Goal: Task Accomplishment & Management: Manage account settings

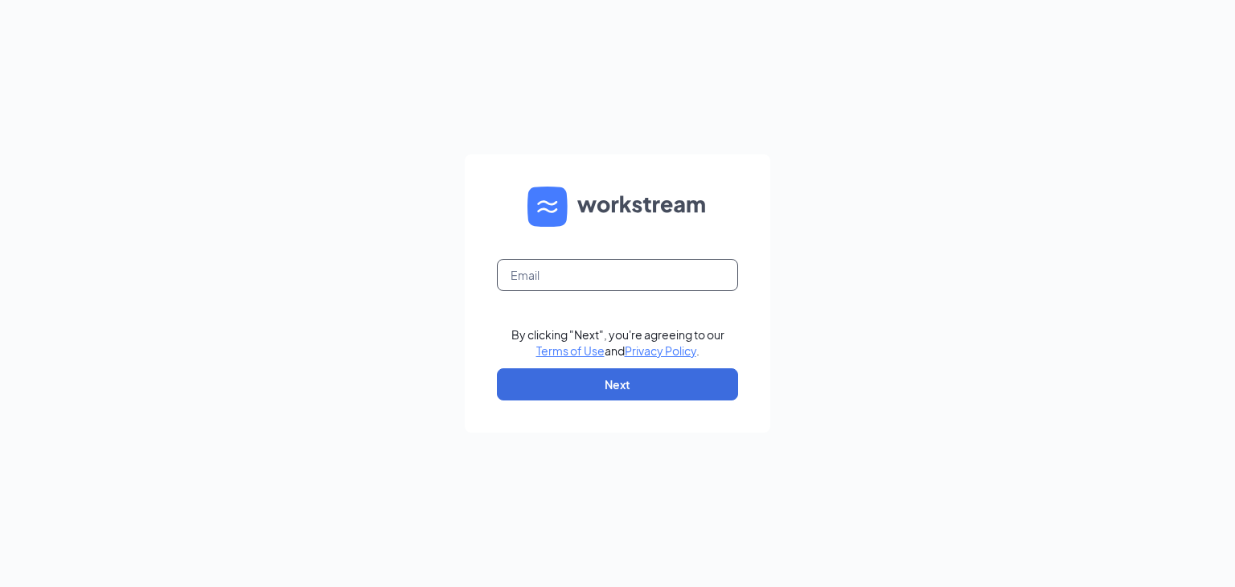
click at [565, 279] on input "text" at bounding box center [617, 275] width 241 height 32
type input "[PERSON_NAME][EMAIL_ADDRESS][DOMAIN_NAME]"
click at [615, 387] on button "Next" at bounding box center [617, 384] width 241 height 32
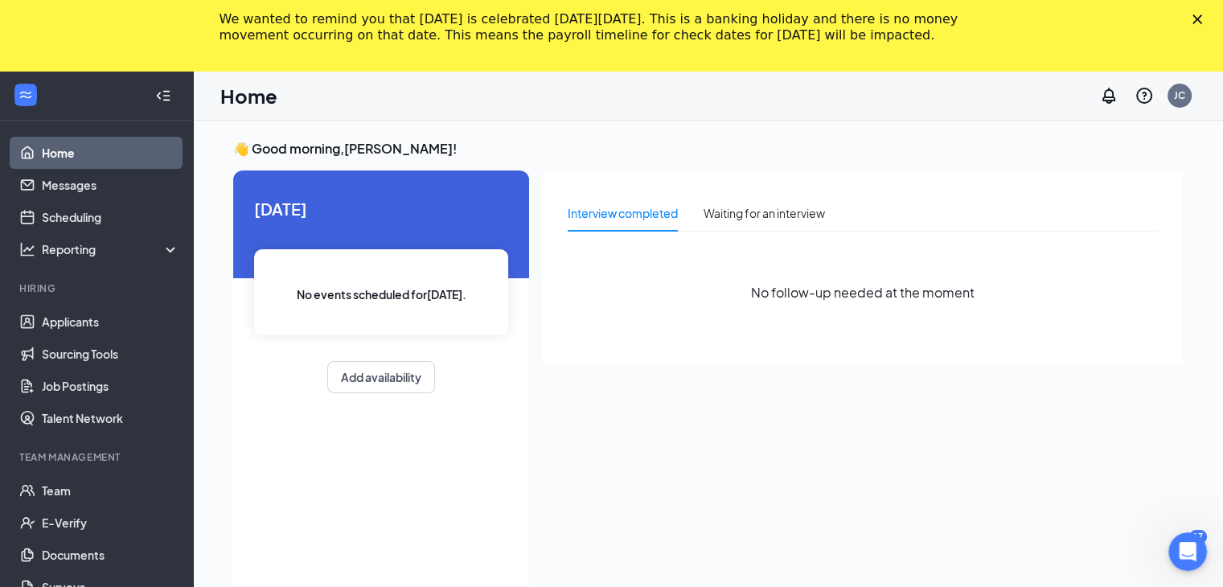
click at [1202, 23] on icon "Close" at bounding box center [1198, 19] width 10 height 10
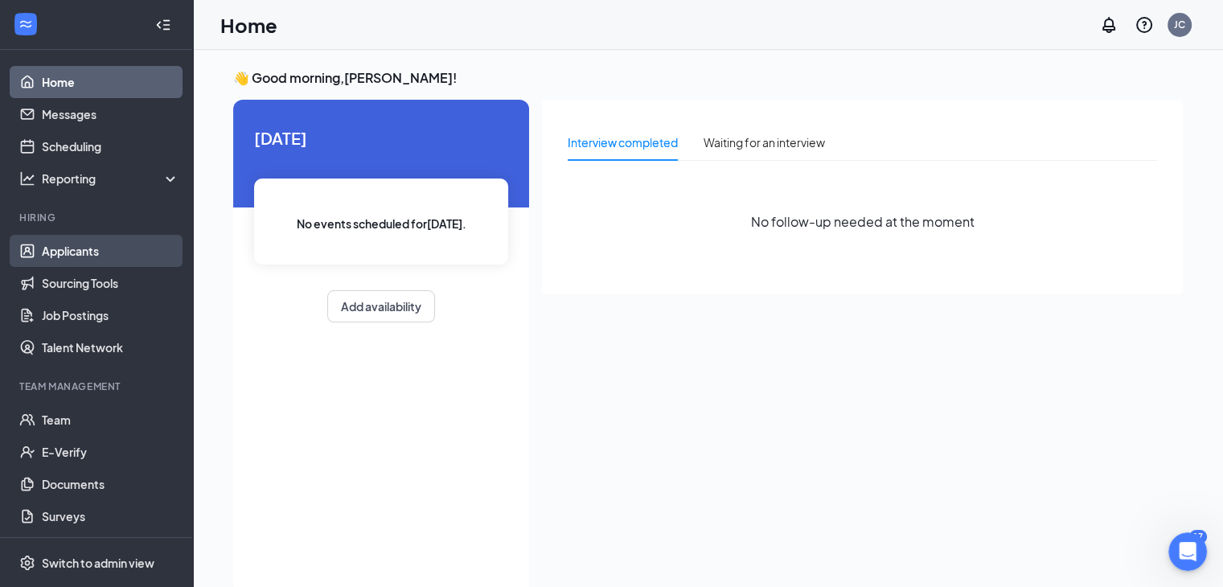
click at [66, 252] on link "Applicants" at bounding box center [111, 251] width 138 height 32
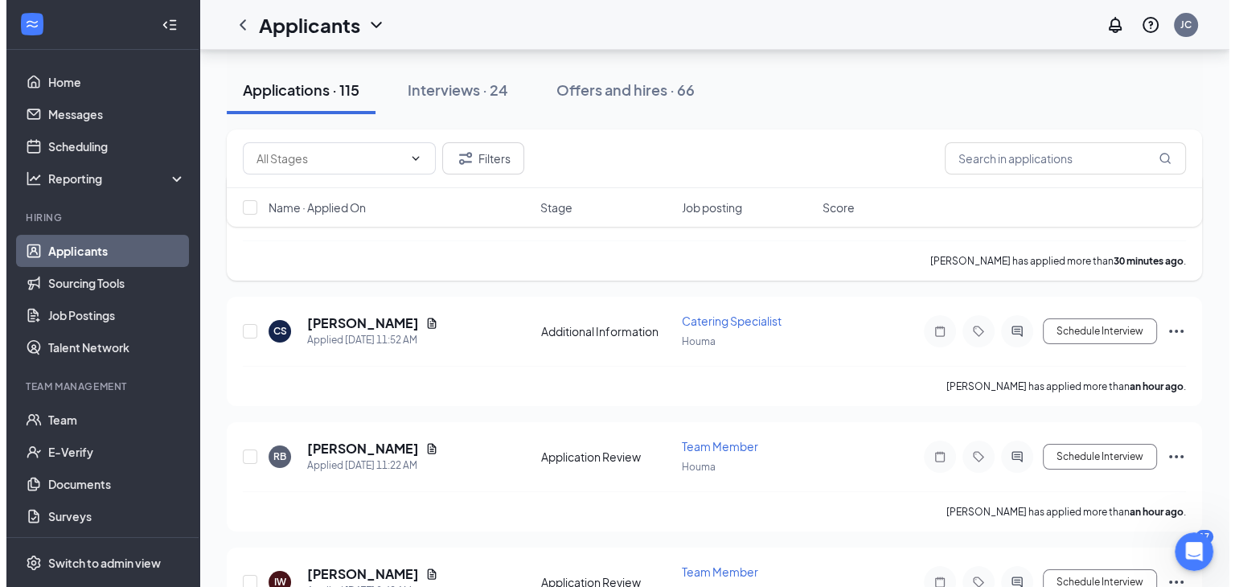
scroll to position [144, 0]
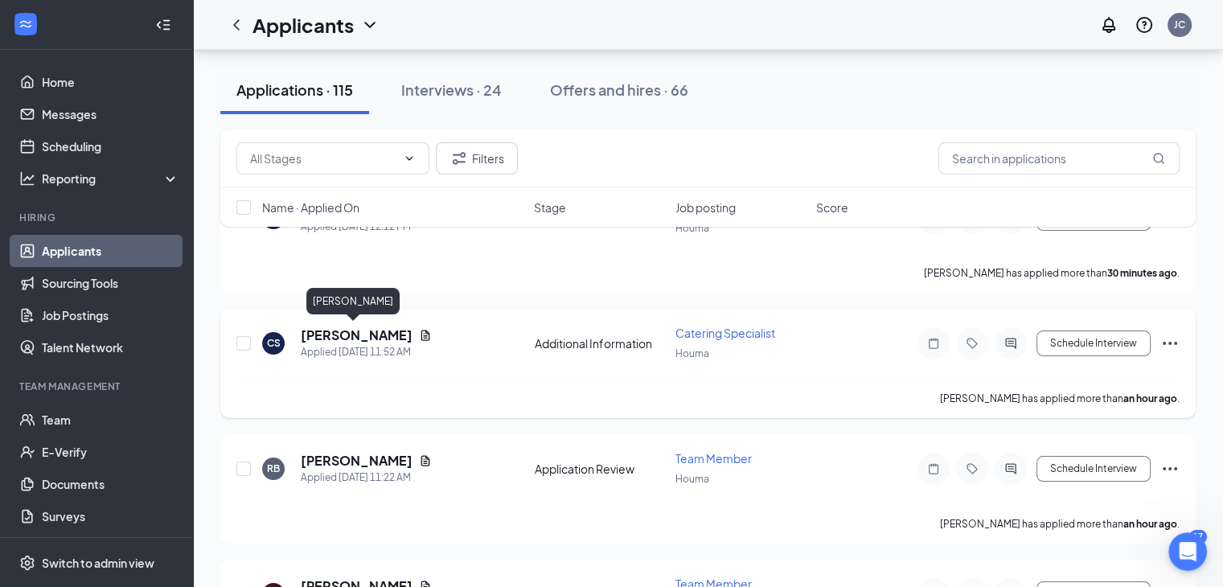
click at [356, 330] on h5 "[PERSON_NAME]" at bounding box center [357, 336] width 112 height 18
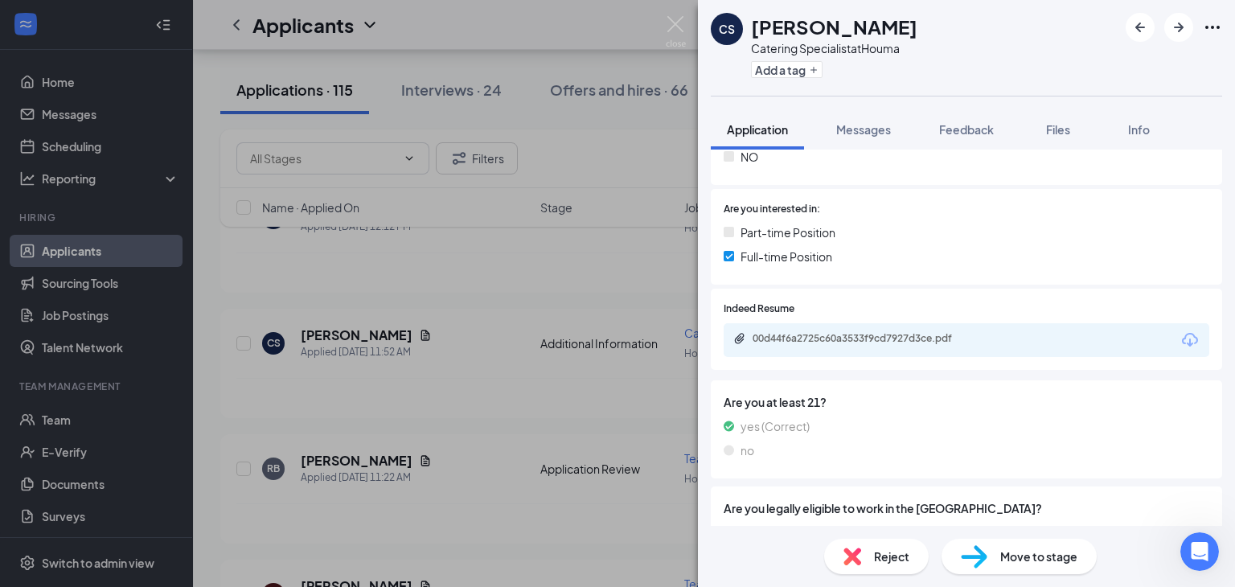
scroll to position [367, 0]
click at [890, 338] on div "00d44f6a2725c60a3533f9cd7927d3ce.pdf" at bounding box center [865, 337] width 225 height 13
click at [884, 553] on span "Reject" at bounding box center [891, 557] width 35 height 18
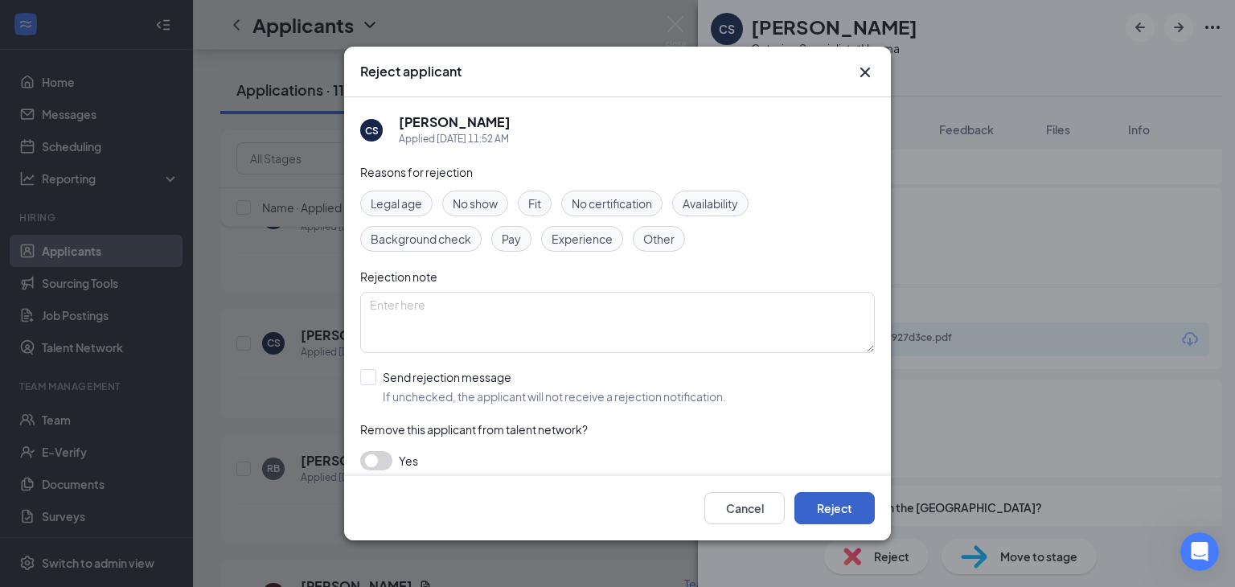
click at [836, 500] on button "Reject" at bounding box center [835, 508] width 80 height 32
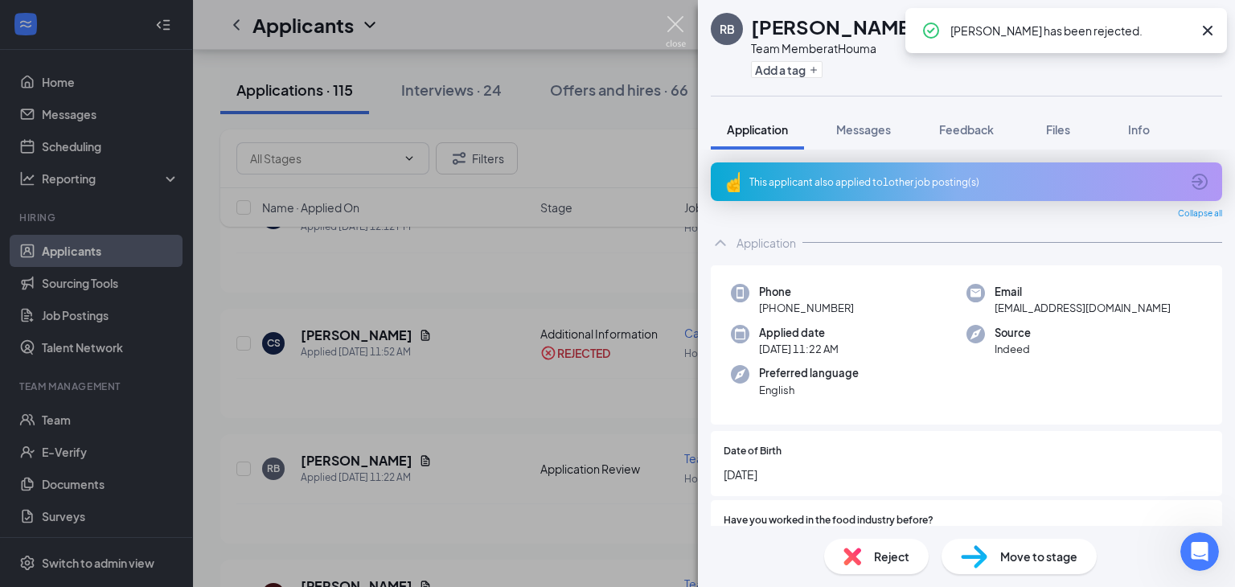
click at [678, 27] on img at bounding box center [676, 31] width 20 height 31
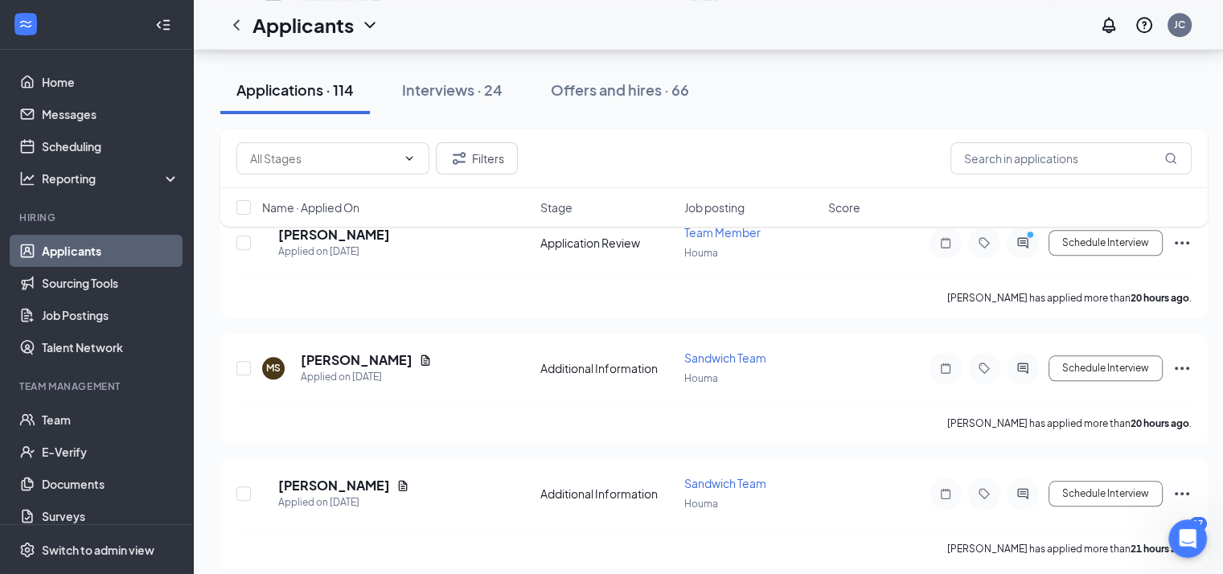
scroll to position [1374, 0]
click at [479, 149] on button "Filters" at bounding box center [477, 158] width 82 height 32
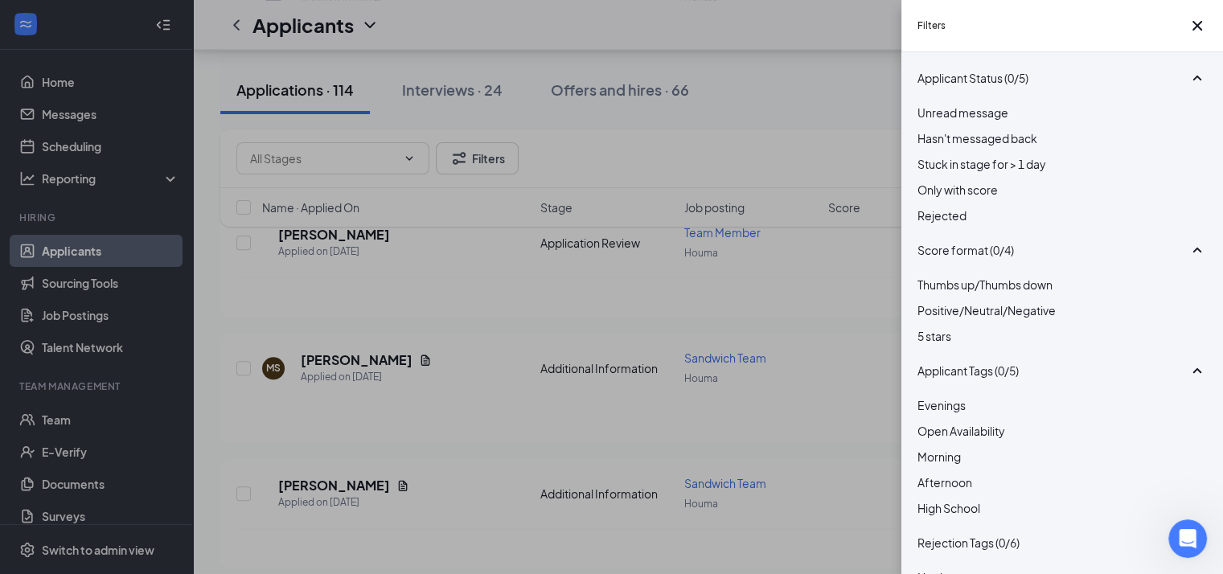
click at [330, 152] on div "Filters Applicant Status (0/5) Unread message Hasn't messaged back Stuck in sta…" at bounding box center [611, 287] width 1223 height 574
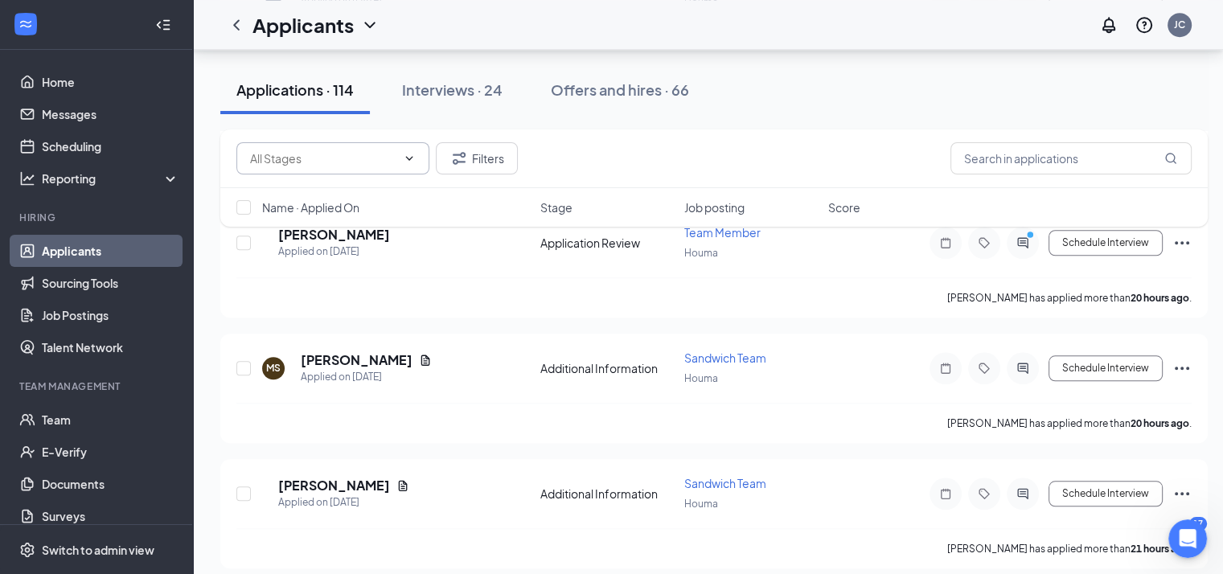
click at [351, 162] on input "text" at bounding box center [323, 159] width 146 height 18
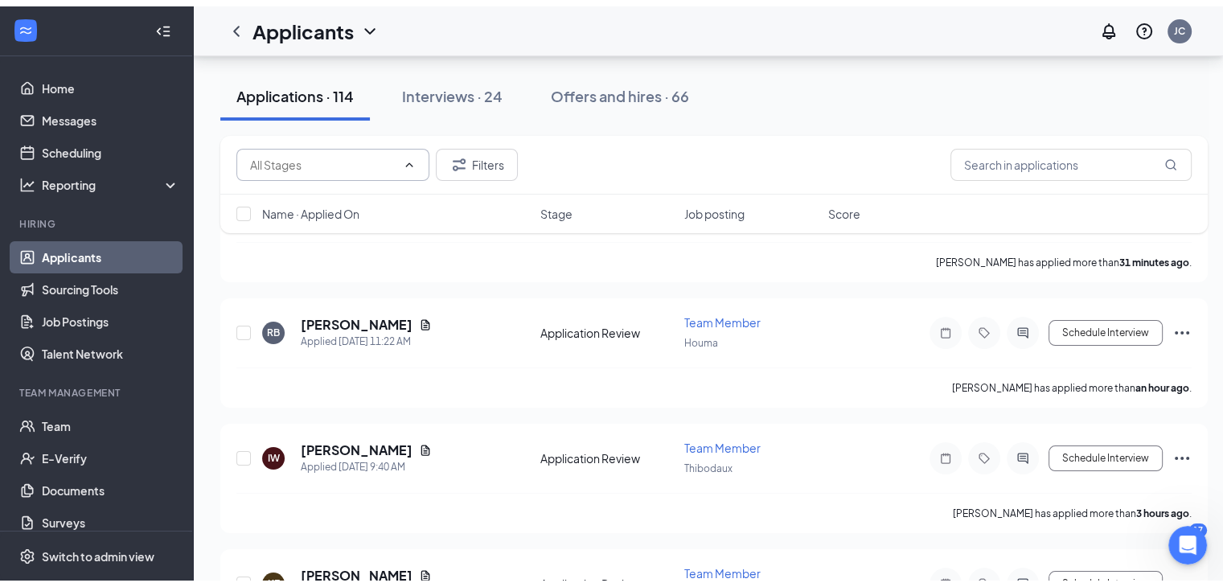
scroll to position [0, 0]
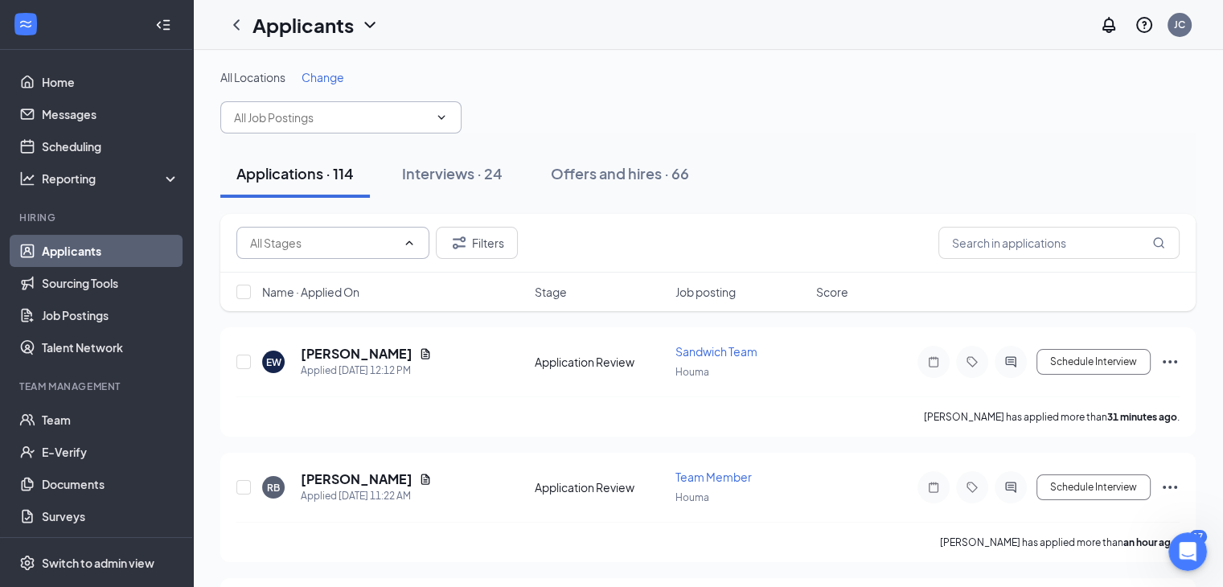
click at [354, 113] on input "text" at bounding box center [331, 118] width 195 height 18
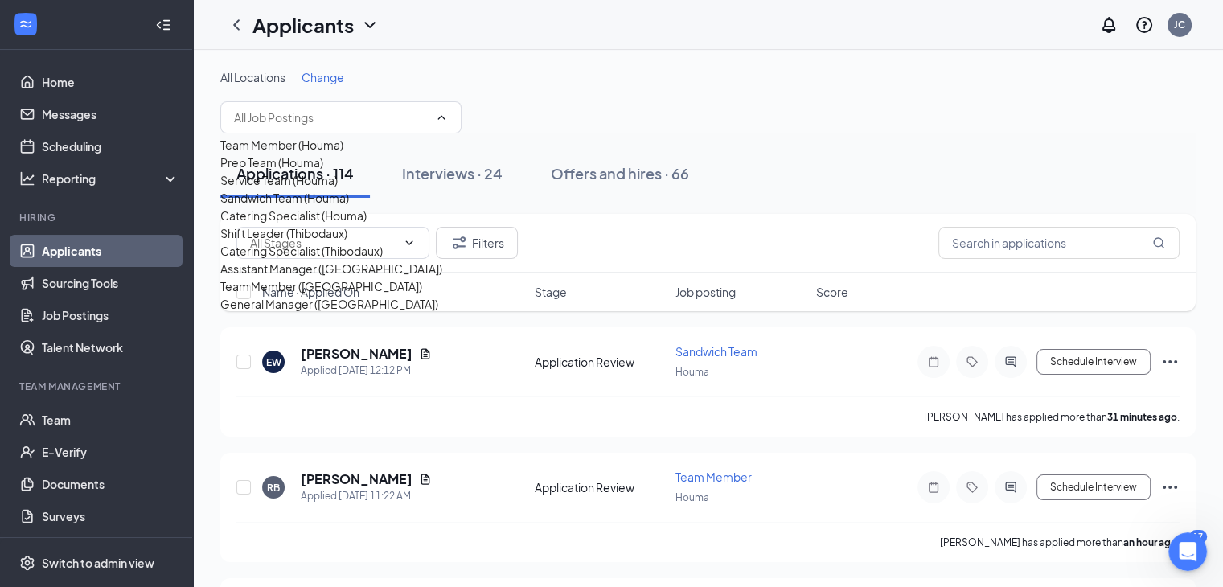
click at [334, 224] on div "Catering Specialist (Houma)" at bounding box center [293, 216] width 146 height 18
type input "Catering Specialist (Houma)"
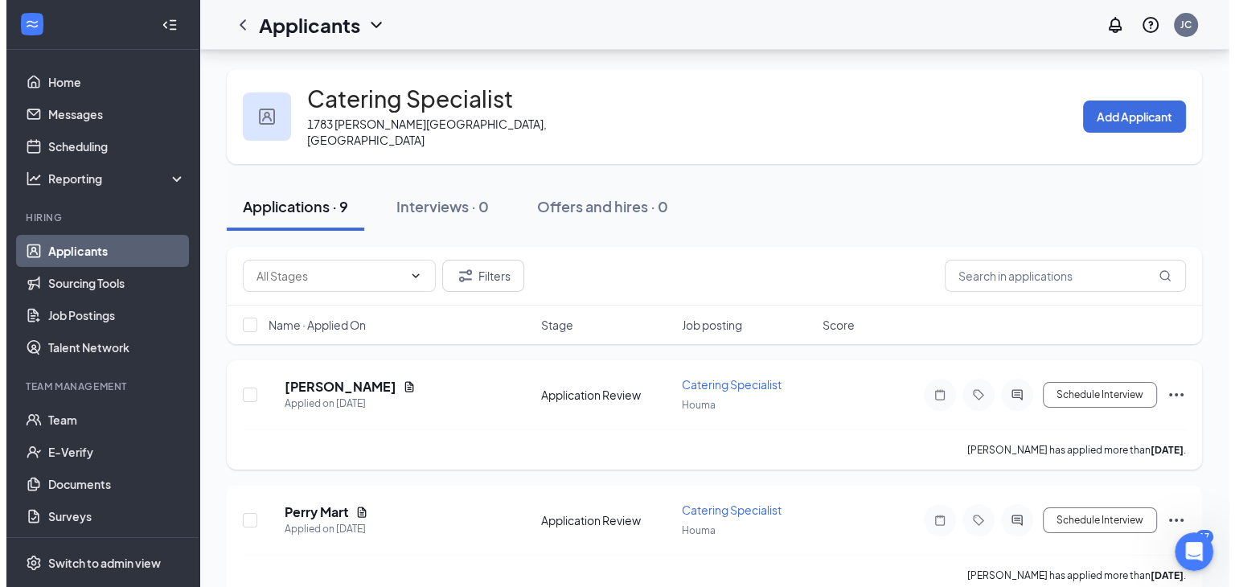
scroll to position [99, 0]
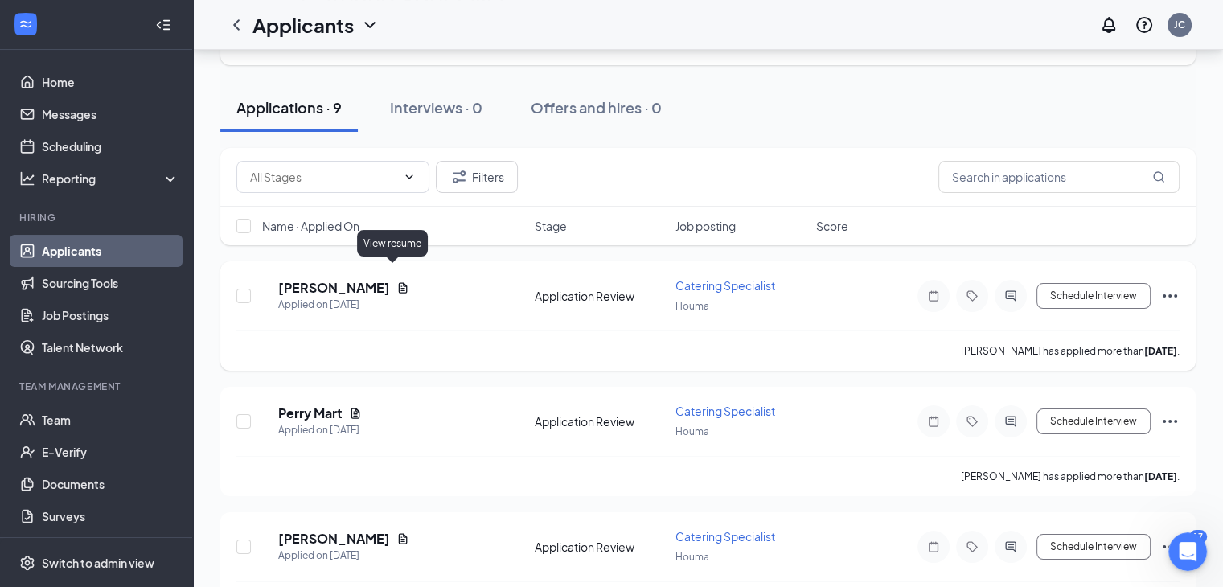
click at [399, 282] on icon "Document" at bounding box center [403, 287] width 9 height 10
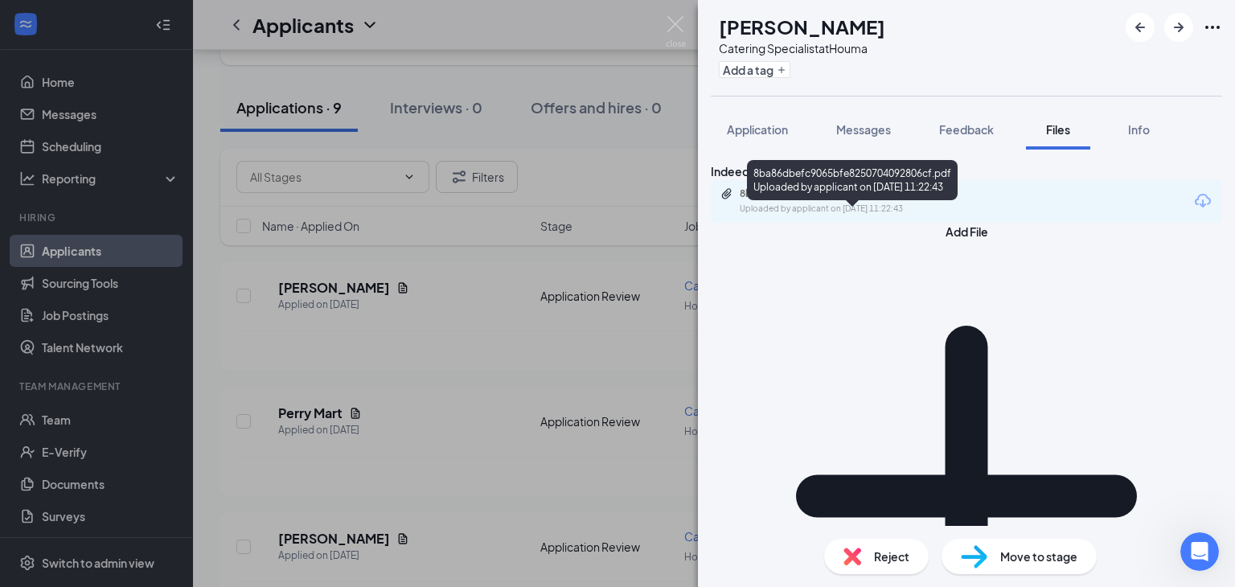
click at [874, 200] on div "8ba86dbefc9065bfe8250704092806cf.pdf" at bounding box center [852, 193] width 225 height 13
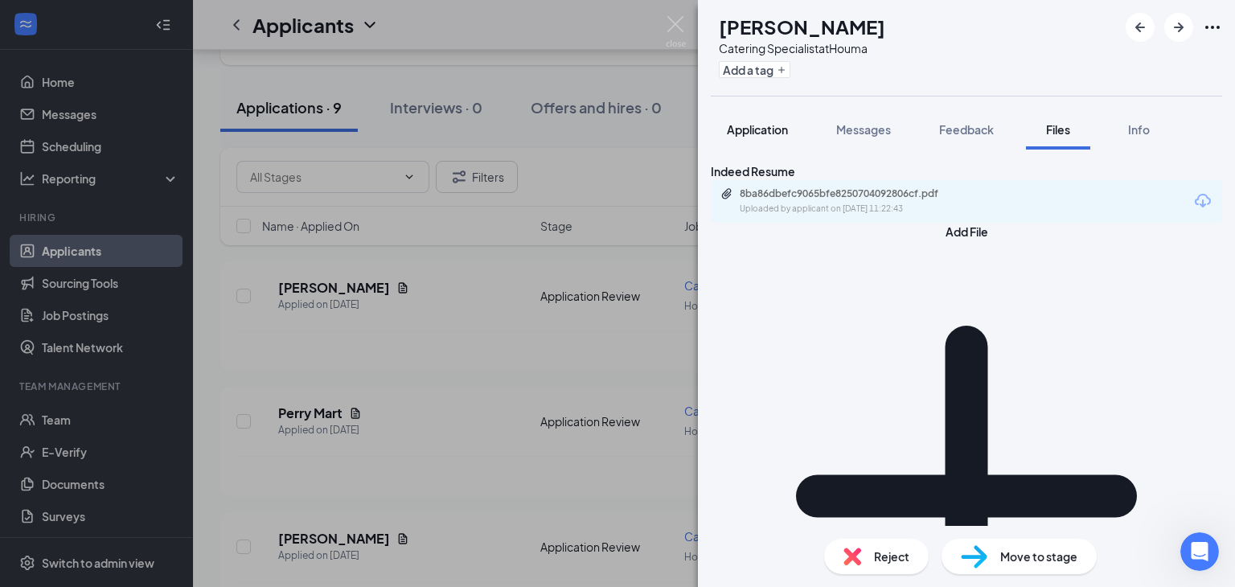
click at [732, 122] on span "Application" at bounding box center [757, 129] width 61 height 14
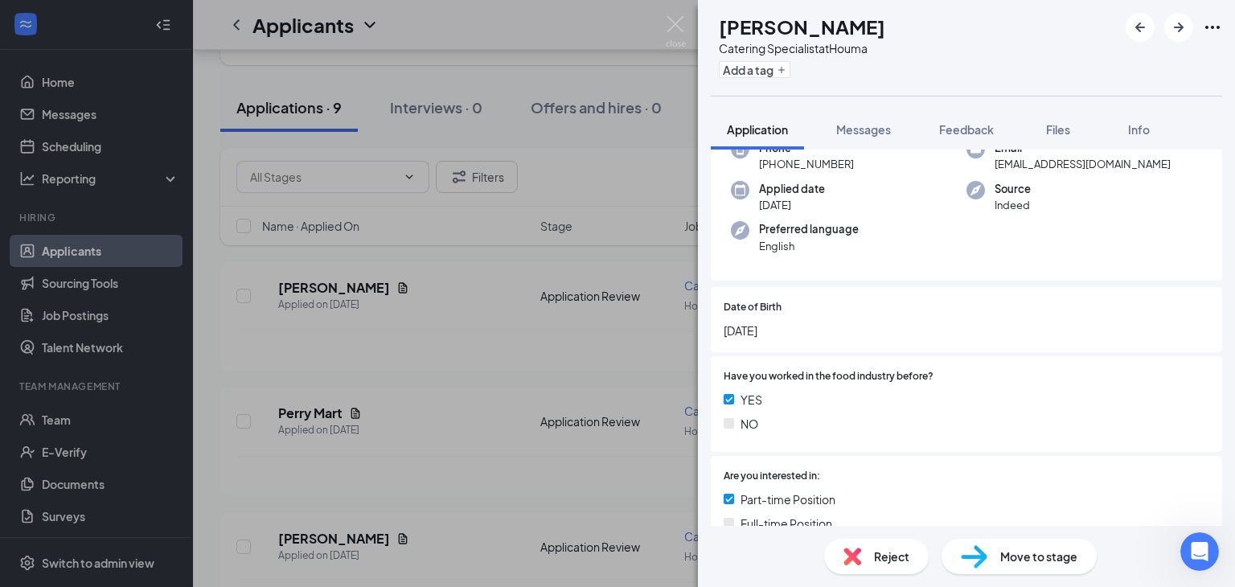
scroll to position [145, 0]
click at [878, 558] on span "Reject" at bounding box center [891, 557] width 35 height 18
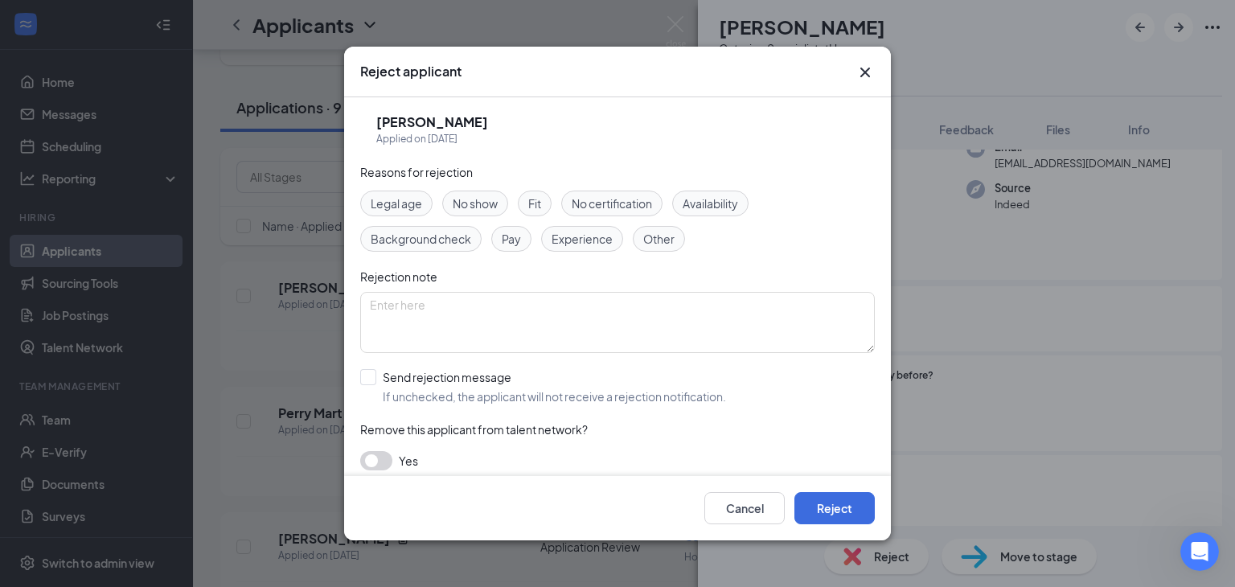
click at [992, 342] on div "Reject applicant [PERSON_NAME] Applied on [DATE] Reasons for rejection Legal ag…" at bounding box center [617, 293] width 1235 height 587
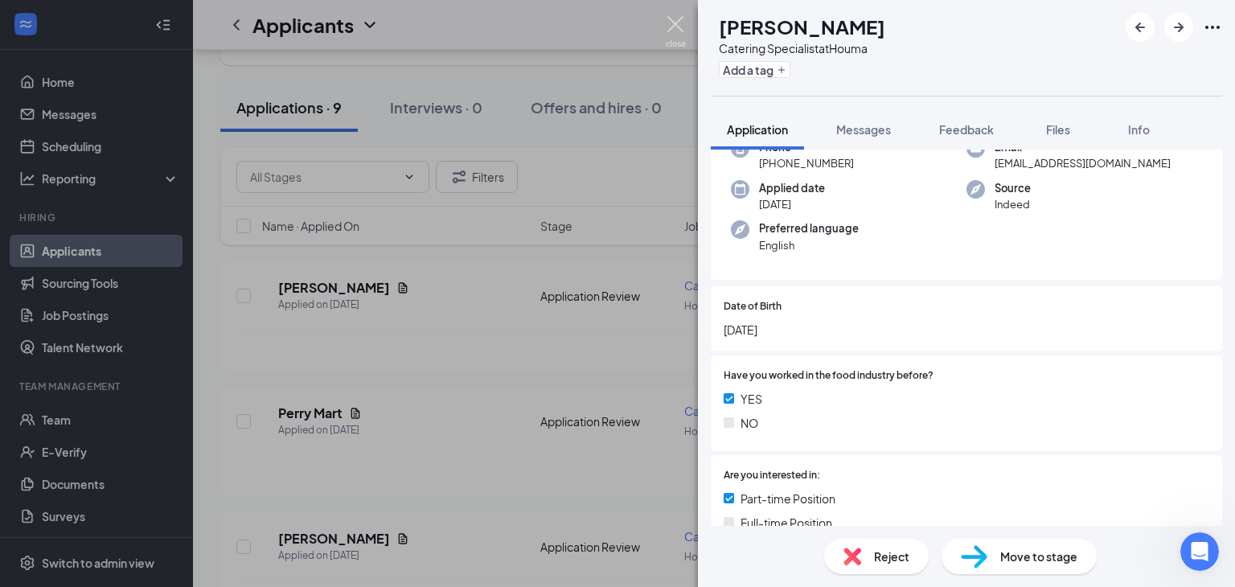
click at [672, 27] on img at bounding box center [676, 31] width 20 height 31
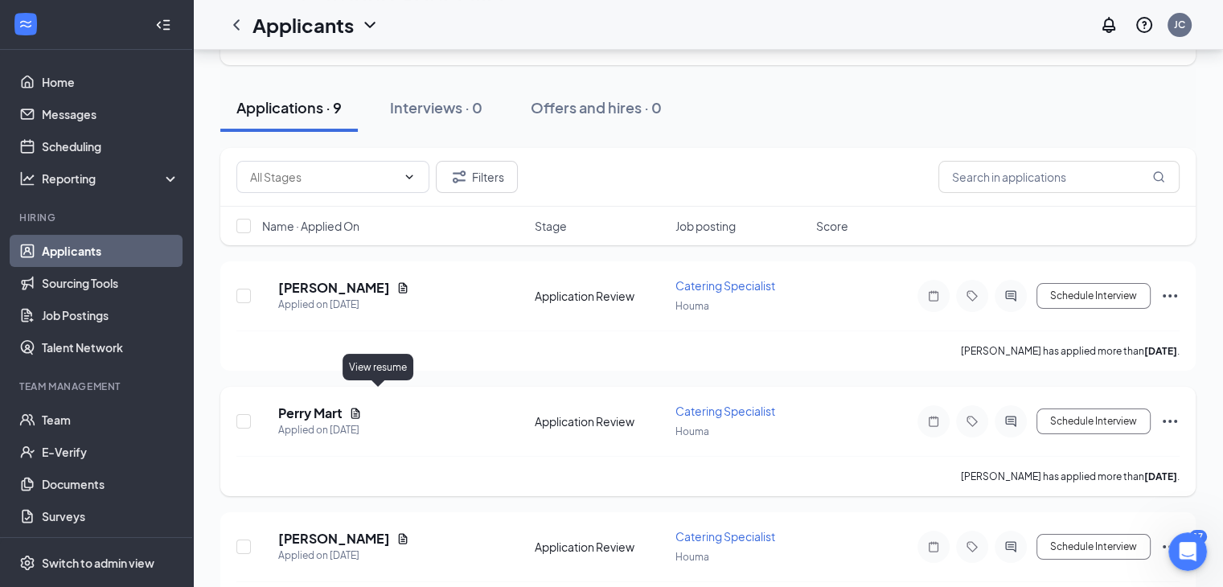
click at [362, 407] on icon "Document" at bounding box center [355, 413] width 13 height 13
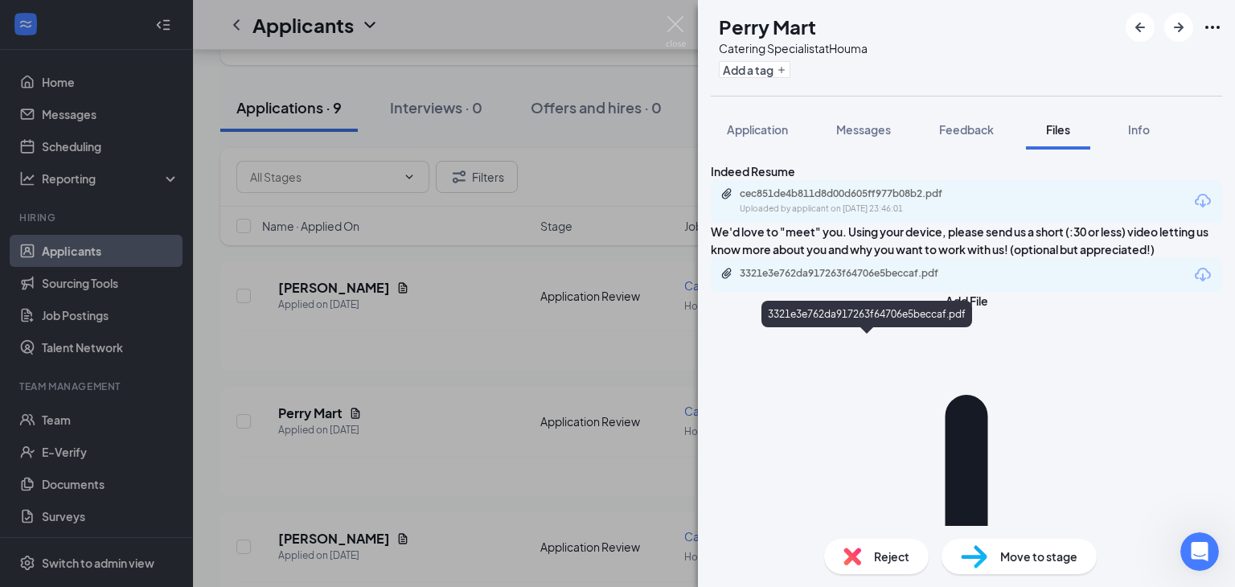
click at [895, 280] on div "3321e3e762da917263f64706e5beccaf.pdf" at bounding box center [852, 273] width 225 height 13
click at [1194, 285] on icon "Download" at bounding box center [1203, 274] width 19 height 19
click at [836, 280] on div "3321e3e762da917263f64706e5beccaf.pdf" at bounding box center [852, 273] width 225 height 13
click at [1194, 285] on icon "Download" at bounding box center [1203, 274] width 19 height 19
click at [868, 280] on div "3321e3e762da917263f64706e5beccaf.pdf" at bounding box center [852, 273] width 225 height 13
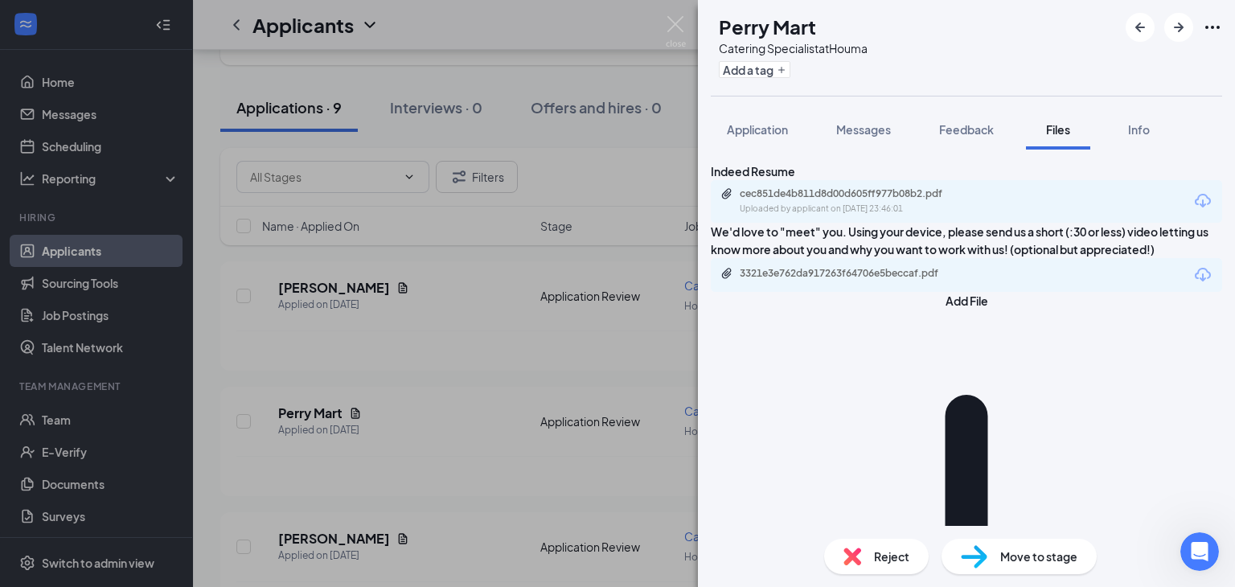
click at [875, 564] on span "Reject" at bounding box center [891, 557] width 35 height 18
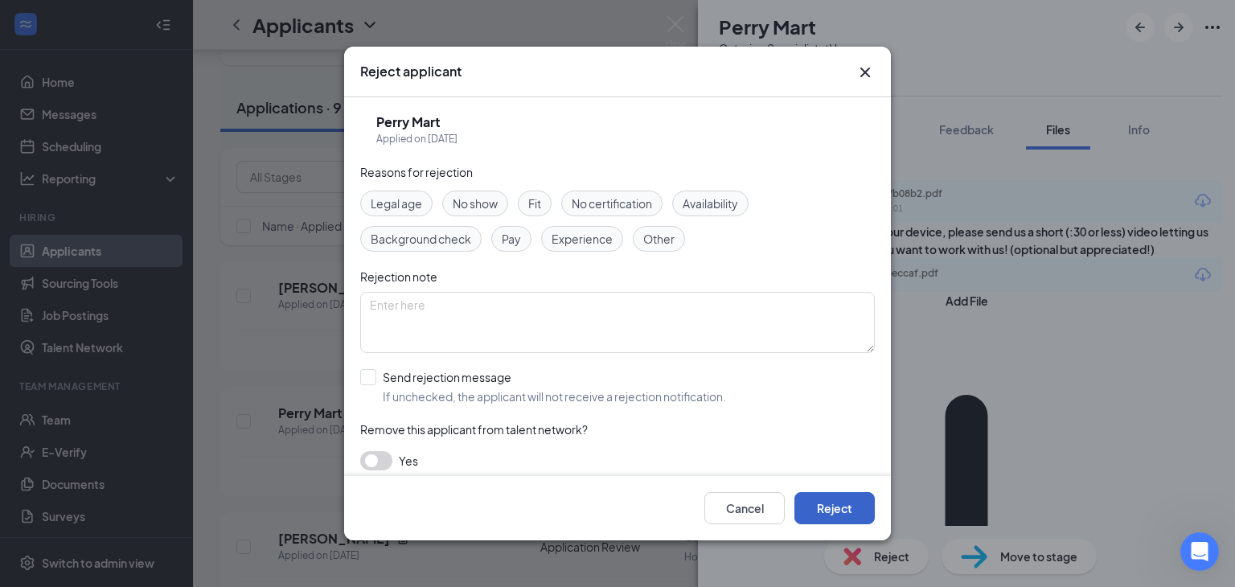
click at [839, 503] on button "Reject" at bounding box center [835, 508] width 80 height 32
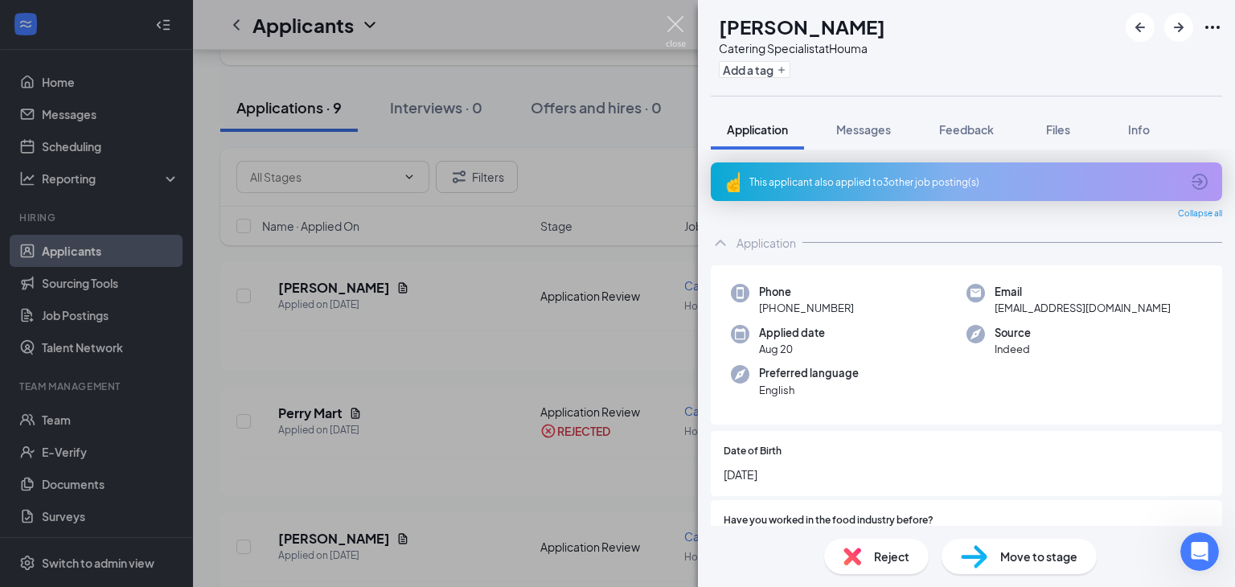
click at [672, 31] on img at bounding box center [676, 31] width 20 height 31
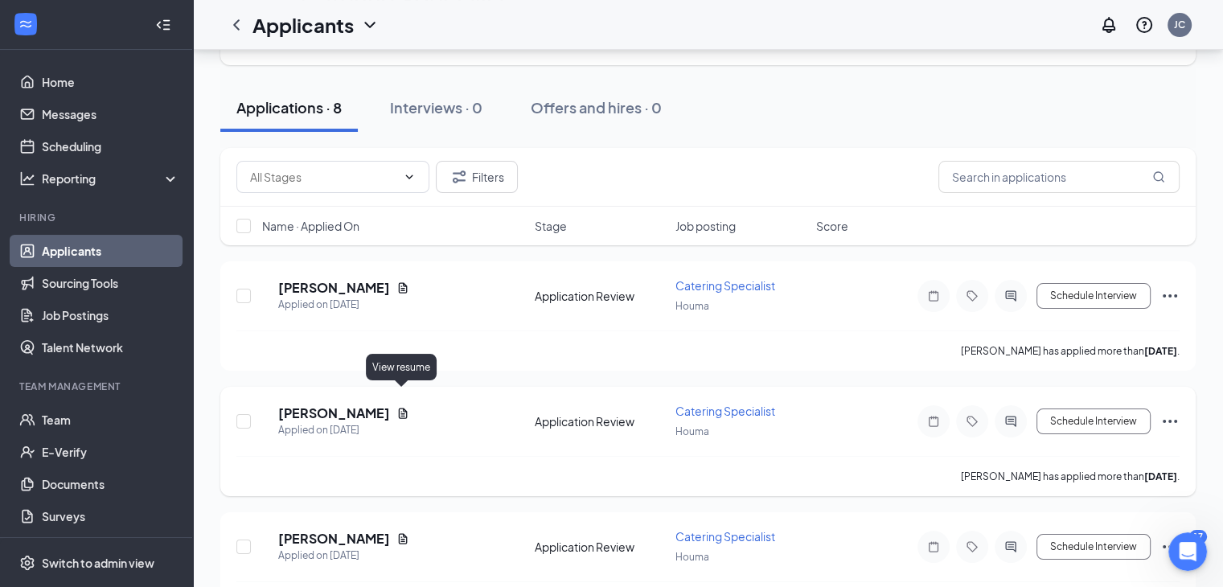
click at [402, 407] on icon "Document" at bounding box center [403, 413] width 13 height 13
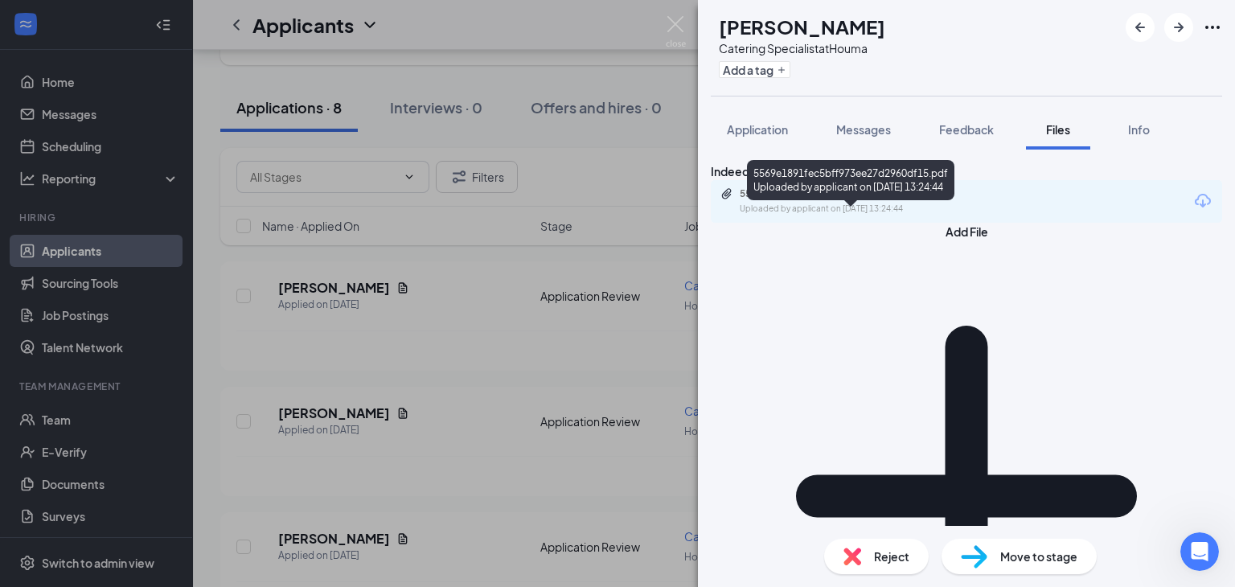
click at [817, 200] on div "5569e1891fec5bff973ee27d2960df15.pdf" at bounding box center [852, 193] width 225 height 13
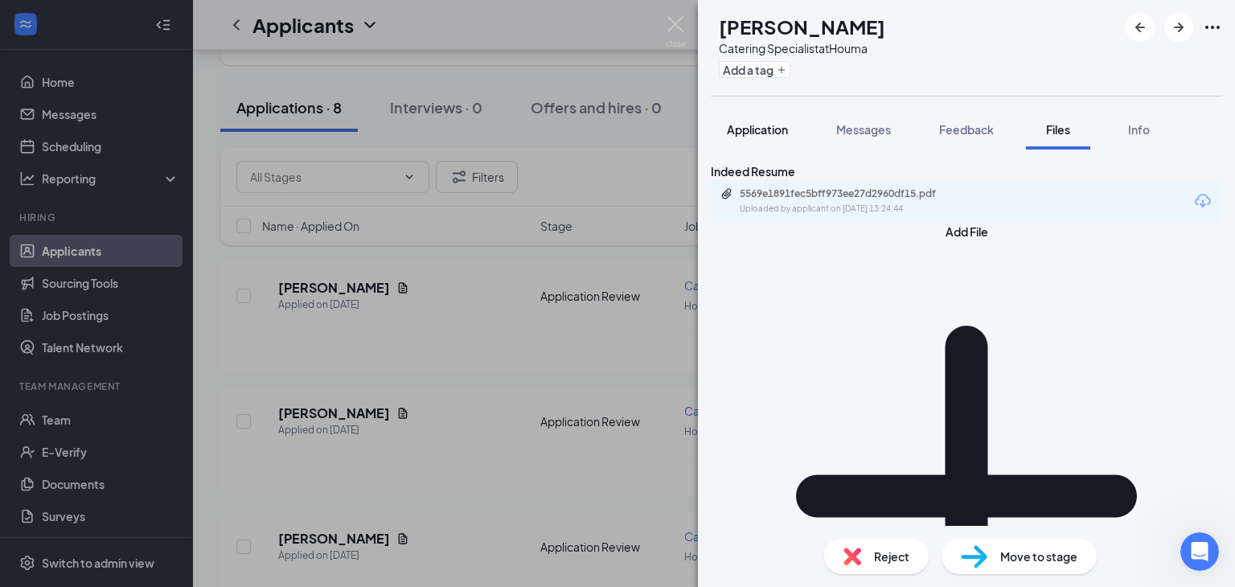
click at [765, 130] on span "Application" at bounding box center [757, 129] width 61 height 14
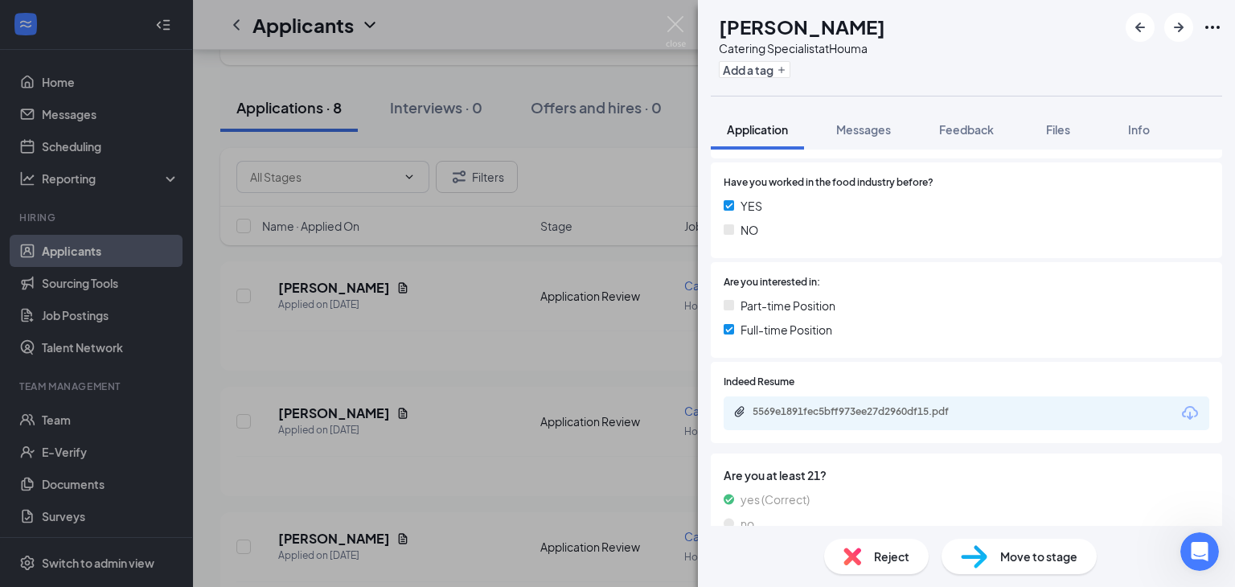
scroll to position [324, 0]
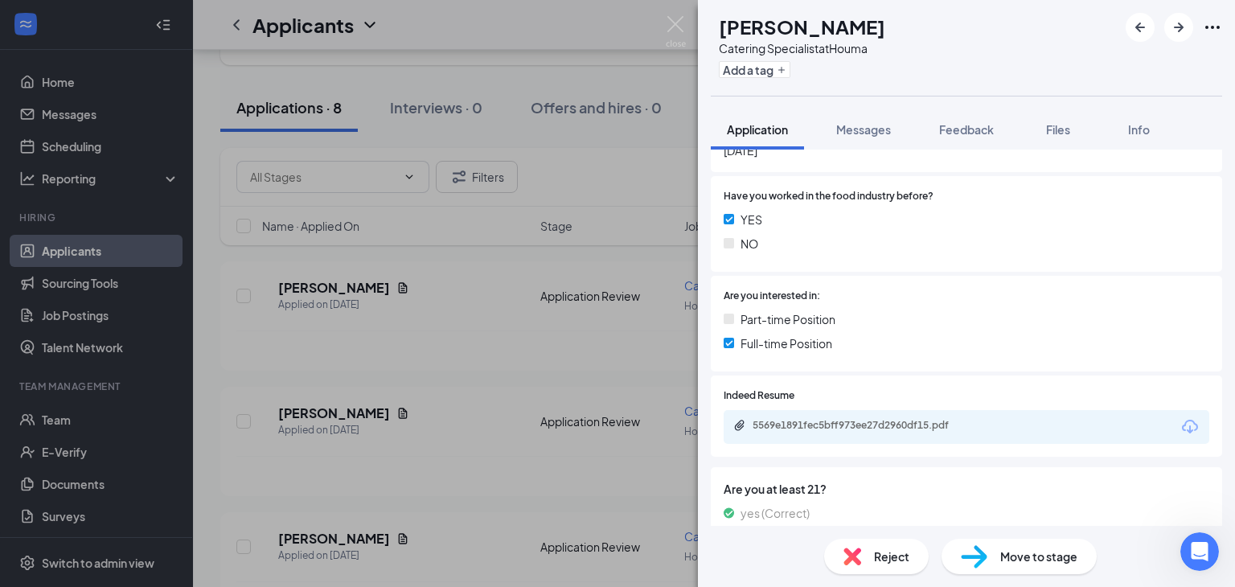
click at [997, 565] on div "Move to stage" at bounding box center [1019, 556] width 155 height 35
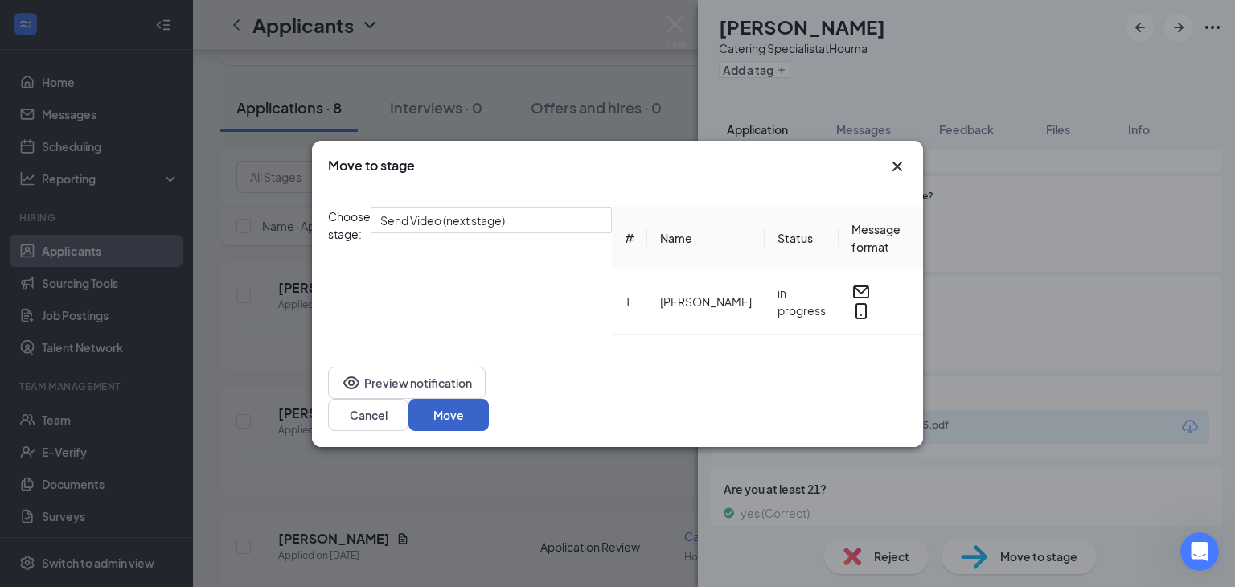
click at [489, 409] on button "Move" at bounding box center [449, 415] width 80 height 32
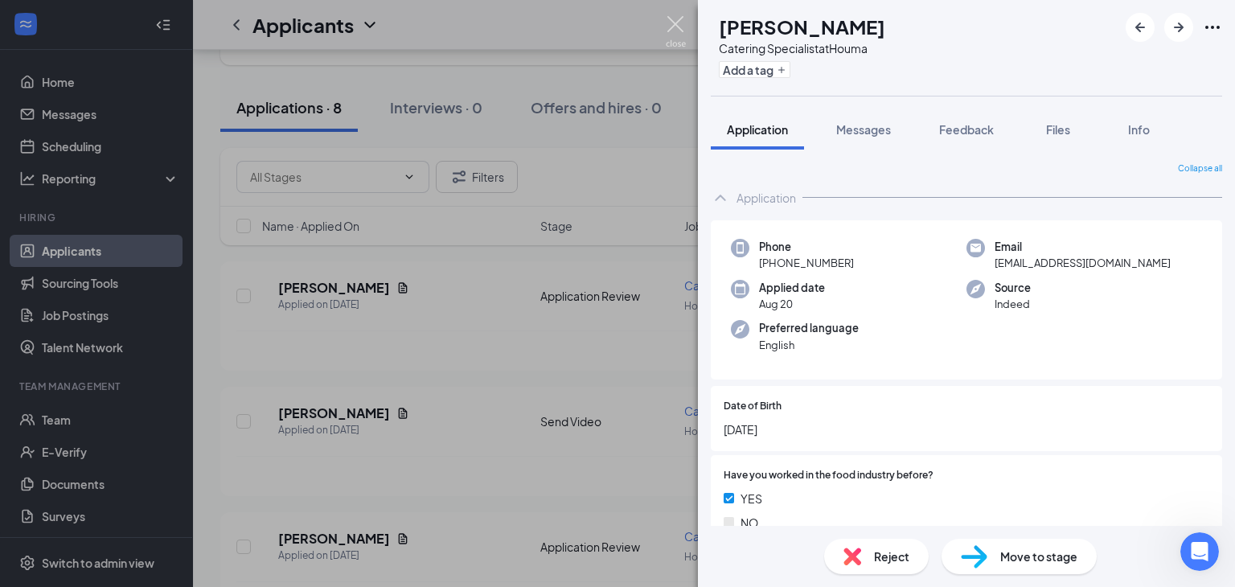
click at [676, 29] on img at bounding box center [676, 31] width 20 height 31
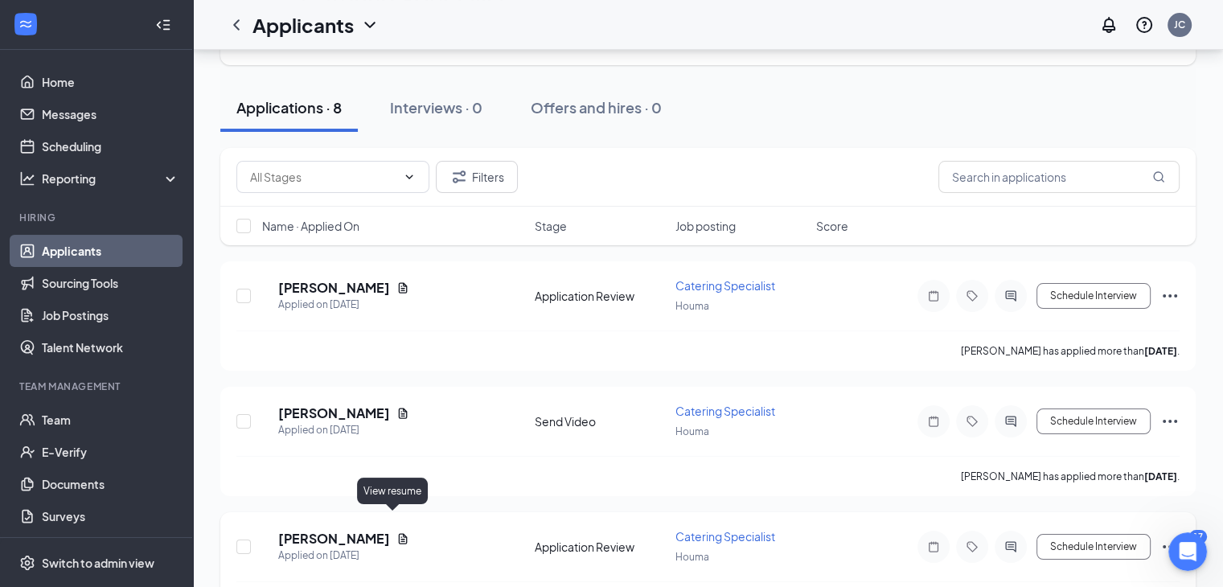
click at [397, 532] on icon "Document" at bounding box center [403, 538] width 13 height 13
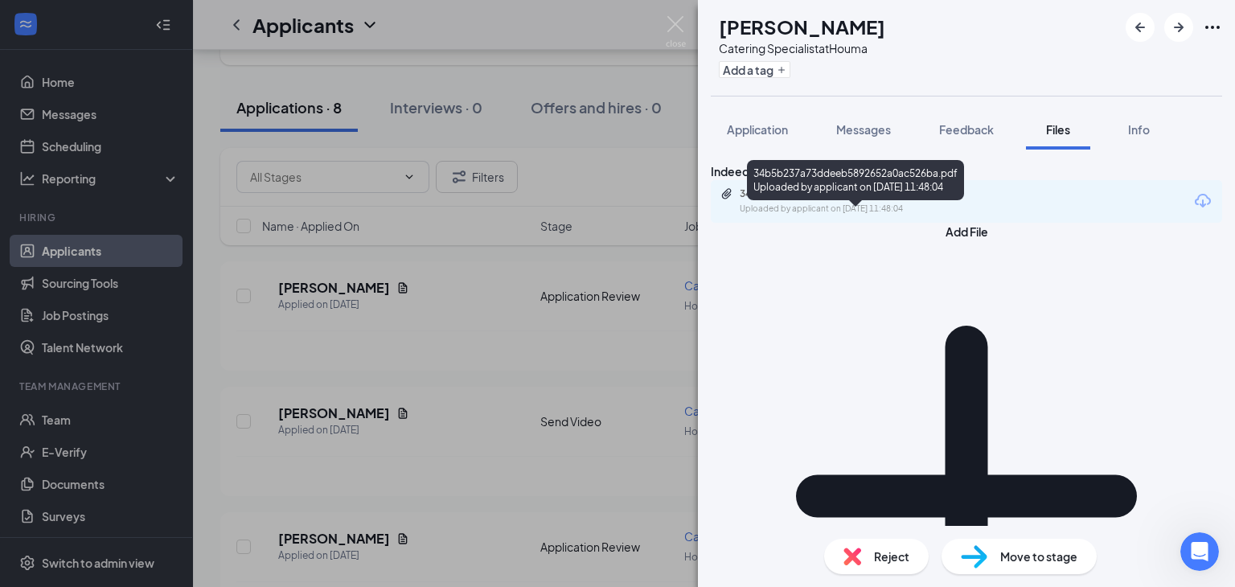
click at [857, 200] on div "34b5b237a73ddeeb5892652a0ac526ba.pdf" at bounding box center [852, 193] width 225 height 13
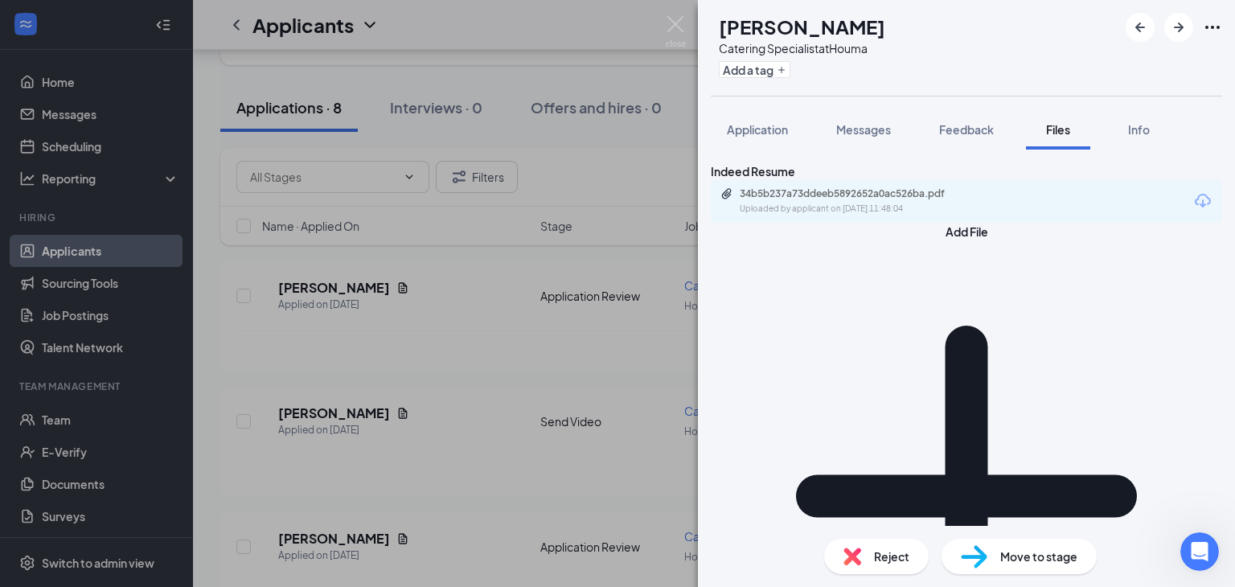
click at [871, 545] on div "Reject" at bounding box center [876, 556] width 105 height 35
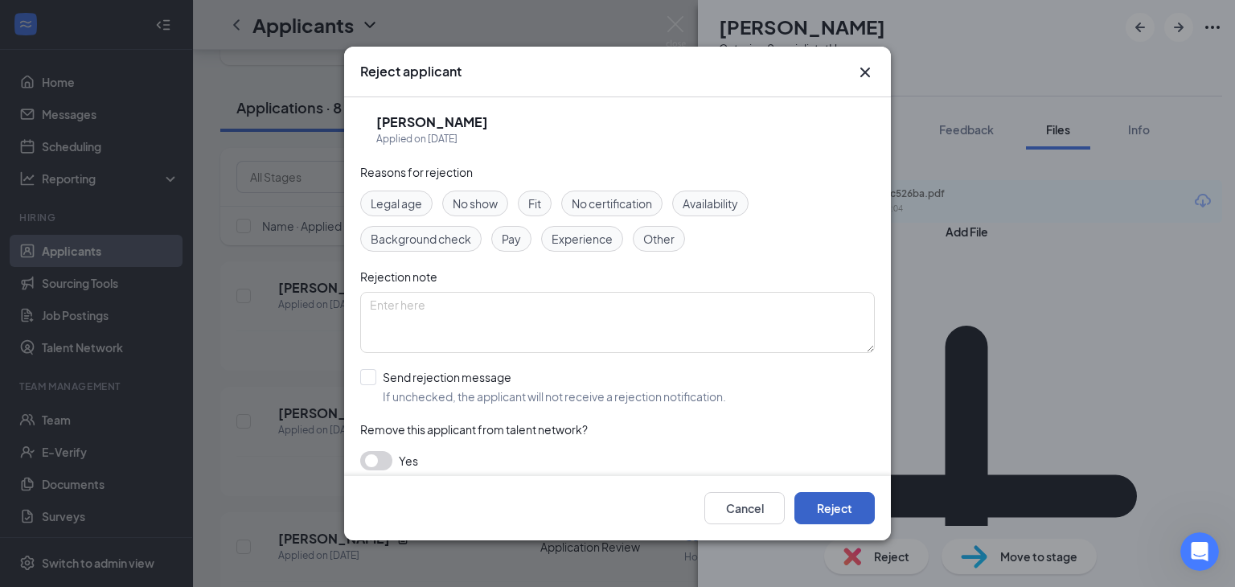
click at [840, 508] on button "Reject" at bounding box center [835, 508] width 80 height 32
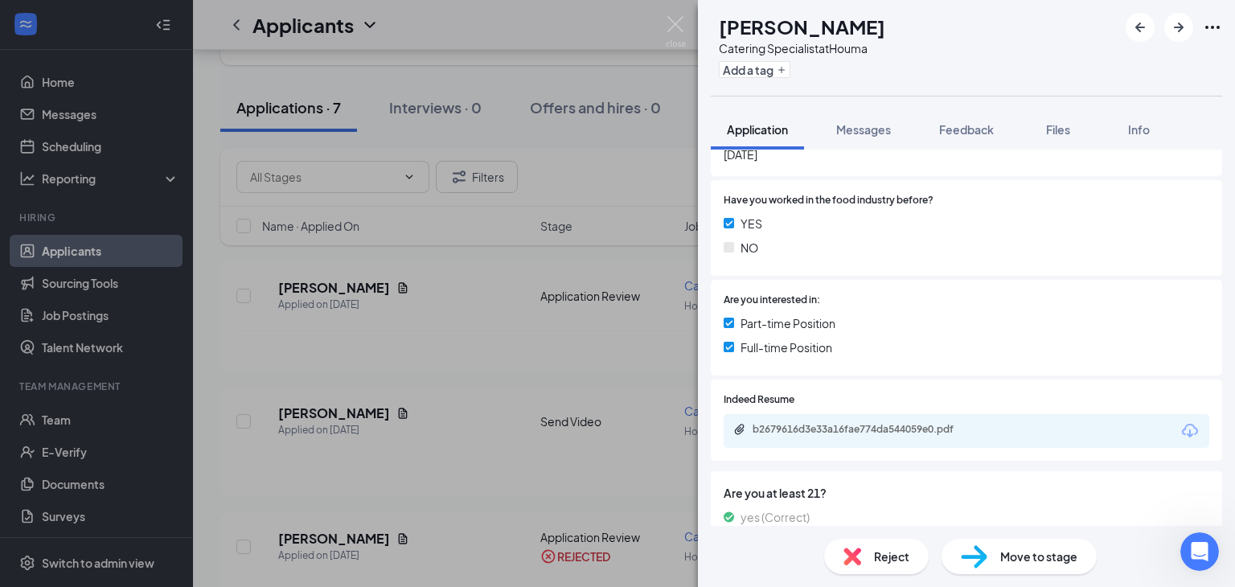
scroll to position [248, 0]
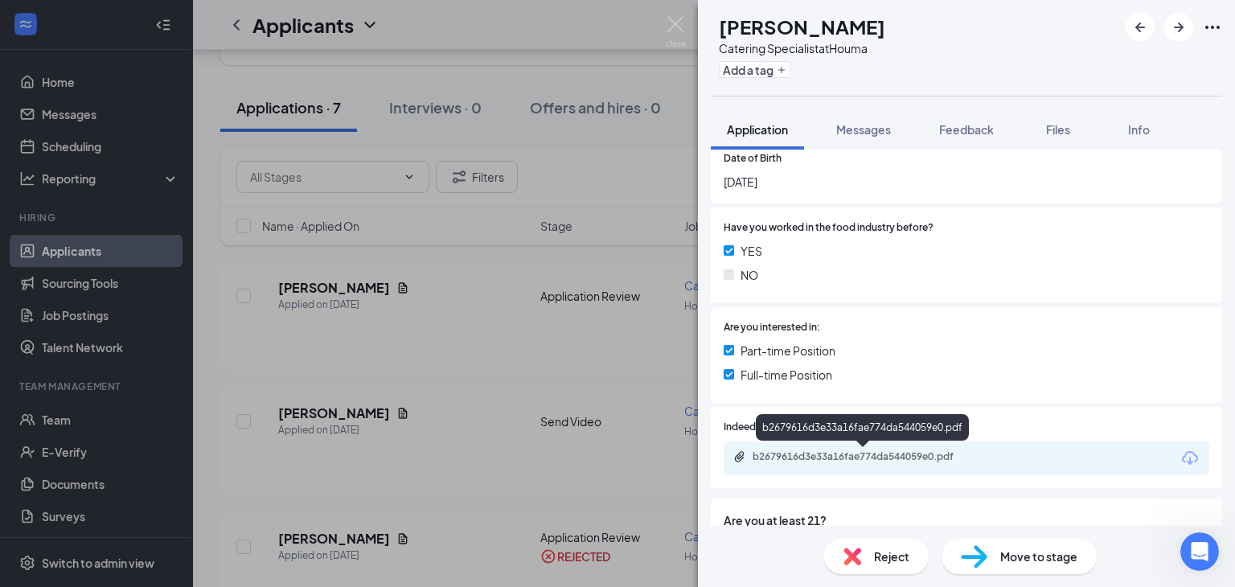
click at [824, 454] on div "b2679616d3e33a16fae774da544059e0.pdf" at bounding box center [865, 456] width 225 height 13
click at [882, 551] on span "Reject" at bounding box center [891, 557] width 35 height 18
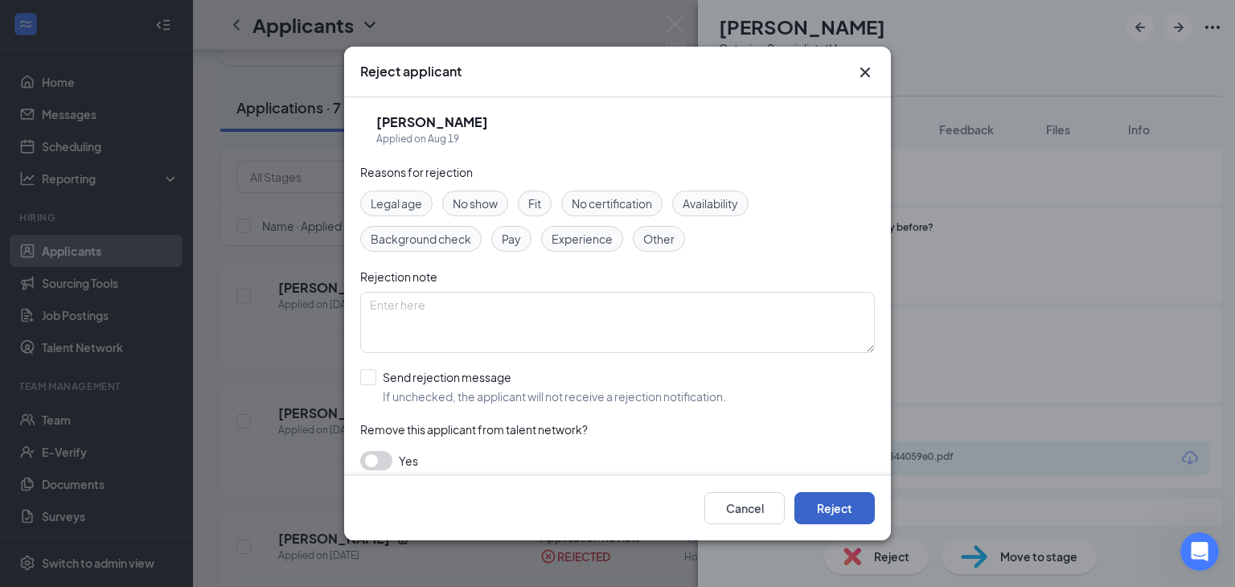
click at [845, 504] on button "Reject" at bounding box center [835, 508] width 80 height 32
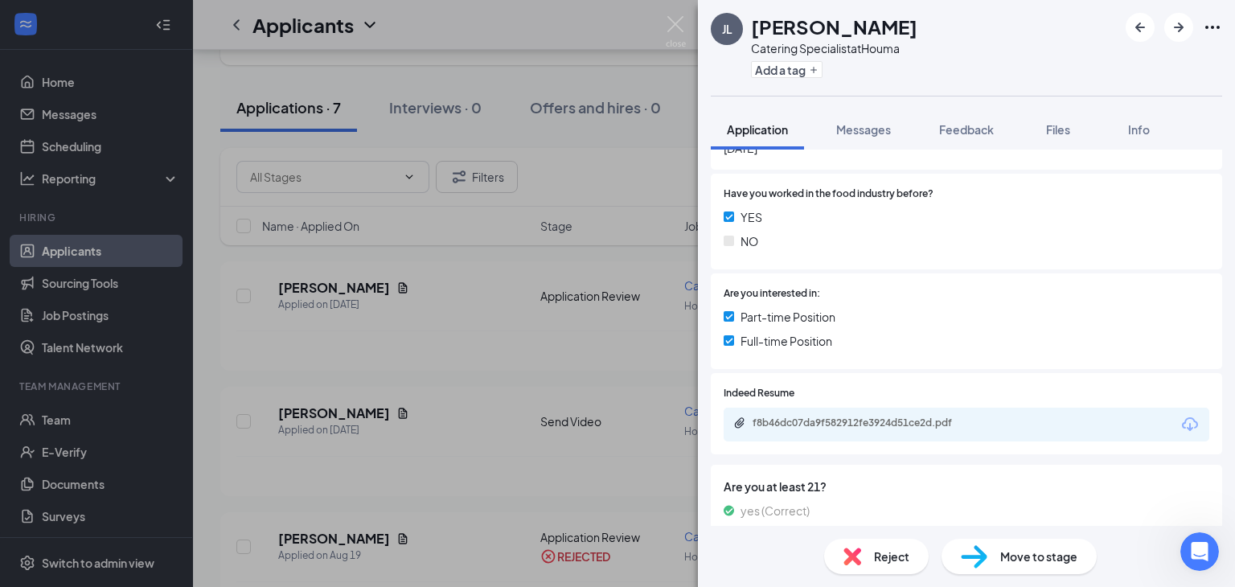
scroll to position [282, 0]
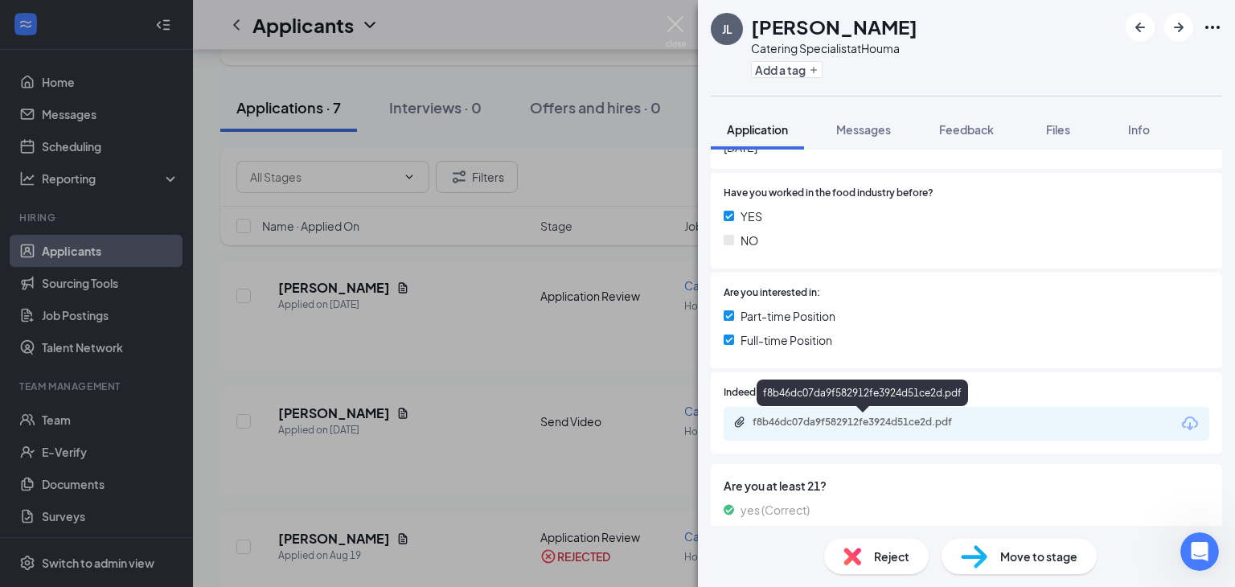
click at [854, 422] on div "f8b46dc07da9f582912fe3924d51ce2d.pdf" at bounding box center [865, 422] width 225 height 13
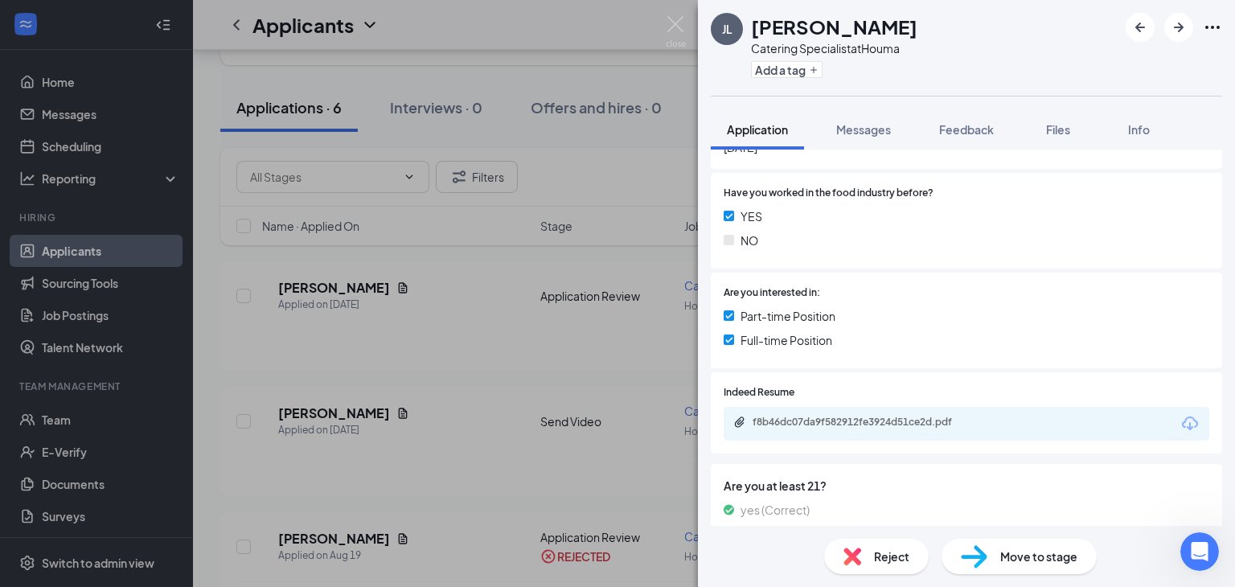
click at [885, 553] on span "Reject" at bounding box center [891, 557] width 35 height 18
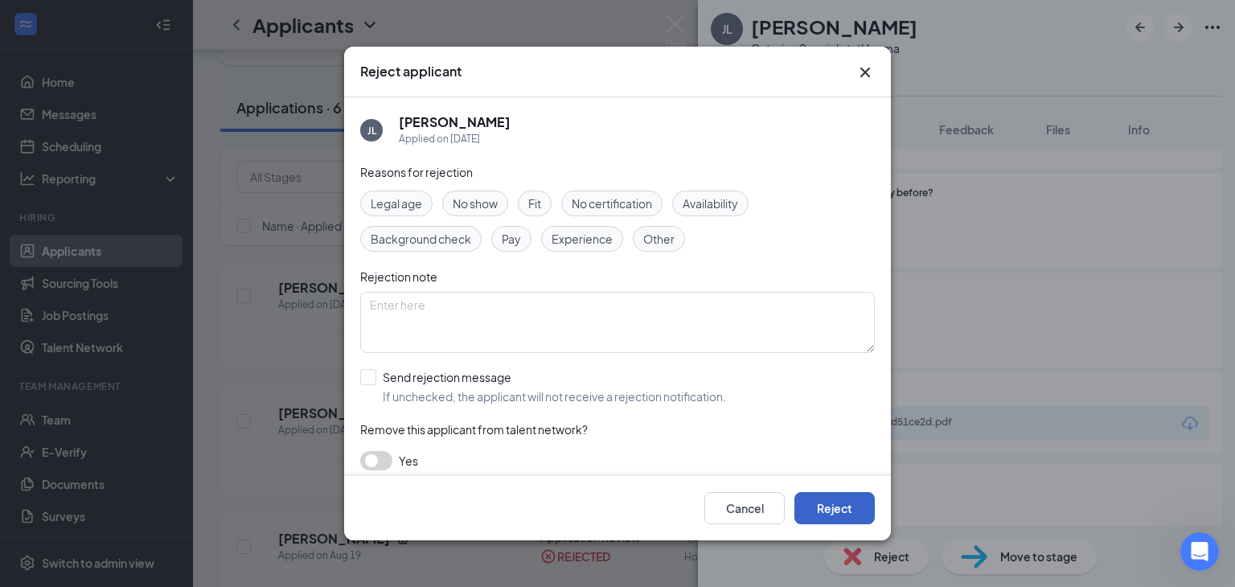
click at [849, 507] on button "Reject" at bounding box center [835, 508] width 80 height 32
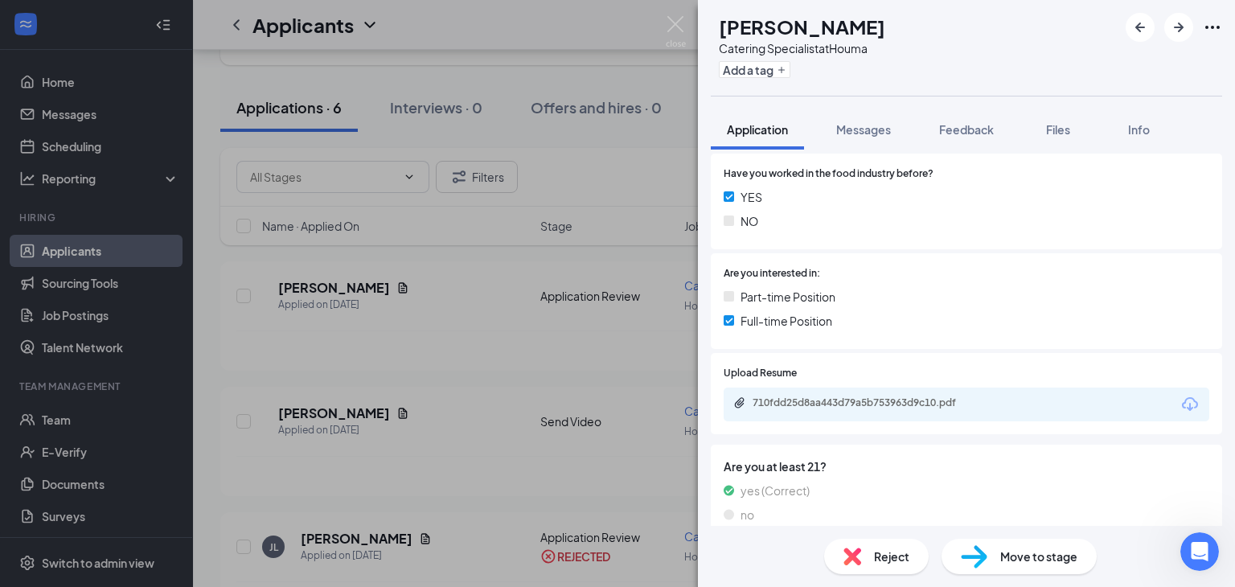
scroll to position [302, 0]
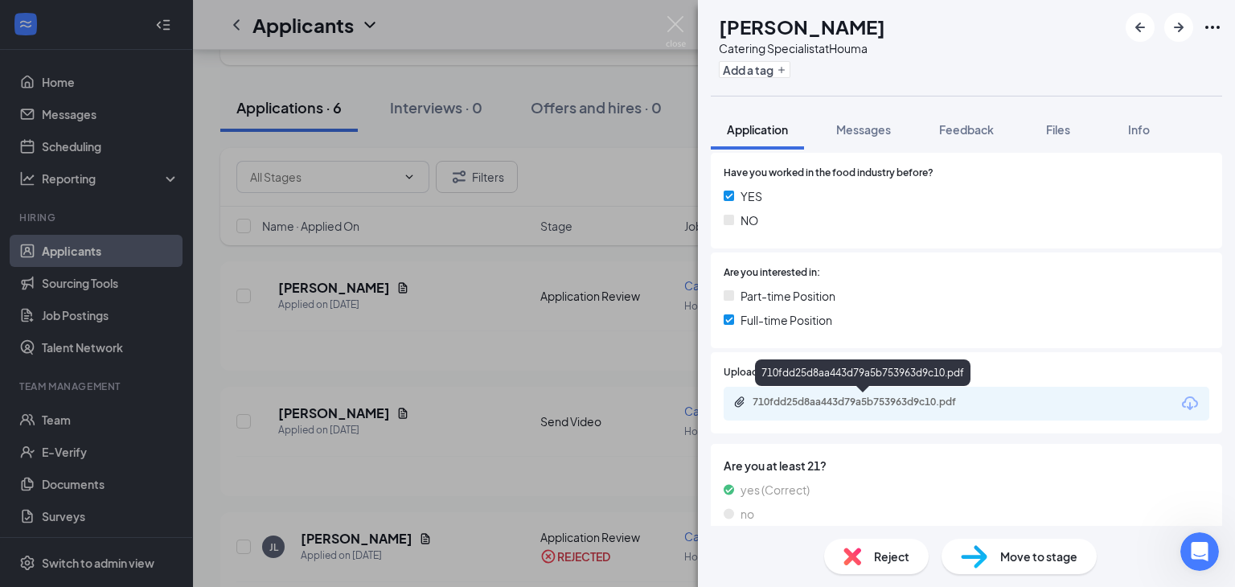
click at [859, 399] on div "710fdd25d8aa443d79a5b753963d9c10.pdf" at bounding box center [865, 402] width 225 height 13
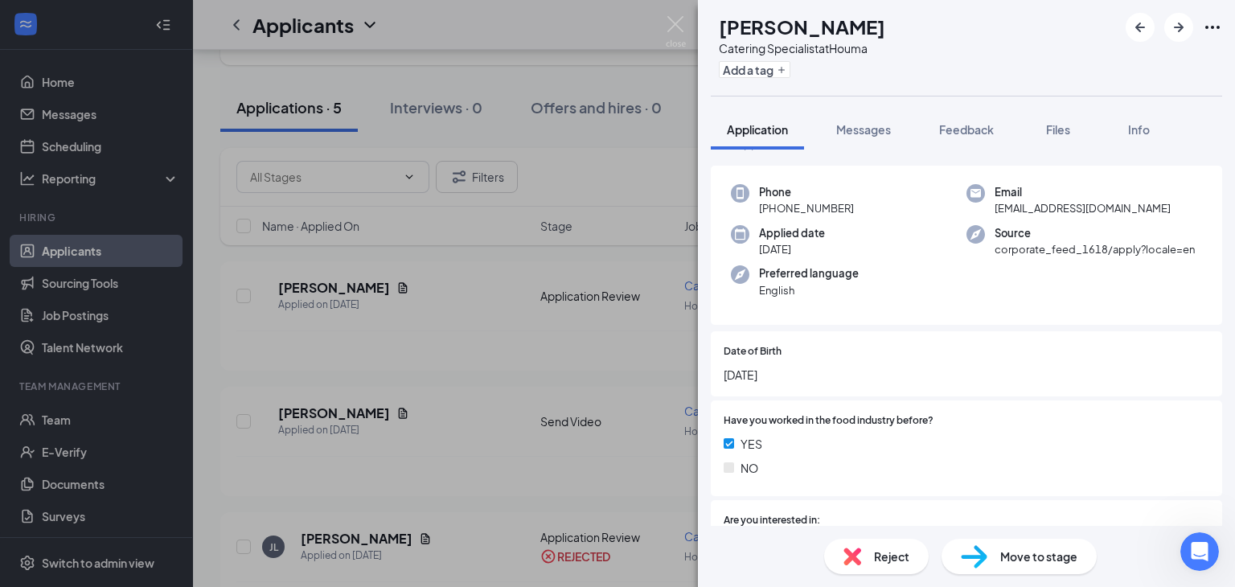
scroll to position [0, 0]
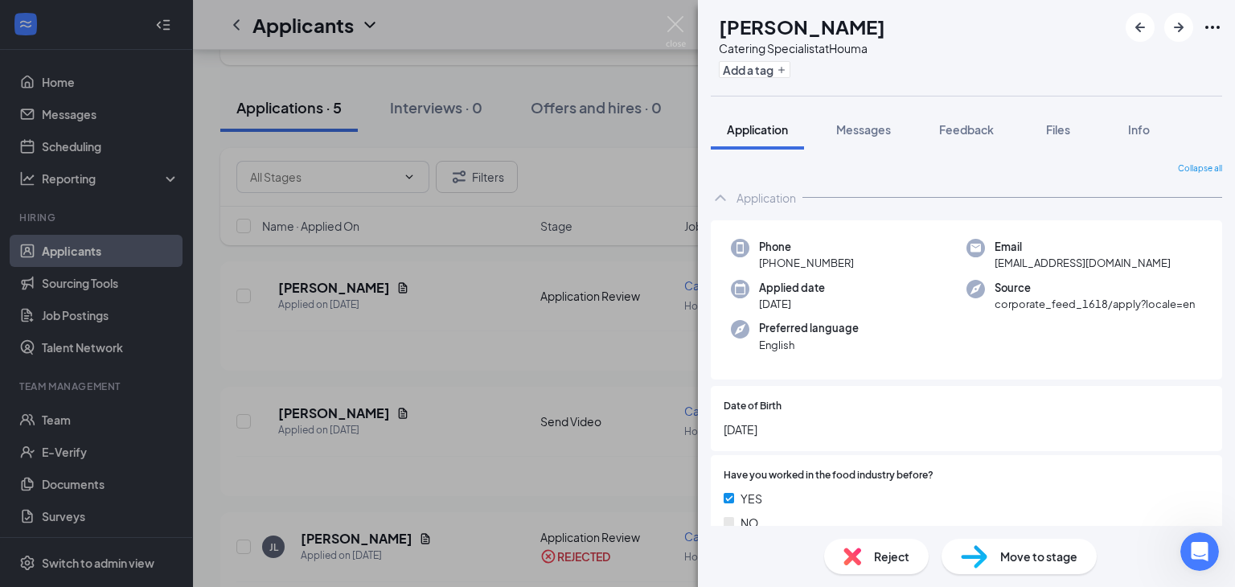
click at [891, 557] on span "Reject" at bounding box center [891, 557] width 35 height 18
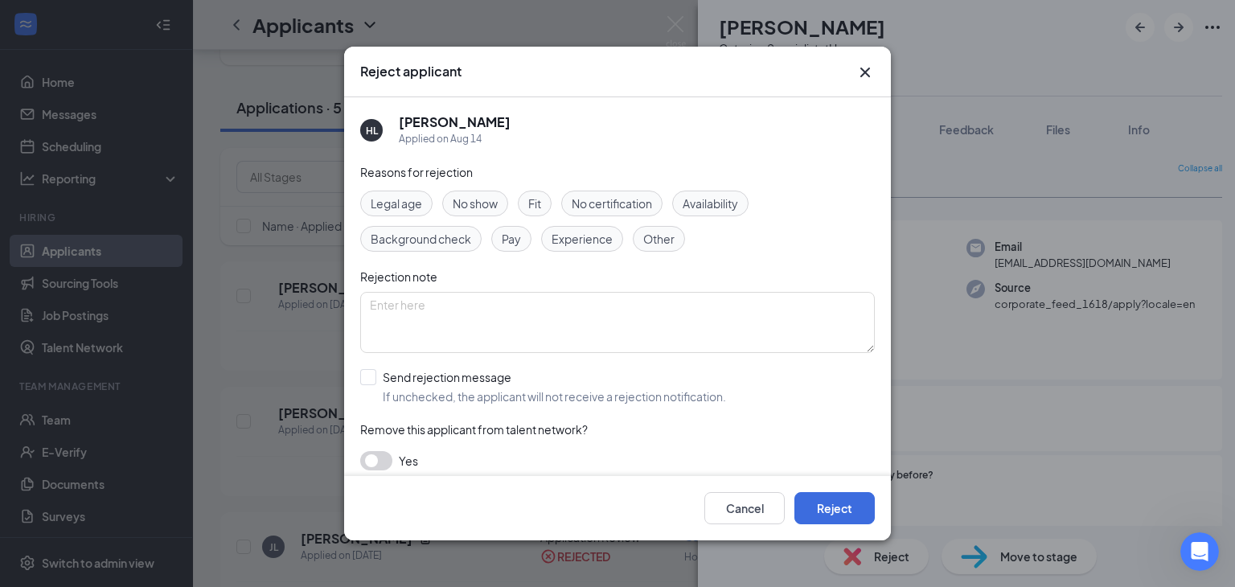
click at [656, 242] on span "Other" at bounding box center [658, 239] width 31 height 18
click at [453, 300] on textarea at bounding box center [617, 322] width 515 height 61
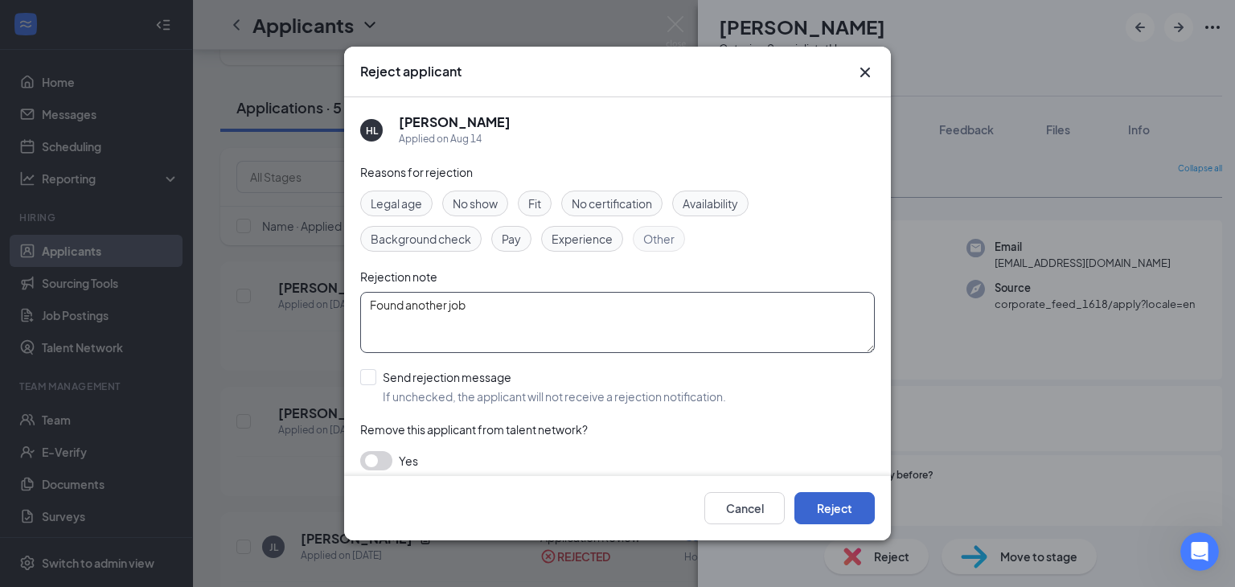
type textarea "Found another job"
click at [843, 504] on button "Reject" at bounding box center [835, 508] width 80 height 32
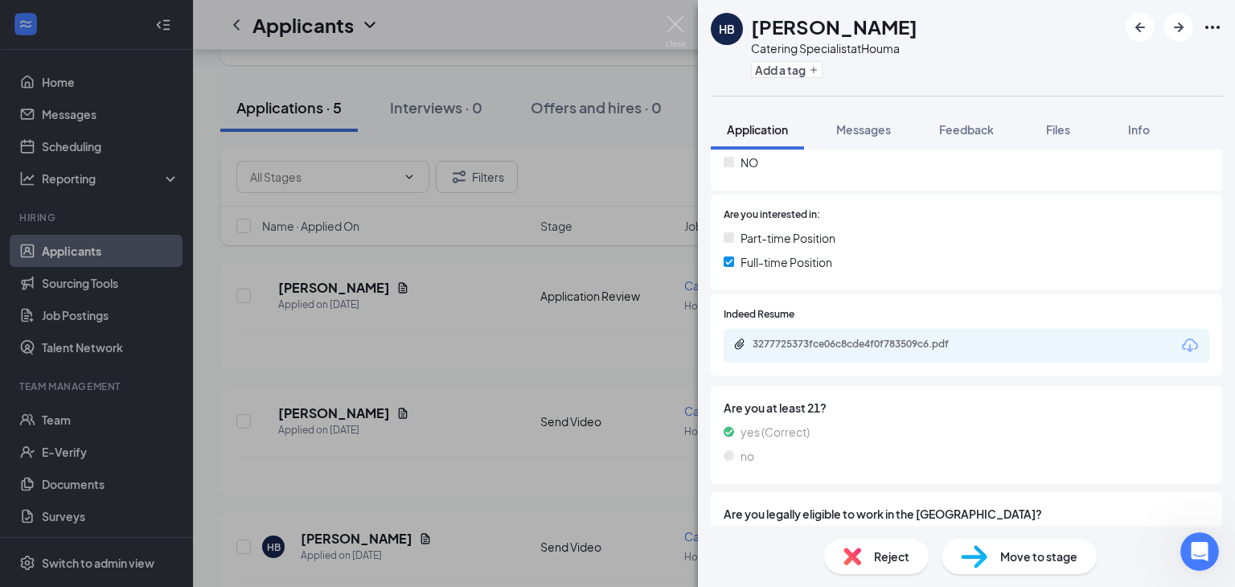
scroll to position [362, 0]
click at [849, 341] on div "3277725373fce06c8cde4f0f783509c6.pdf" at bounding box center [865, 342] width 225 height 13
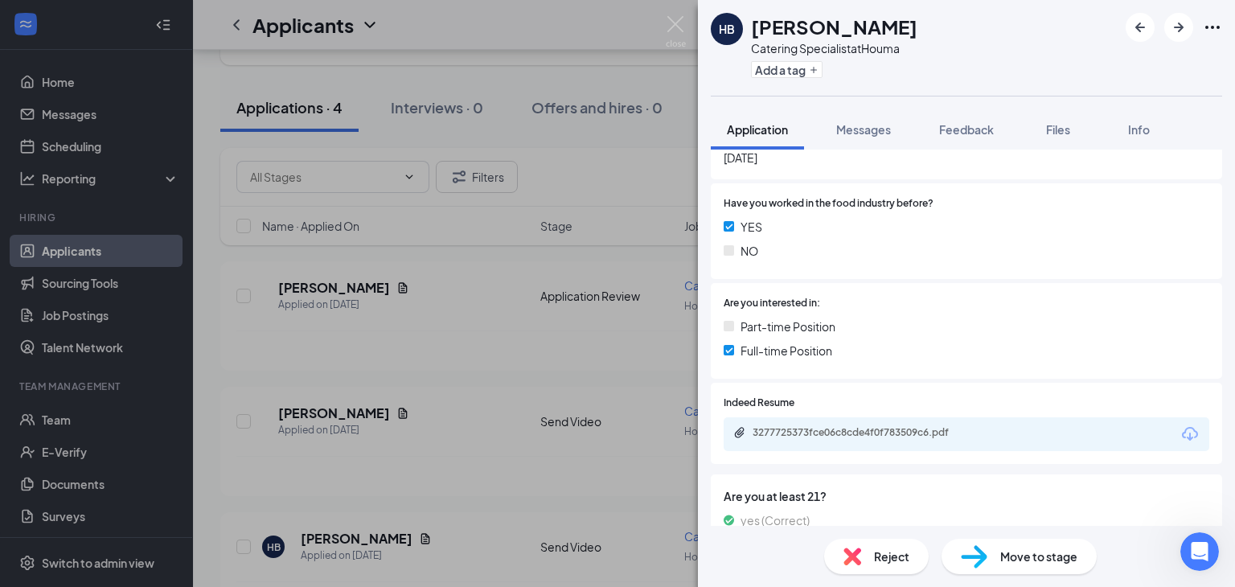
scroll to position [0, 0]
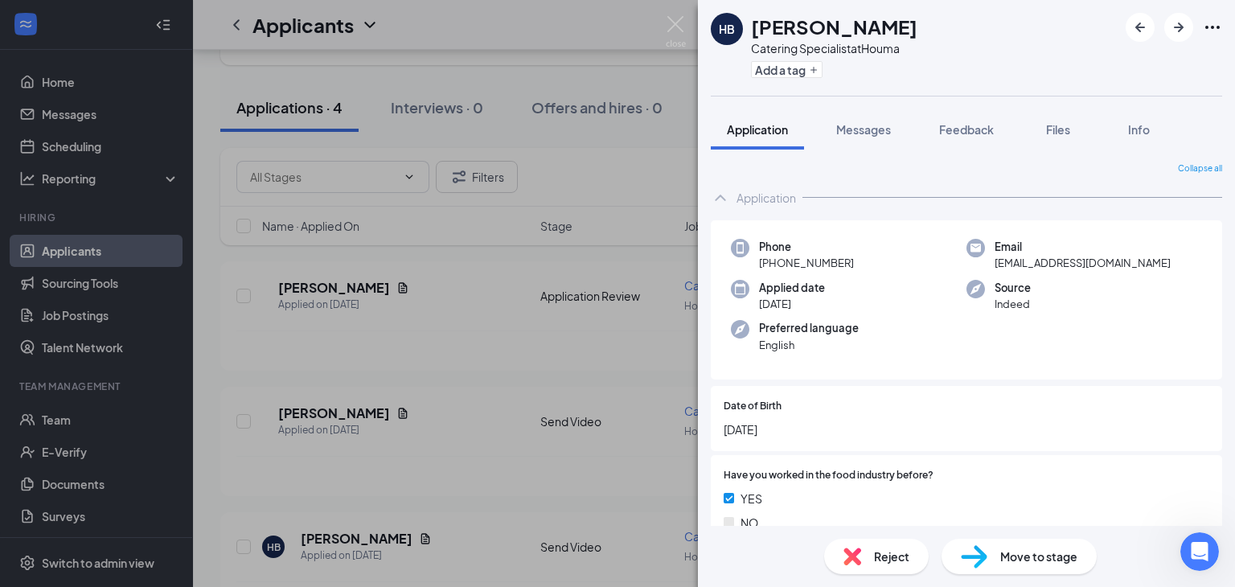
click at [1007, 550] on span "Move to stage" at bounding box center [1039, 557] width 77 height 18
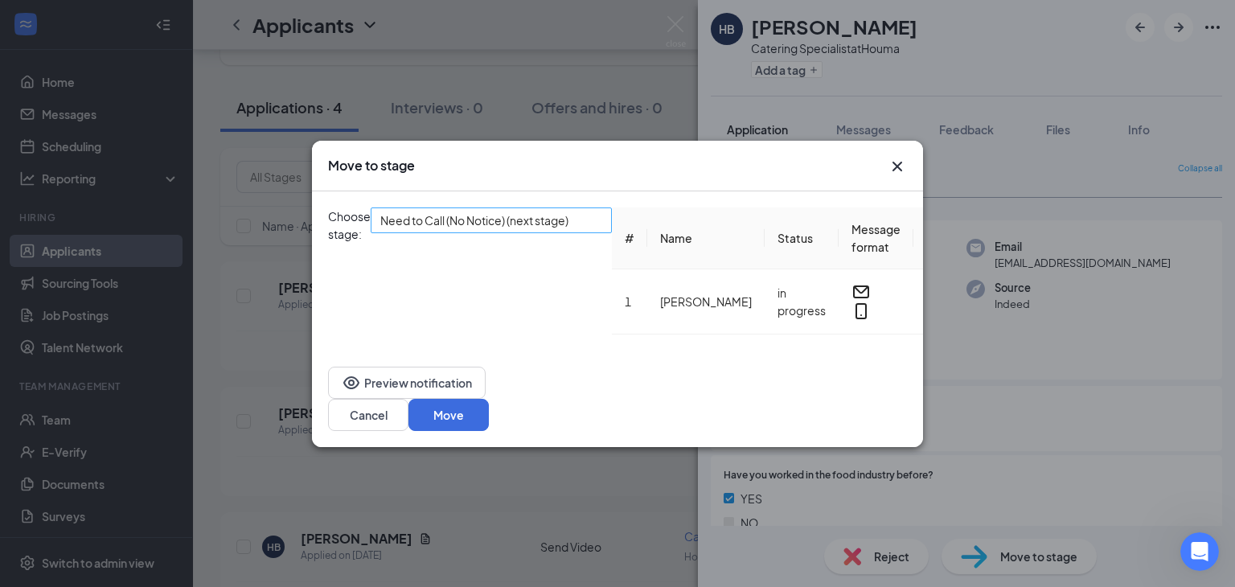
click at [564, 230] on span "Need to Call (No Notice) (next stage)" at bounding box center [474, 220] width 188 height 24
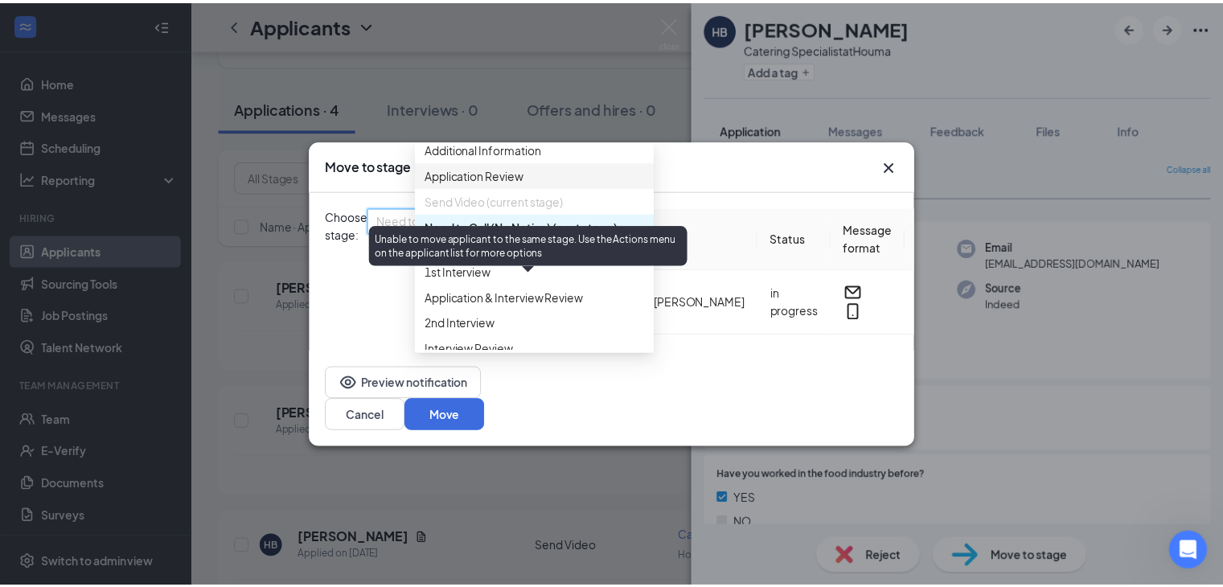
scroll to position [32, 0]
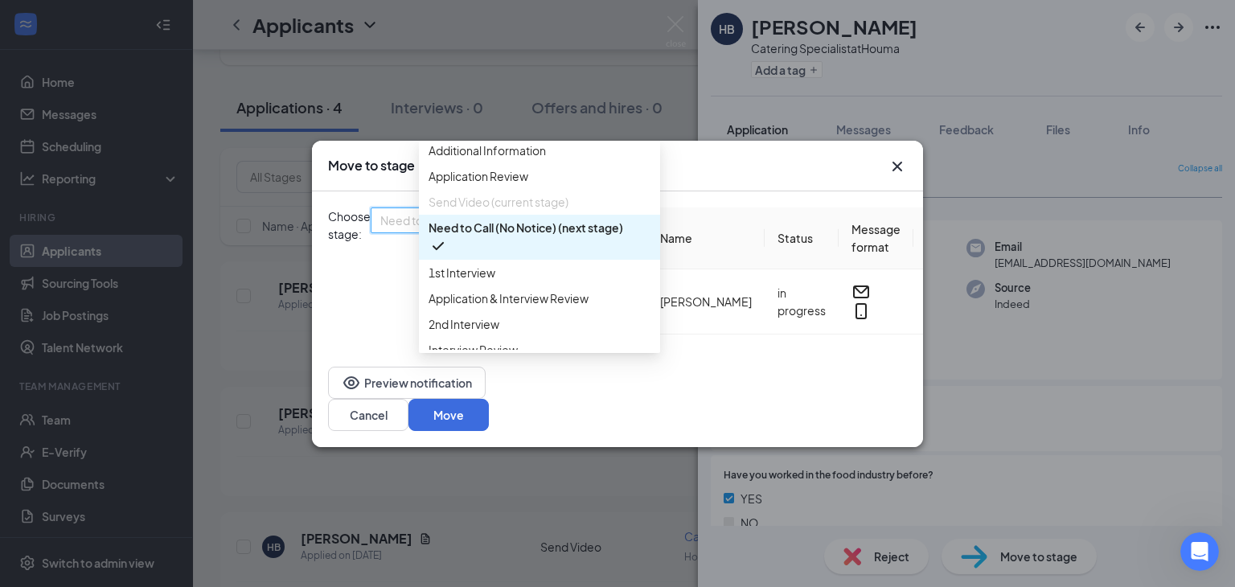
click at [906, 171] on icon "Cross" at bounding box center [897, 166] width 19 height 19
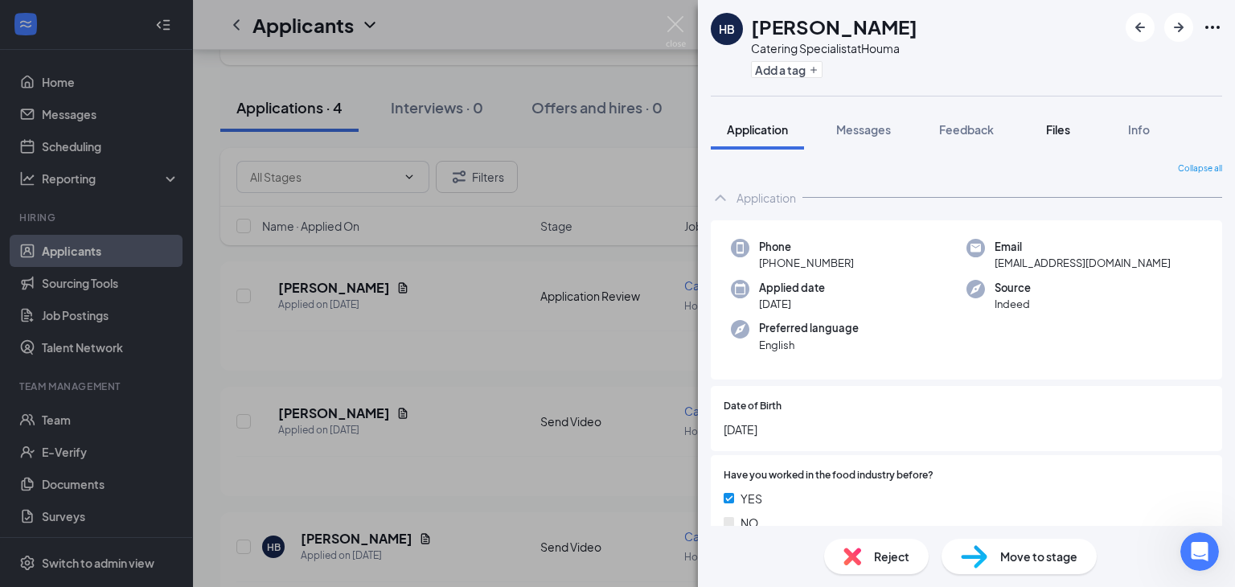
click at [1068, 131] on span "Files" at bounding box center [1058, 129] width 24 height 14
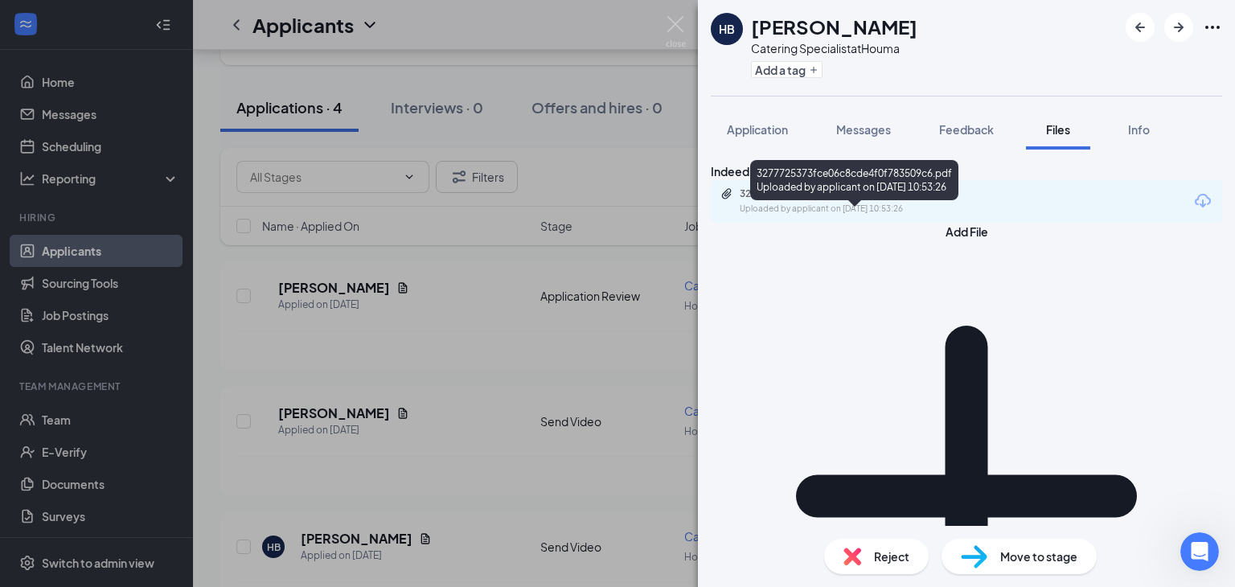
click at [869, 200] on div "3277725373fce06c8cde4f0f783509c6.pdf" at bounding box center [852, 193] width 225 height 13
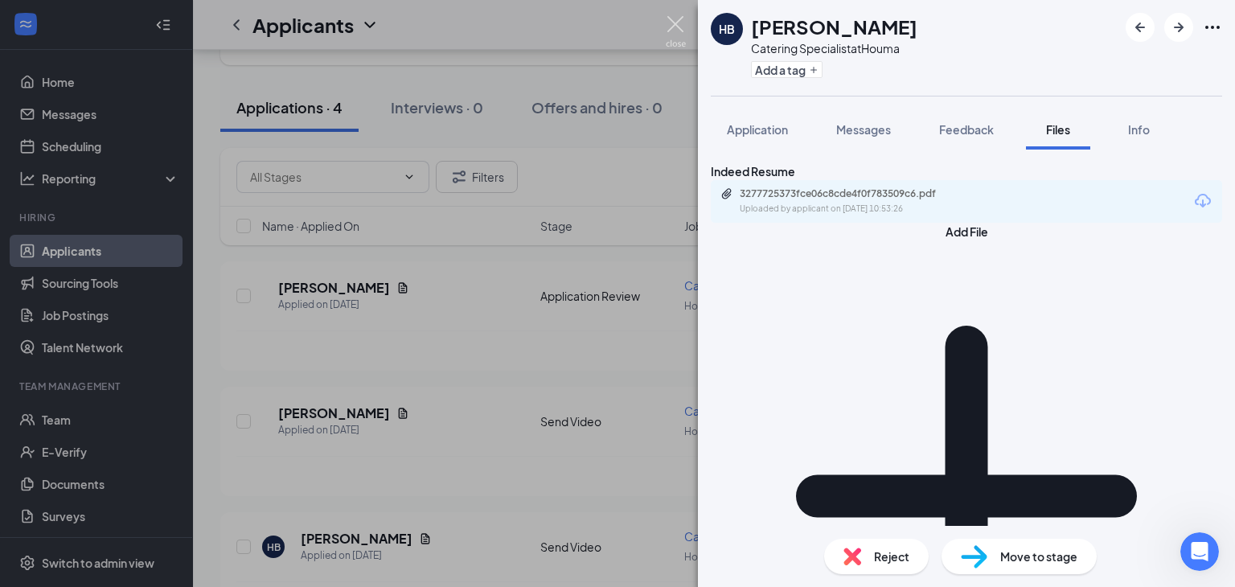
click at [674, 29] on img at bounding box center [676, 31] width 20 height 31
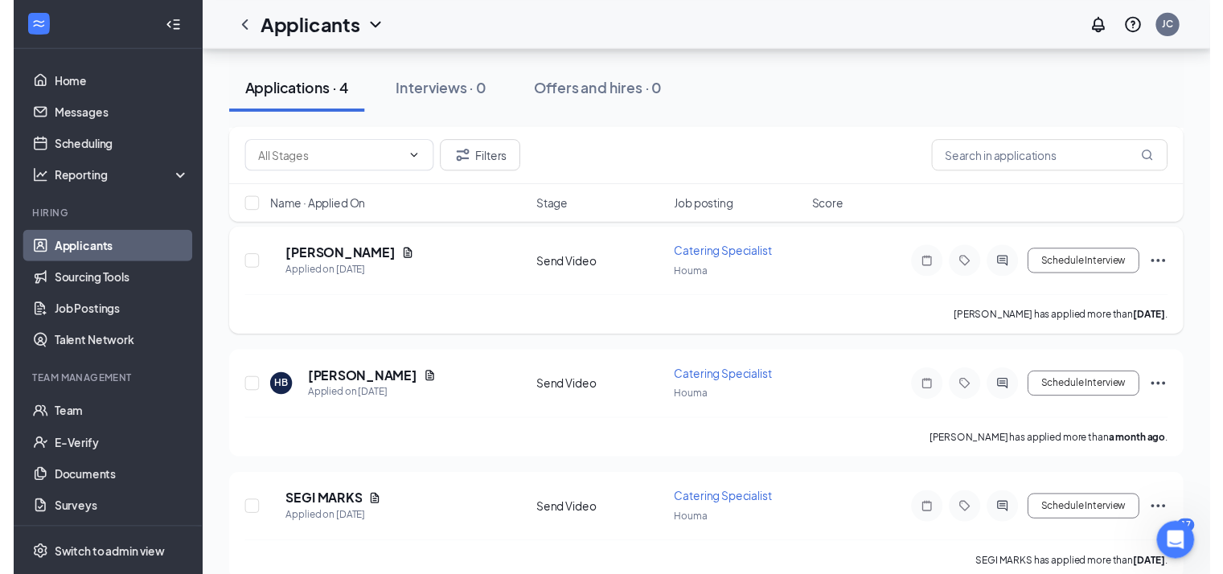
scroll to position [257, 0]
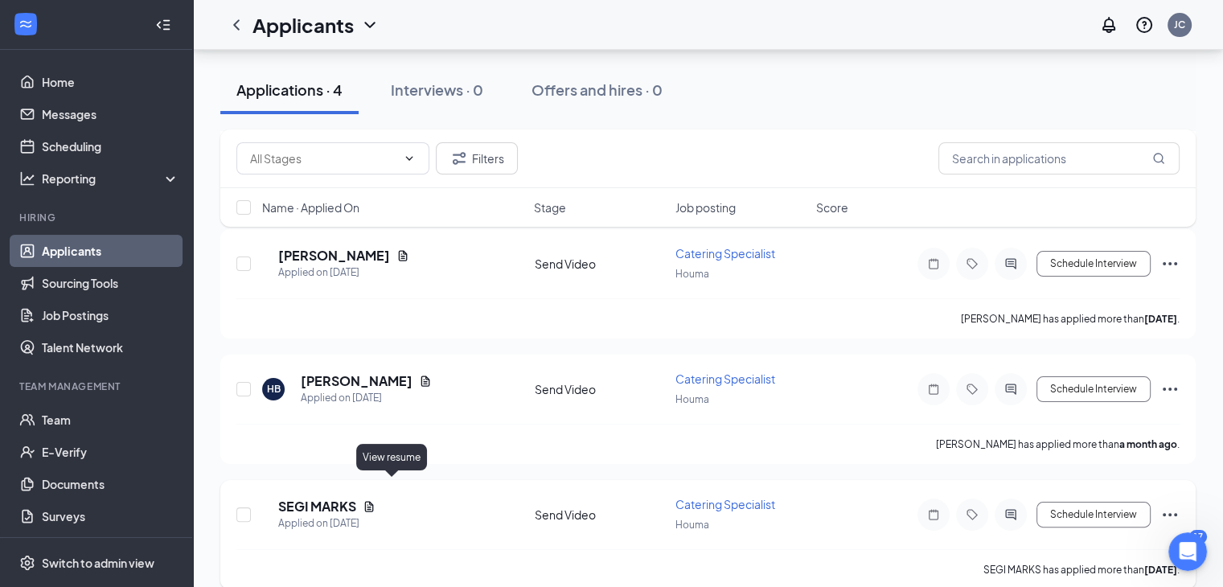
click at [376, 500] on icon "Document" at bounding box center [369, 506] width 13 height 13
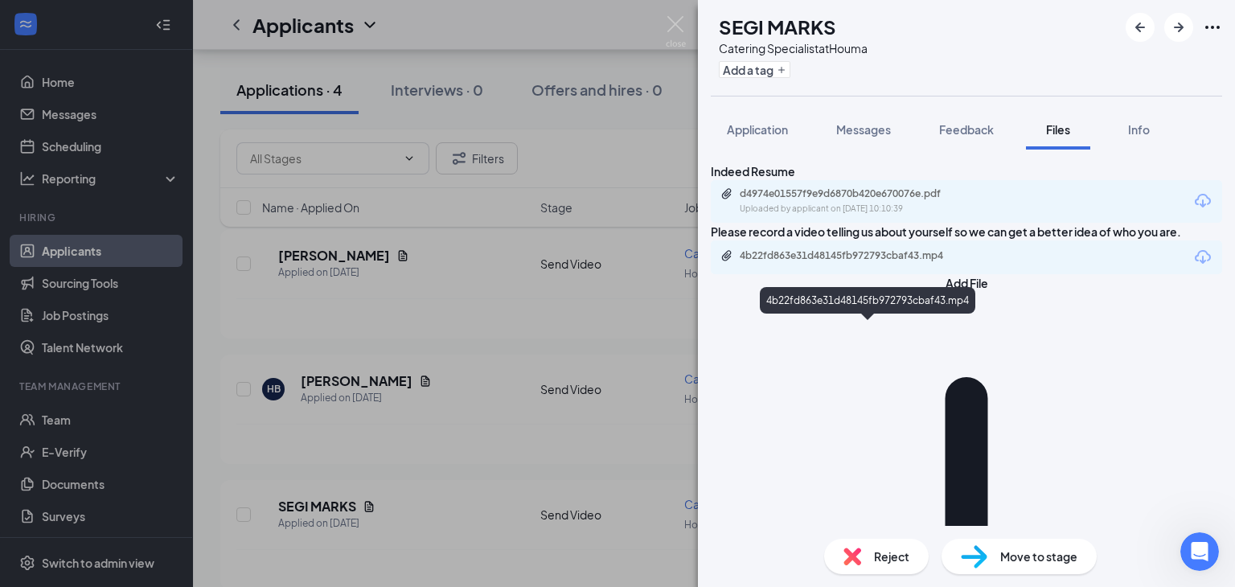
click at [901, 262] on div "4b22fd863e31d48145fb972793cbaf43.mp4" at bounding box center [852, 255] width 225 height 13
click at [672, 21] on img at bounding box center [676, 31] width 20 height 31
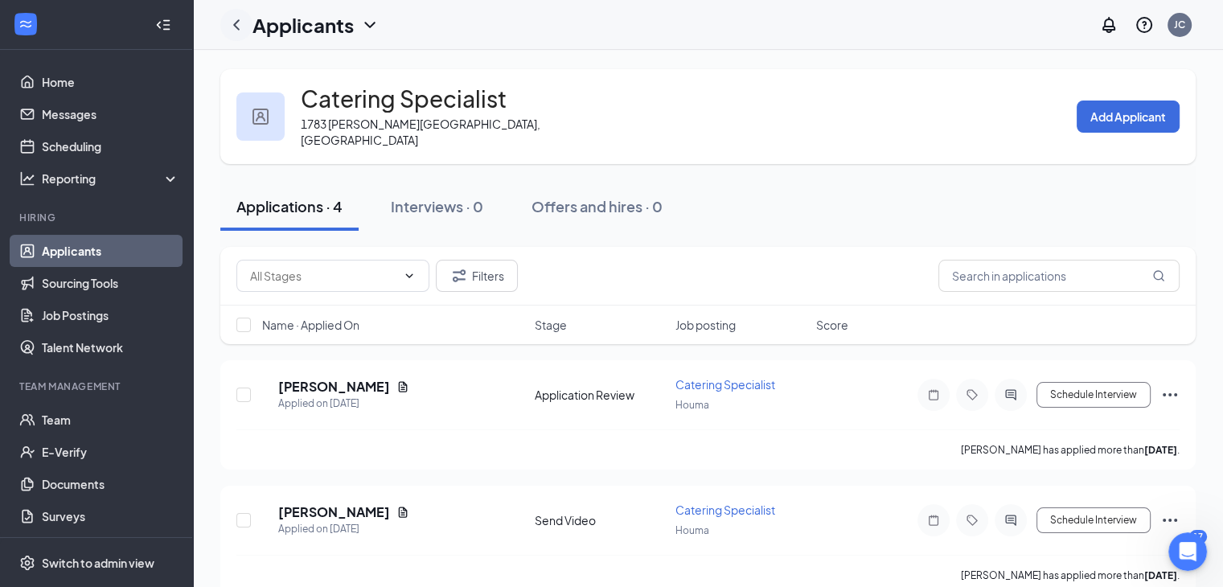
click at [241, 29] on icon "ChevronLeft" at bounding box center [236, 24] width 19 height 19
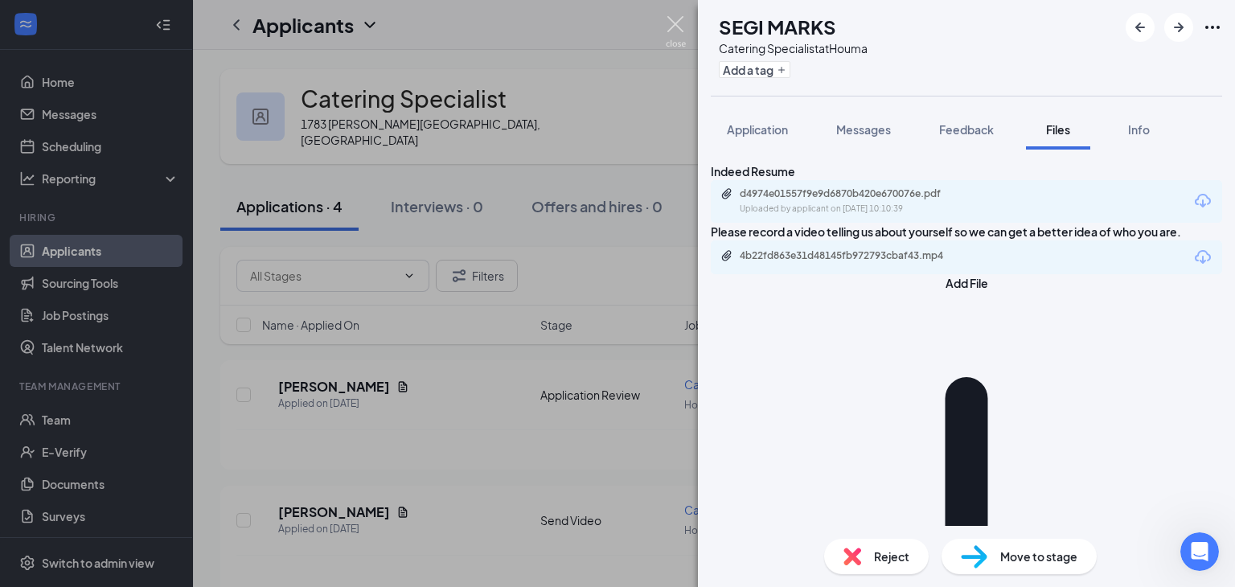
click at [668, 26] on img at bounding box center [676, 31] width 20 height 31
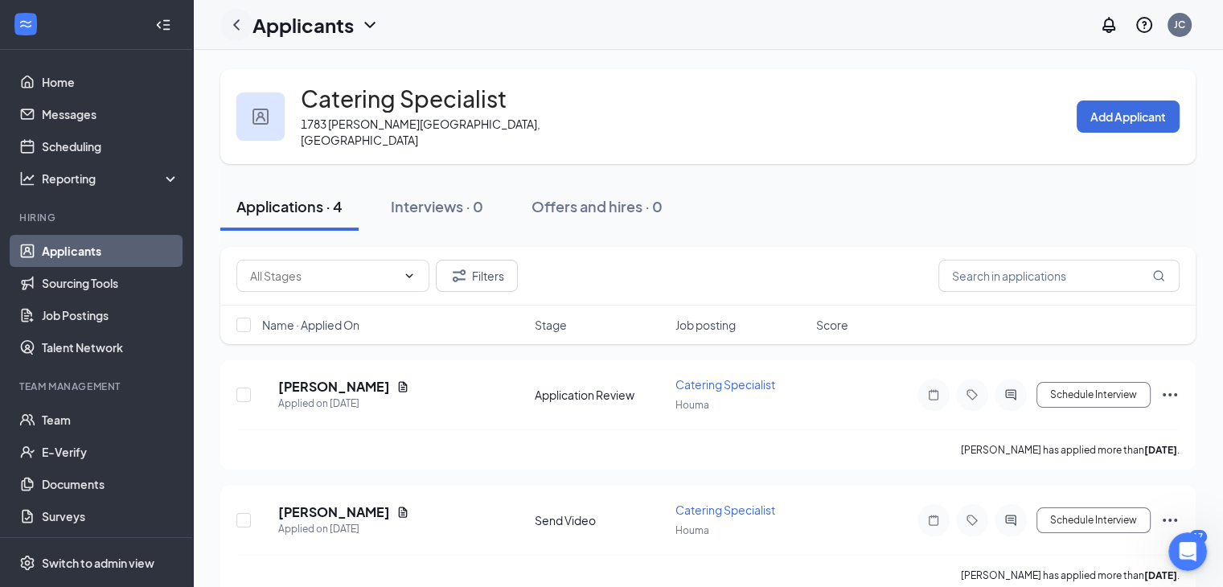
click at [238, 23] on icon "ChevronLeft" at bounding box center [236, 24] width 19 height 19
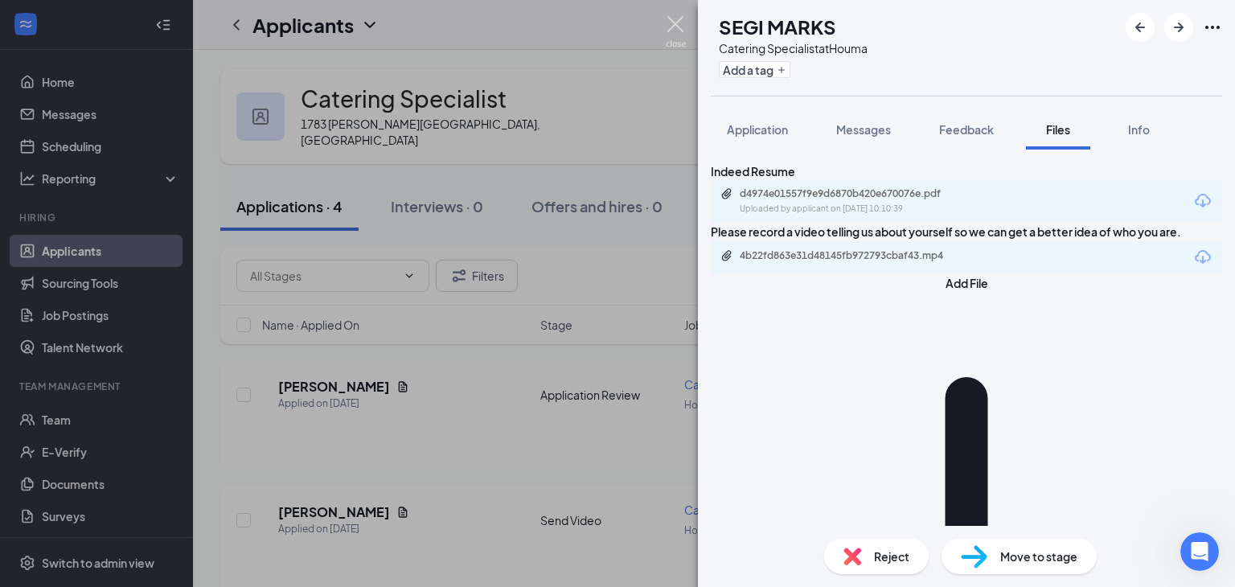
click at [672, 25] on img at bounding box center [676, 31] width 20 height 31
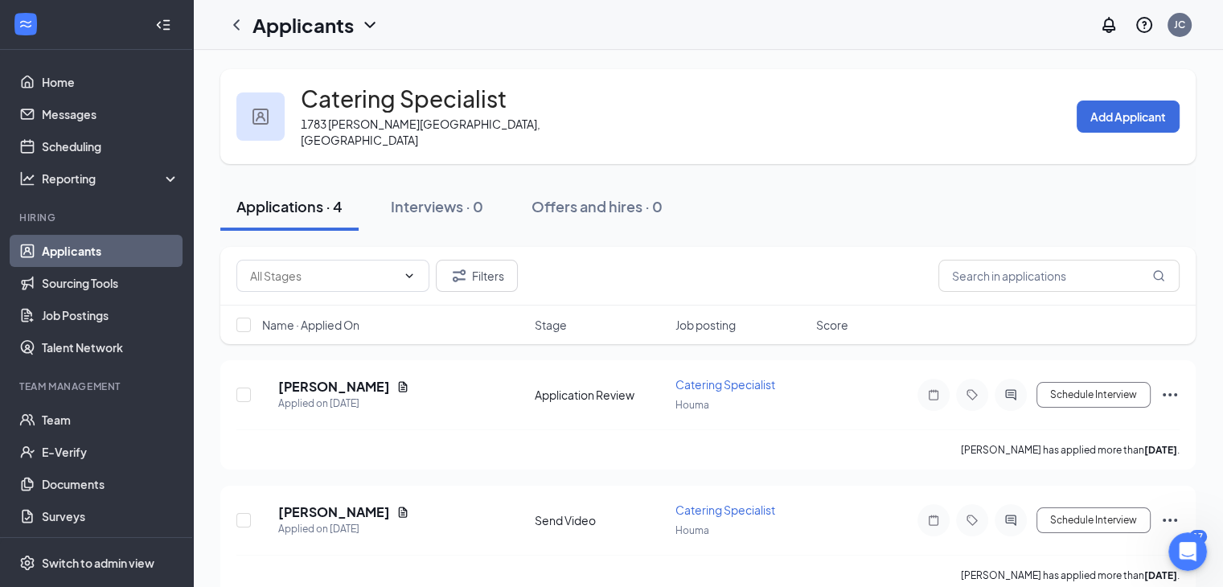
click at [76, 261] on link "Applicants" at bounding box center [111, 251] width 138 height 32
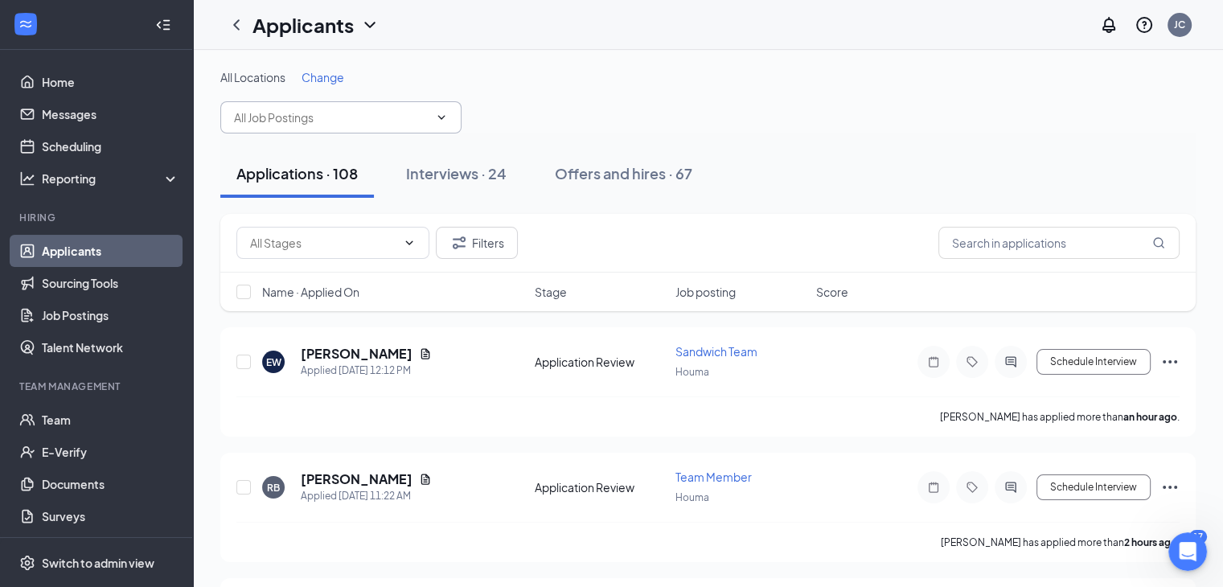
click at [340, 123] on input "text" at bounding box center [331, 118] width 195 height 18
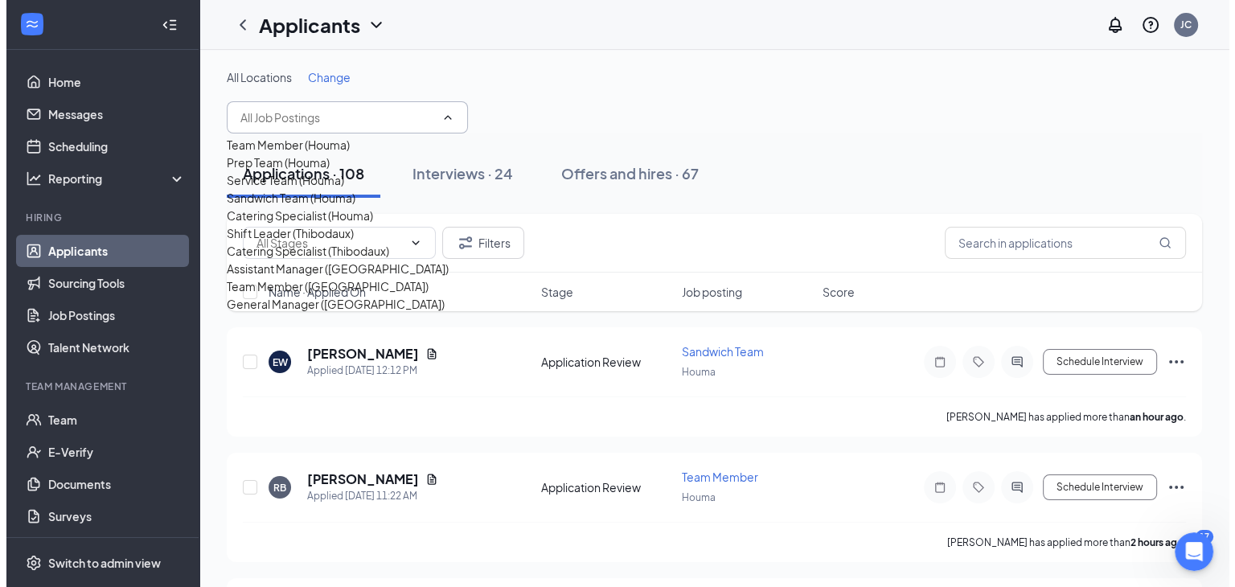
scroll to position [129, 0]
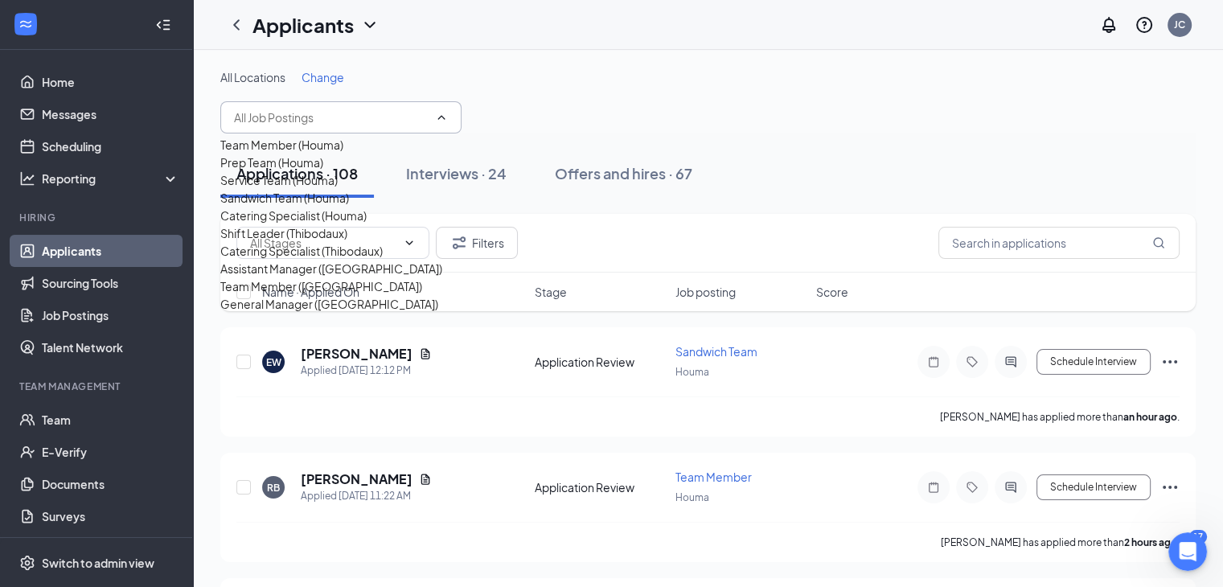
click at [354, 247] on div "Catering Specialist (Thibodaux)" at bounding box center [301, 251] width 162 height 18
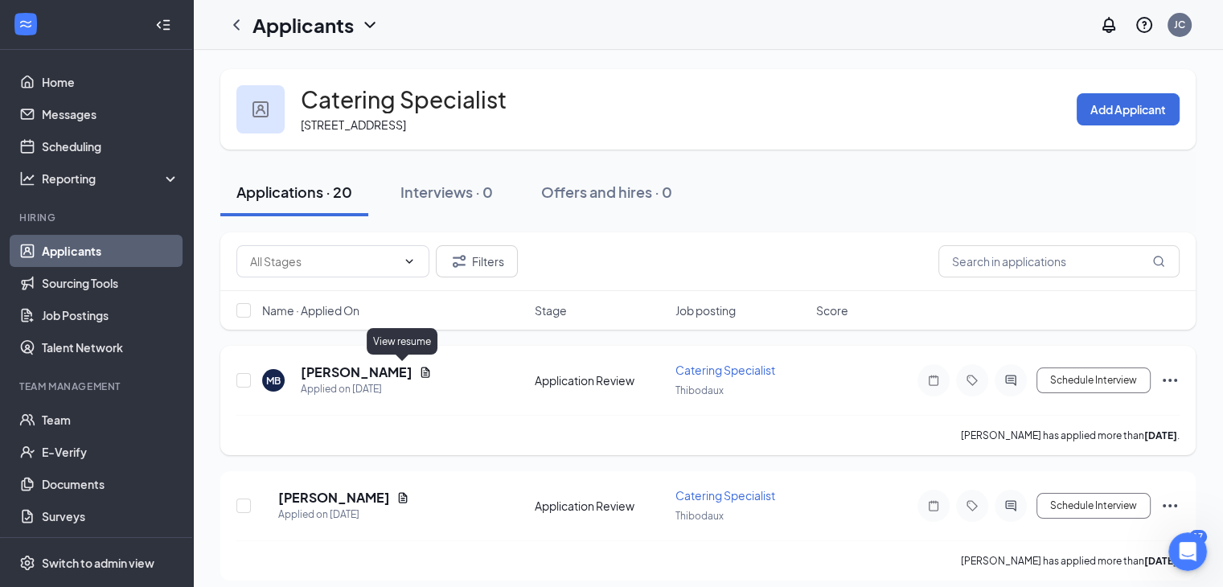
click at [419, 373] on icon "Document" at bounding box center [425, 372] width 13 height 13
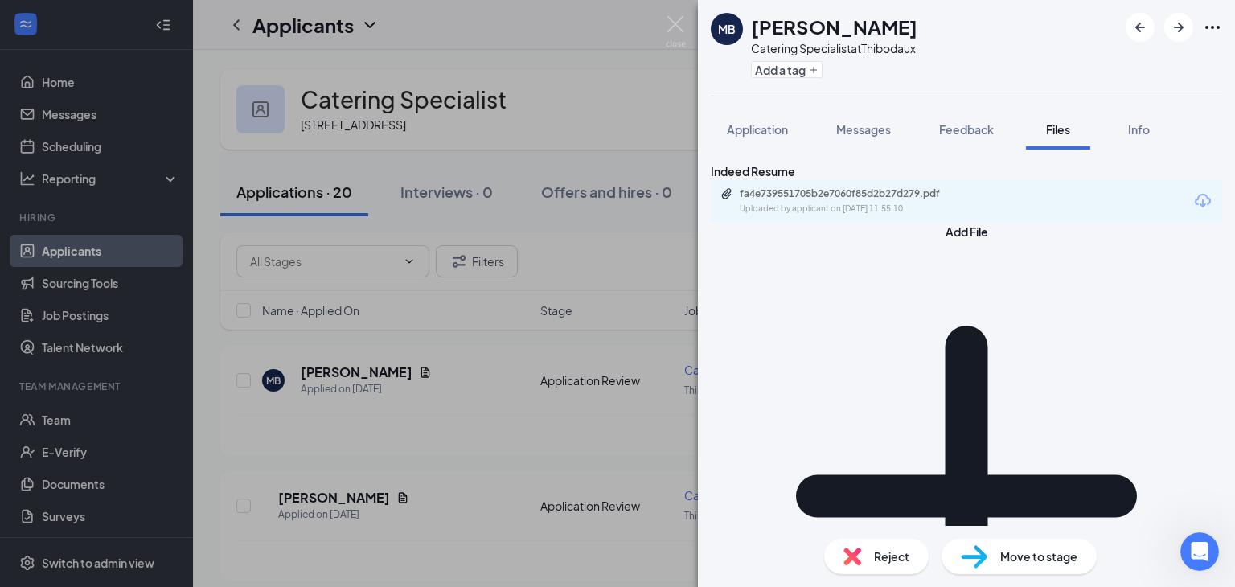
click at [1195, 208] on icon "Download" at bounding box center [1203, 201] width 16 height 14
click at [1042, 556] on span "Move to stage" at bounding box center [1039, 557] width 77 height 18
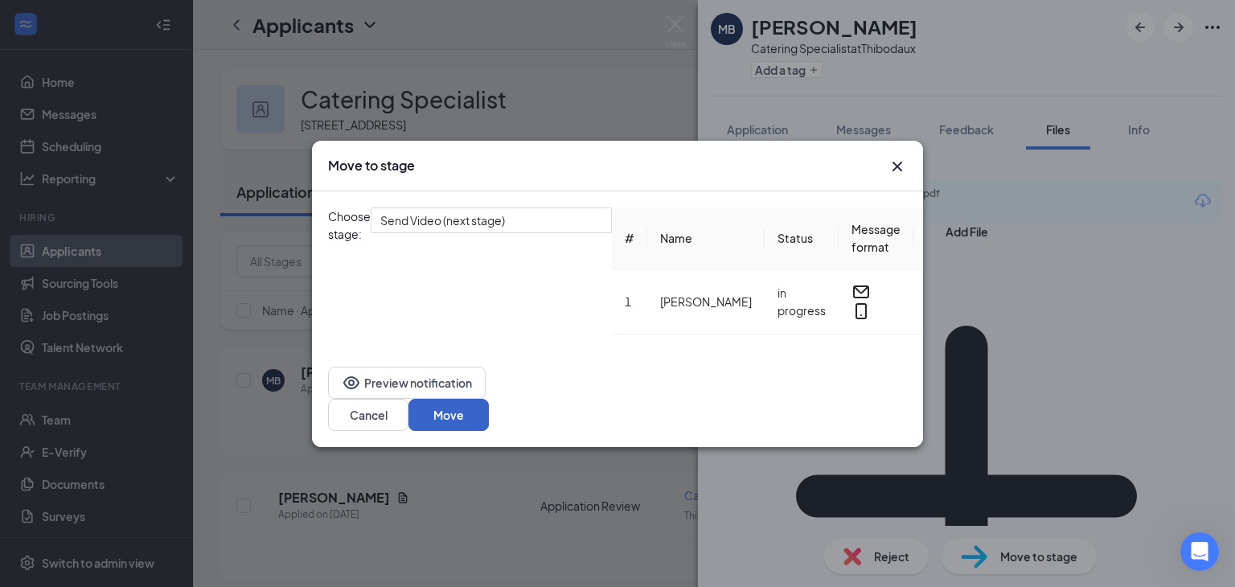
click at [489, 413] on button "Move" at bounding box center [449, 415] width 80 height 32
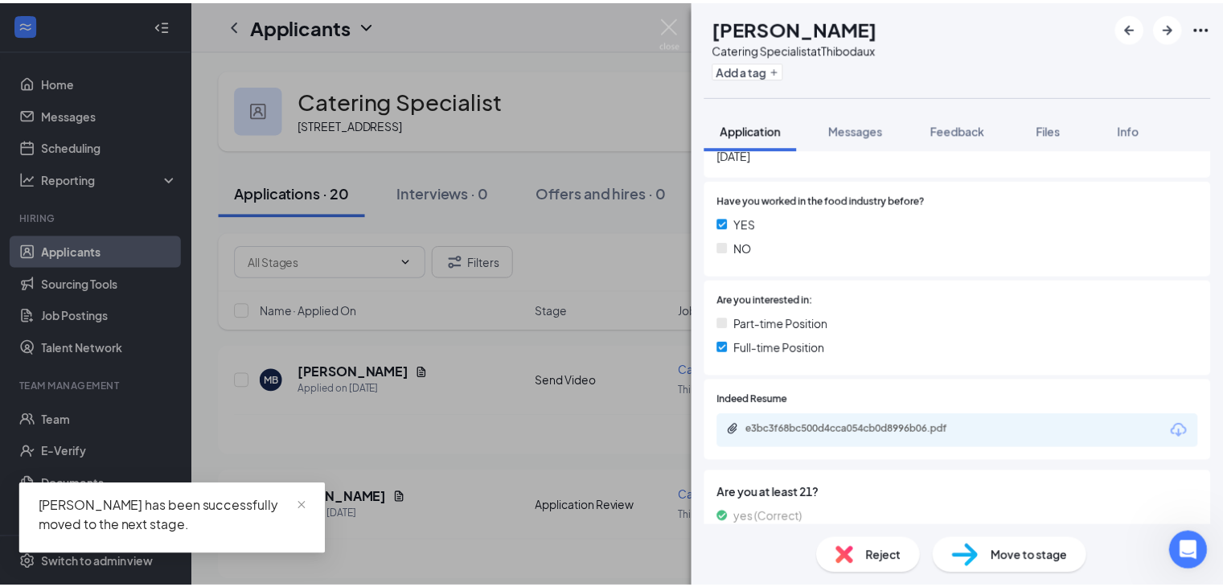
scroll to position [301, 0]
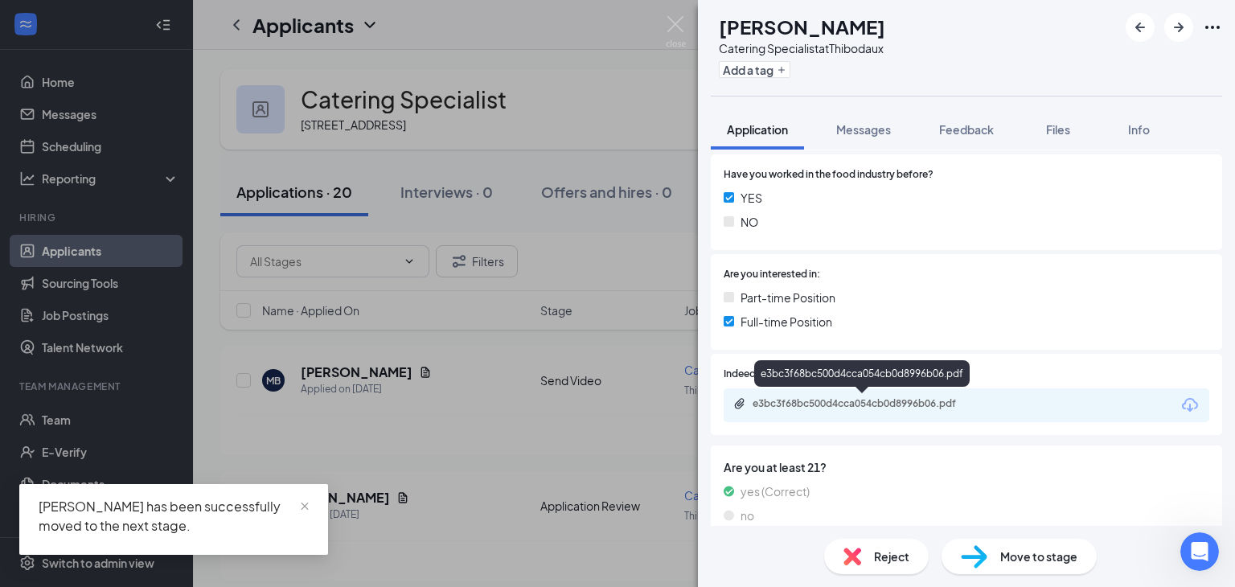
click at [890, 407] on div "e3bc3f68bc500d4cca054cb0d8996b06.pdf" at bounding box center [865, 403] width 225 height 13
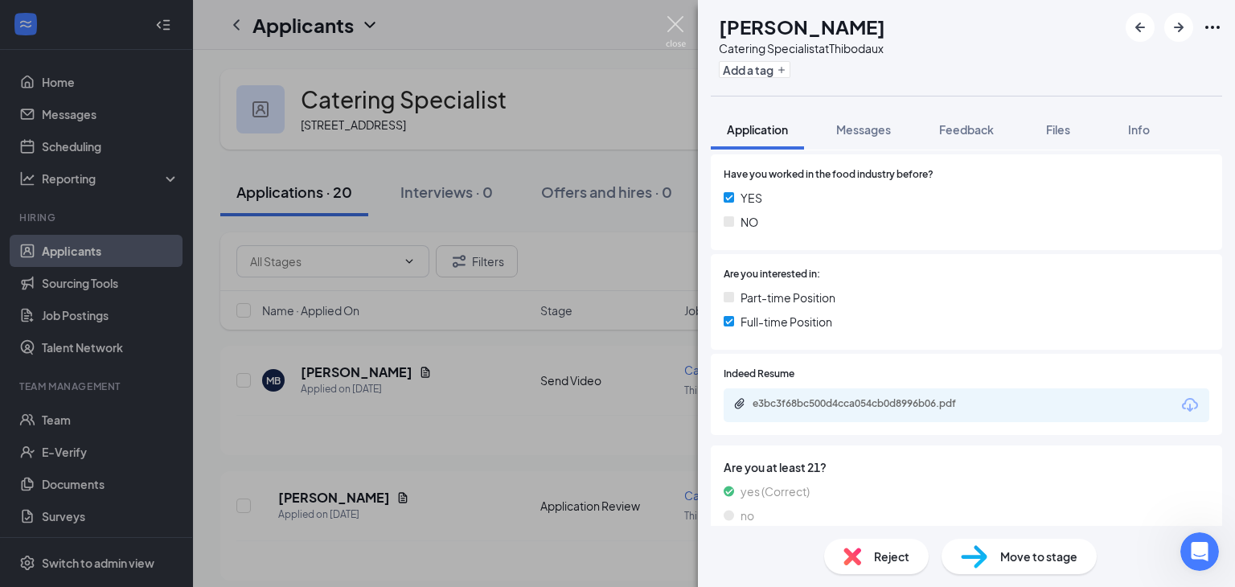
click at [674, 21] on img at bounding box center [676, 31] width 20 height 31
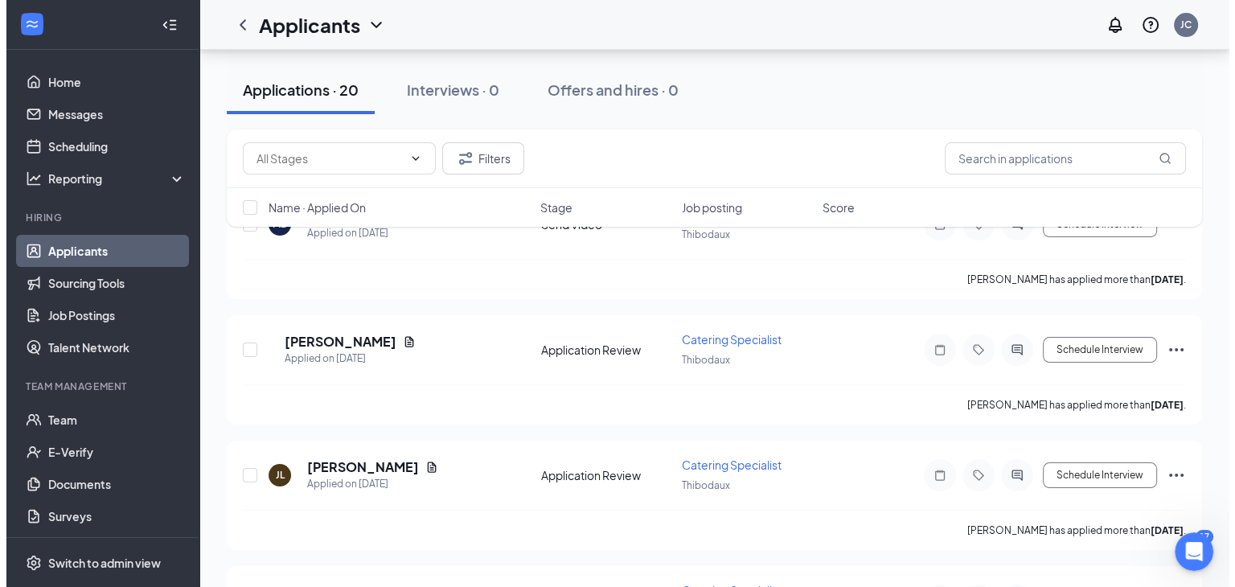
scroll to position [138, 0]
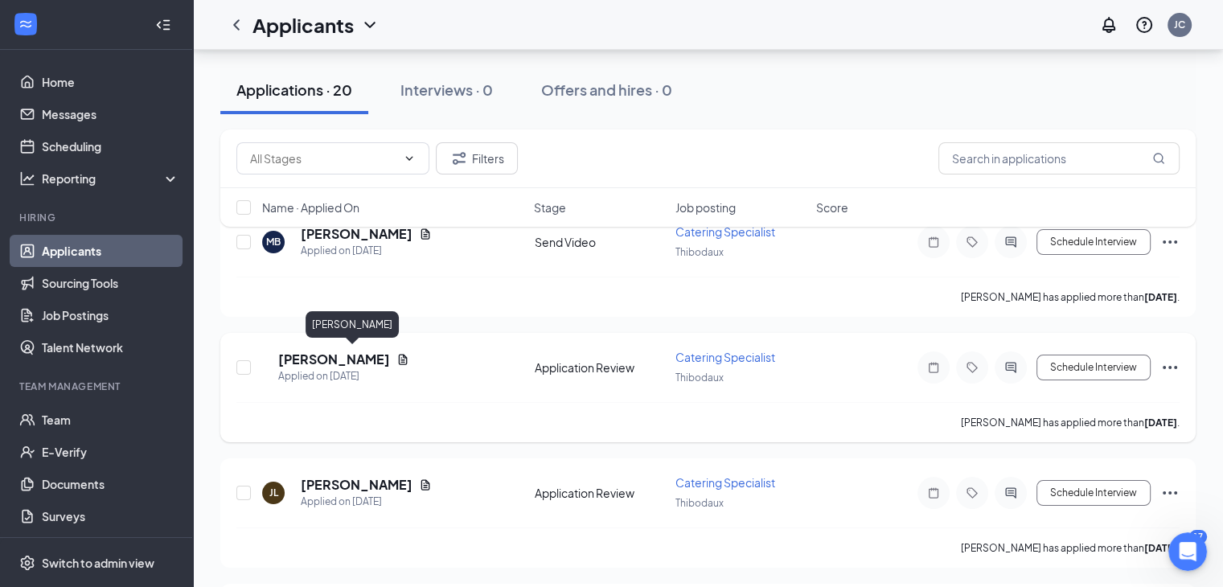
click at [356, 360] on h5 "[PERSON_NAME]" at bounding box center [334, 360] width 112 height 18
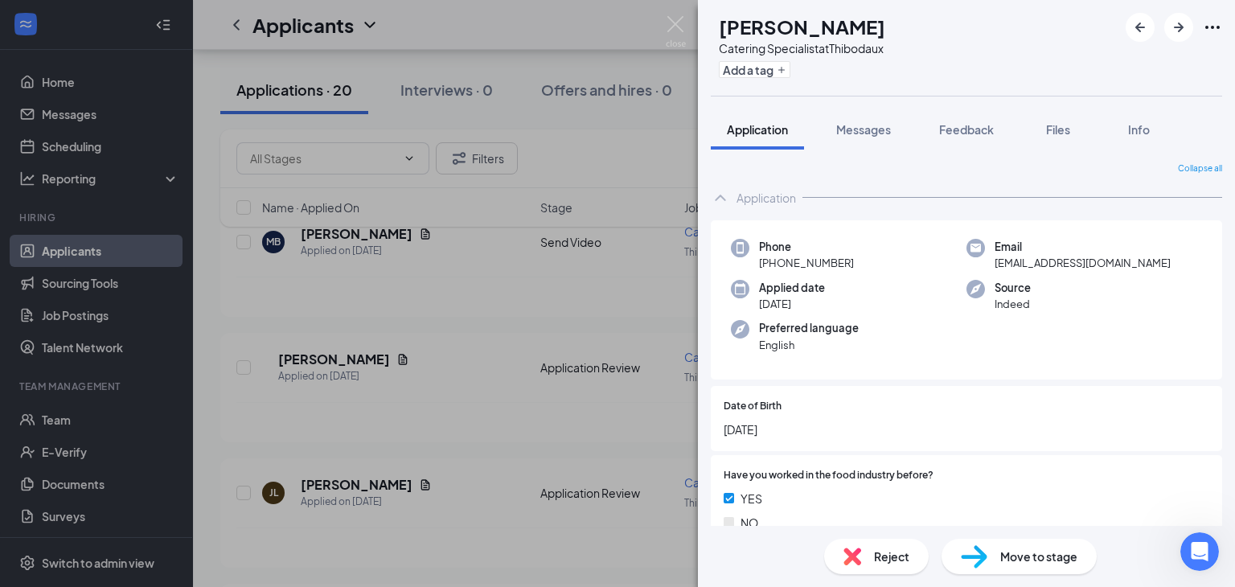
click at [1017, 545] on div "Move to stage" at bounding box center [1019, 556] width 155 height 35
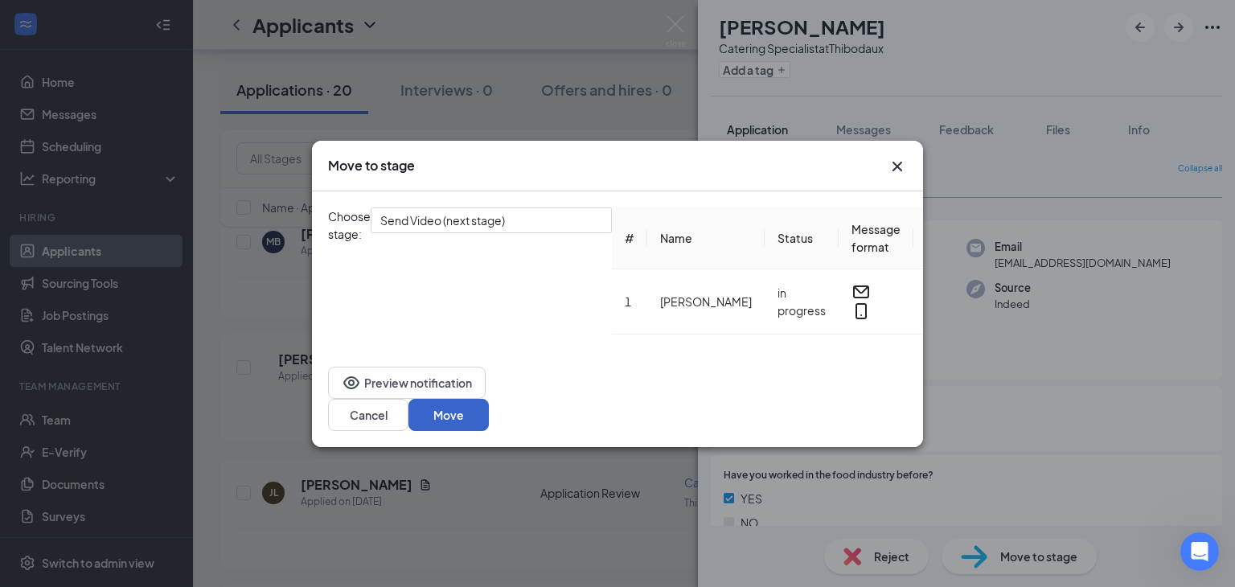
click at [489, 409] on button "Move" at bounding box center [449, 415] width 80 height 32
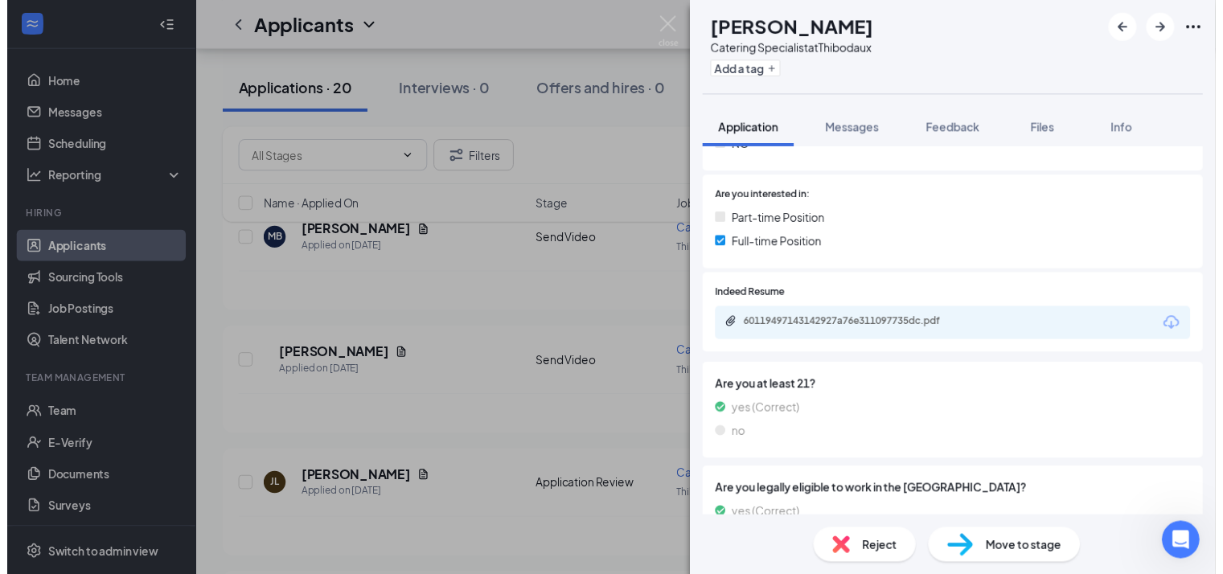
scroll to position [436, 0]
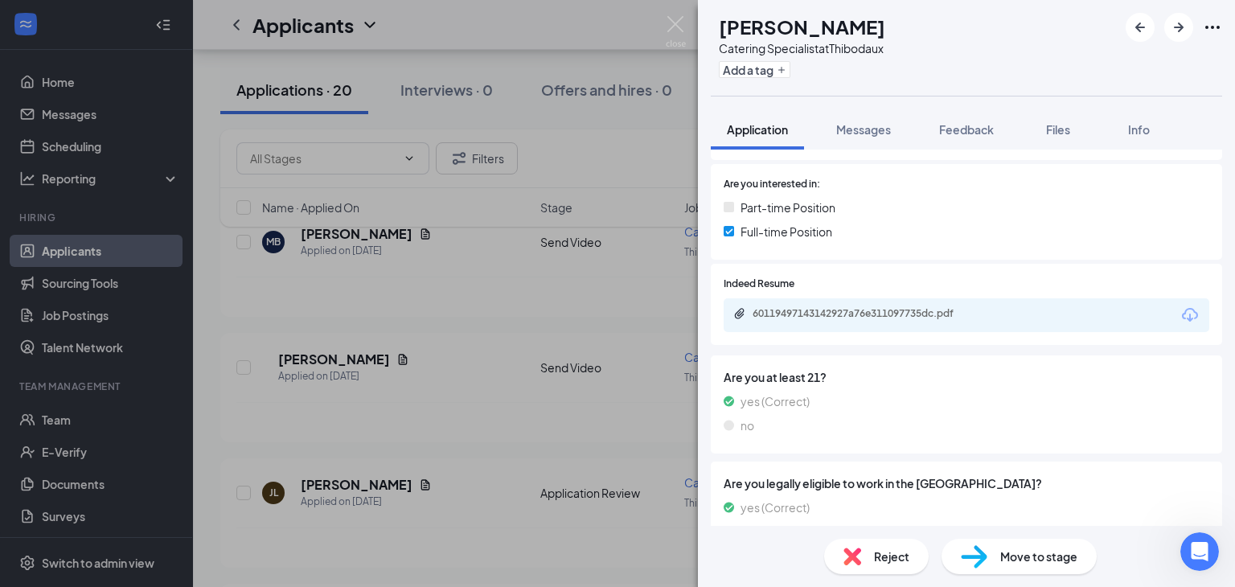
click at [898, 304] on div "60119497143142927a76e311097735dc.pdf" at bounding box center [967, 315] width 486 height 34
click at [896, 310] on div "60119497143142927a76e311097735dc.pdf" at bounding box center [865, 313] width 225 height 13
click at [858, 316] on div "60119497143142927a76e311097735dc.pdf" at bounding box center [865, 313] width 225 height 13
click at [667, 18] on img at bounding box center [676, 31] width 20 height 31
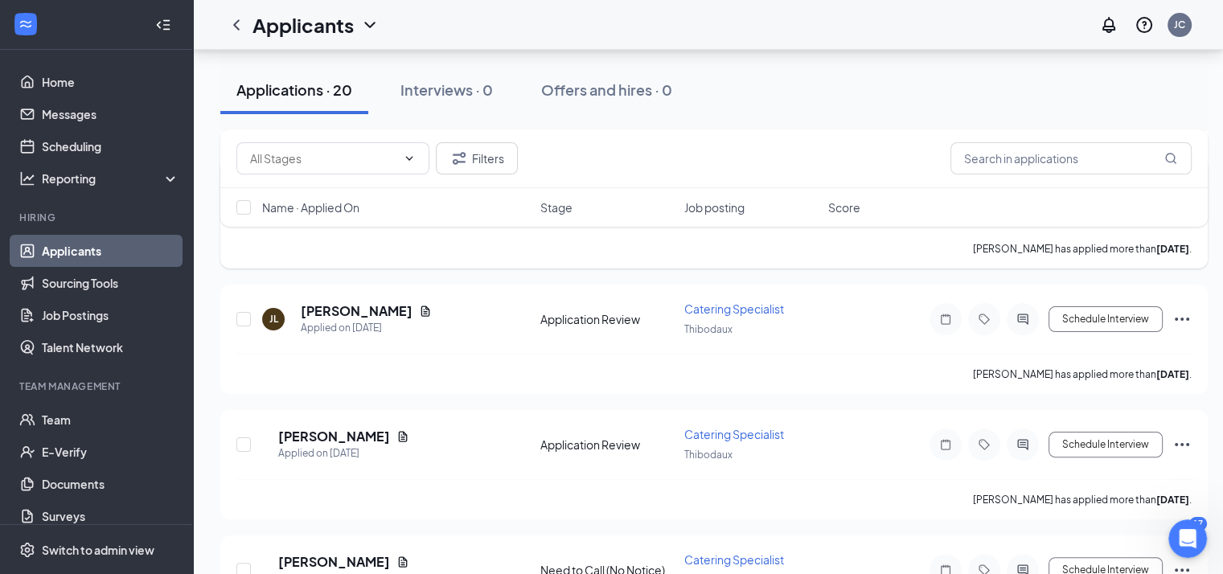
scroll to position [323, 0]
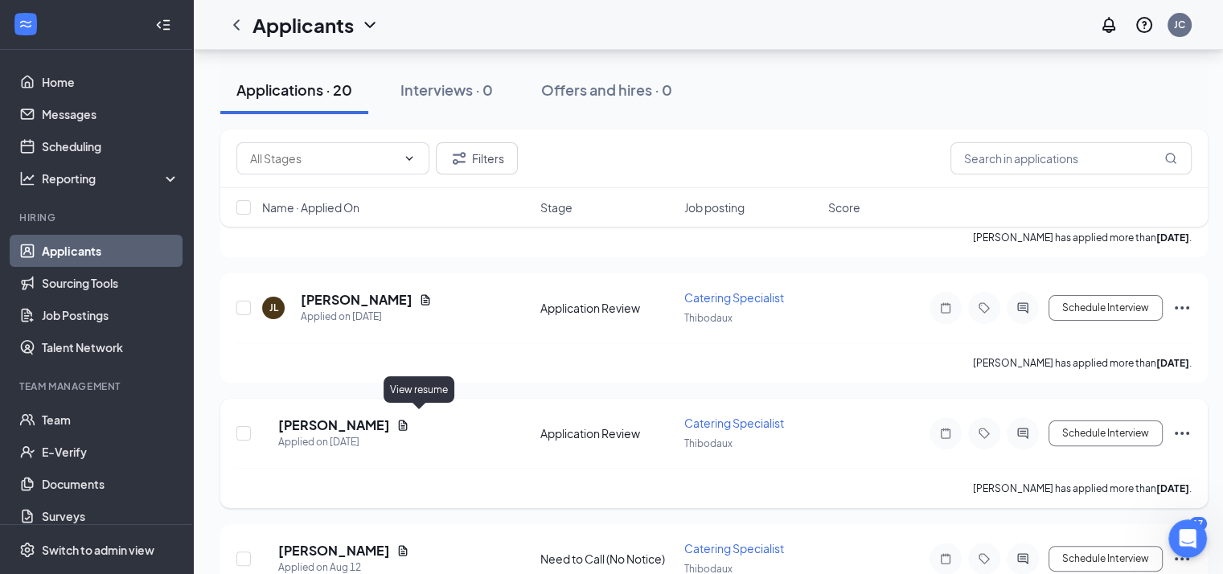
click at [409, 420] on icon "Document" at bounding box center [403, 425] width 13 height 13
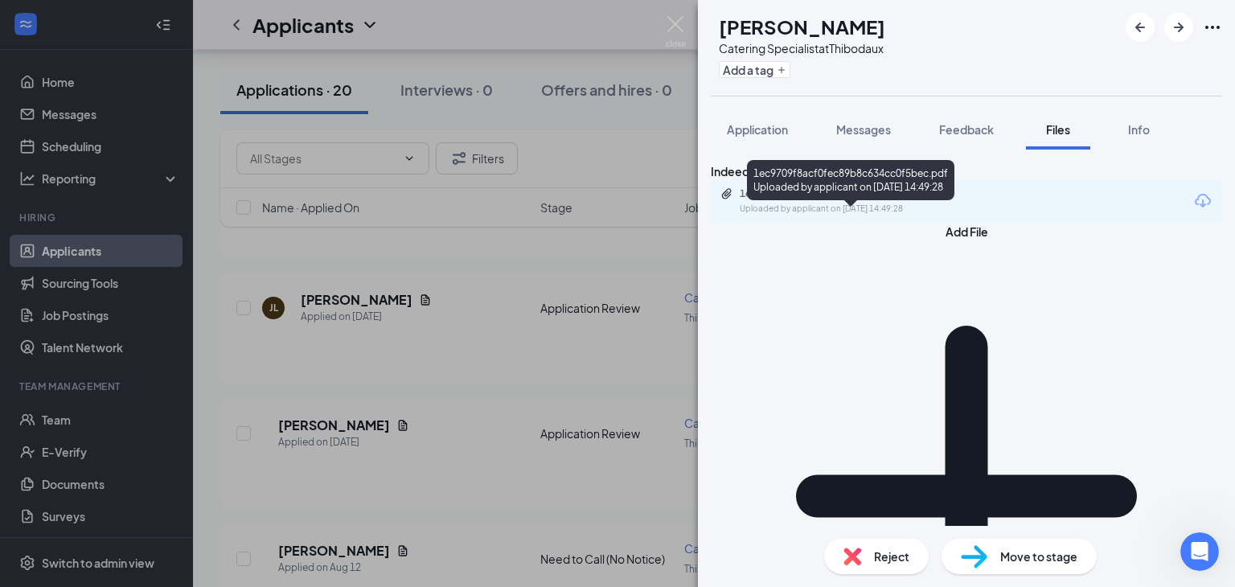
click at [853, 200] on div "1ec9709f8acf0fec89b8c634cc0f5bec.pdf" at bounding box center [852, 193] width 225 height 13
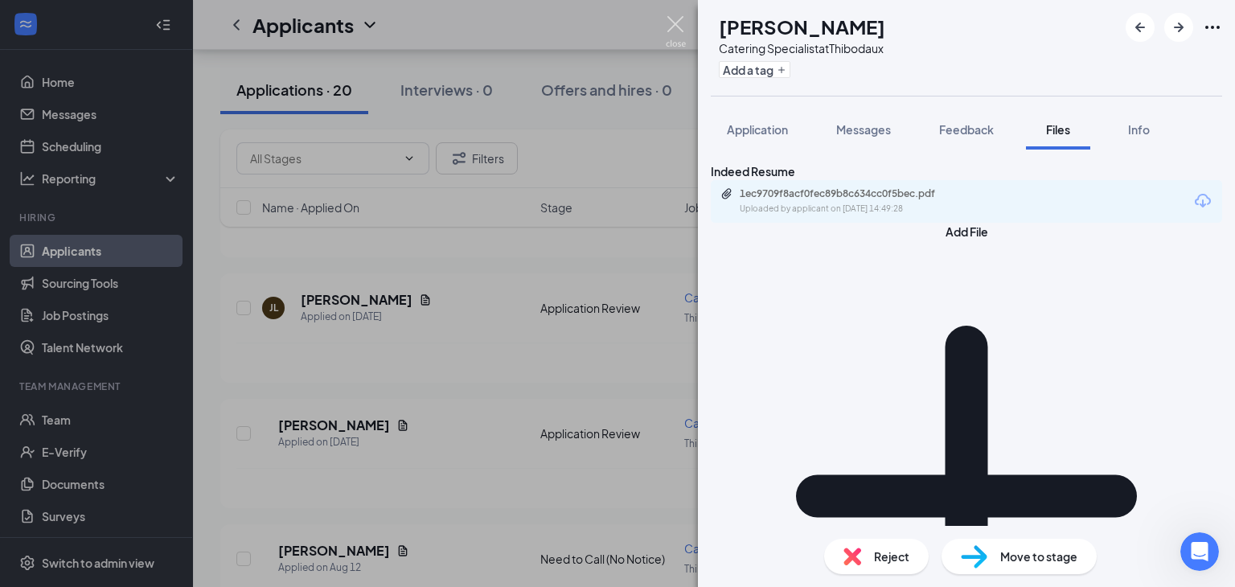
click at [666, 23] on img at bounding box center [676, 31] width 20 height 31
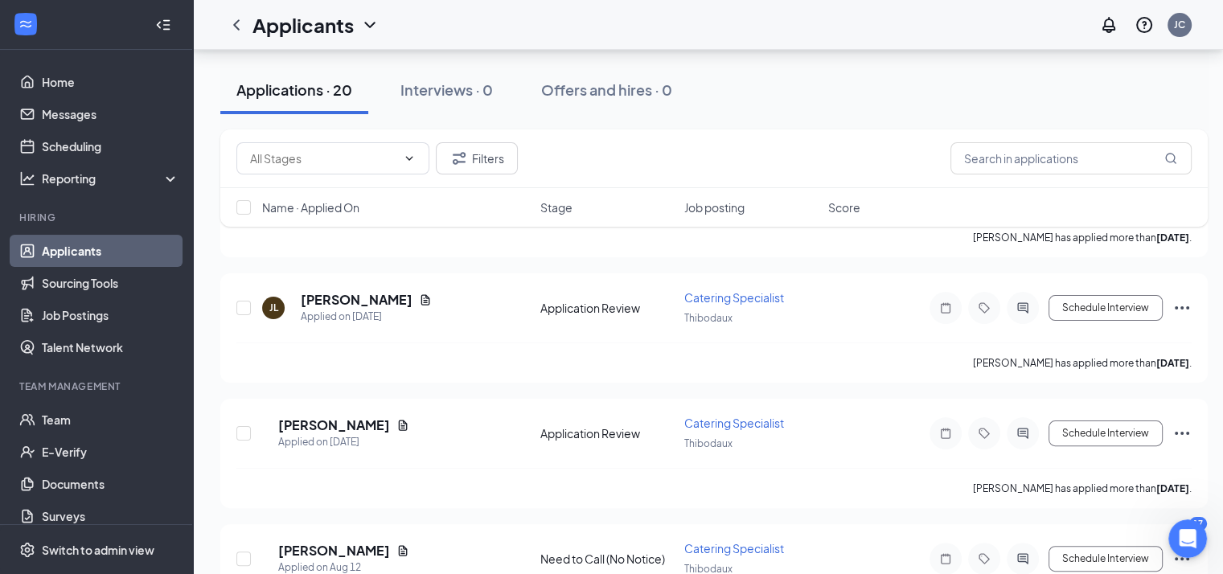
click at [89, 249] on link "Applicants" at bounding box center [111, 251] width 138 height 32
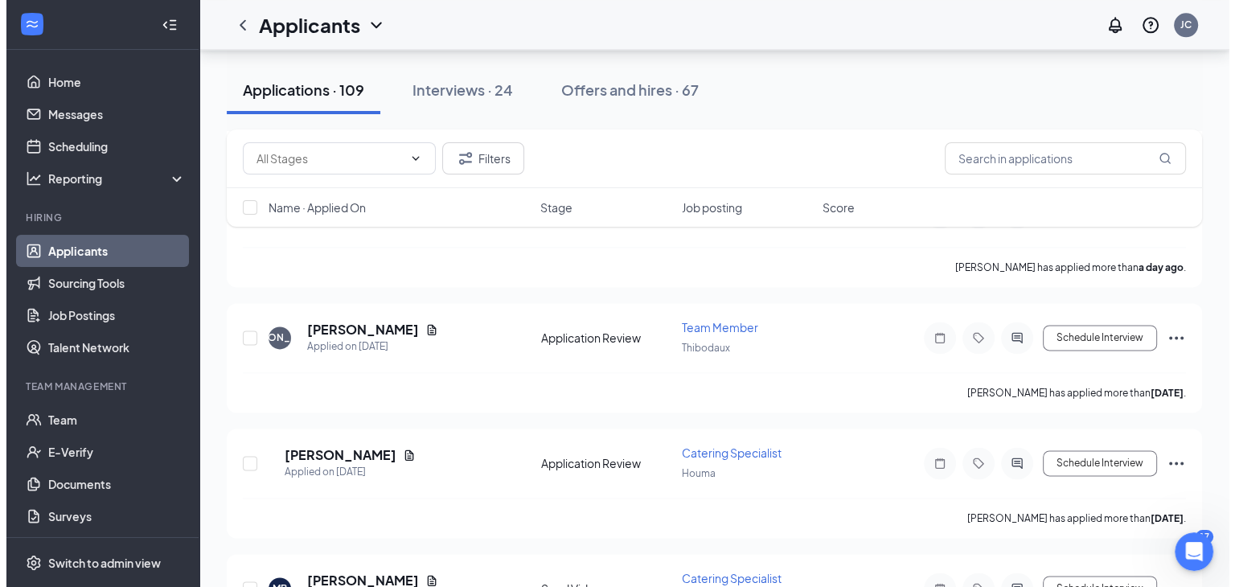
scroll to position [2033, 0]
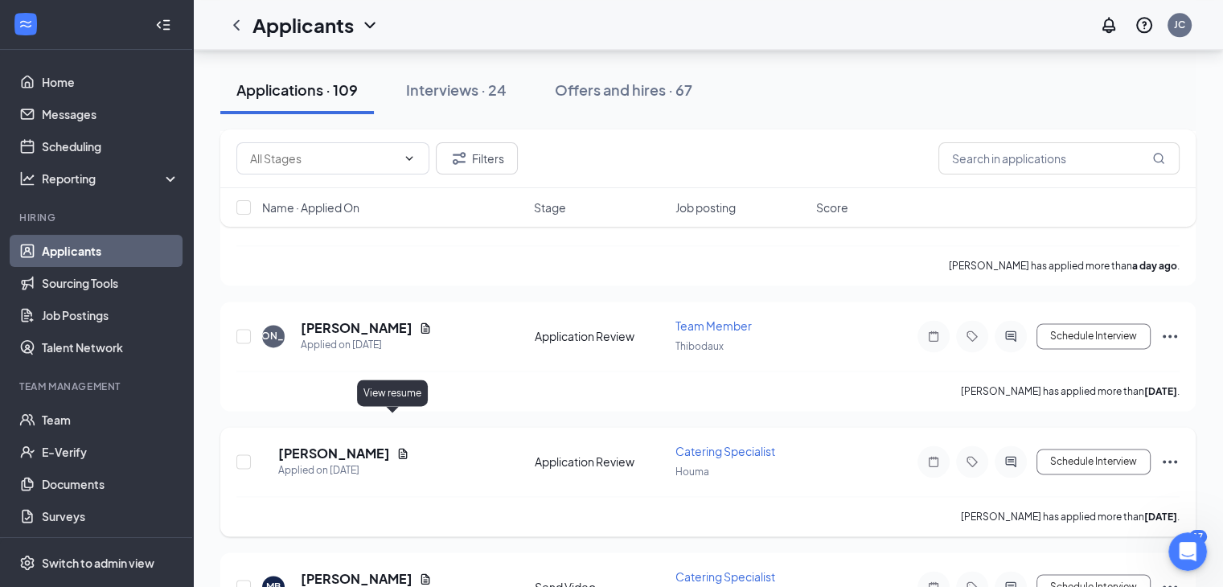
click at [397, 447] on icon "Document" at bounding box center [403, 453] width 13 height 13
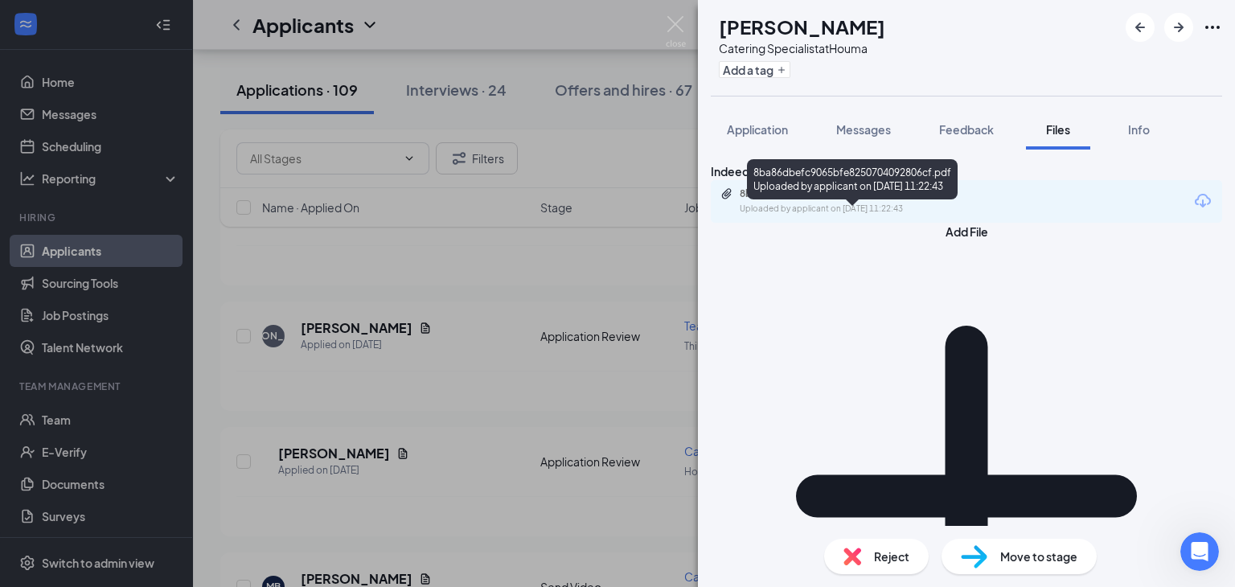
click at [861, 200] on div "8ba86dbefc9065bfe8250704092806cf.pdf" at bounding box center [852, 193] width 225 height 13
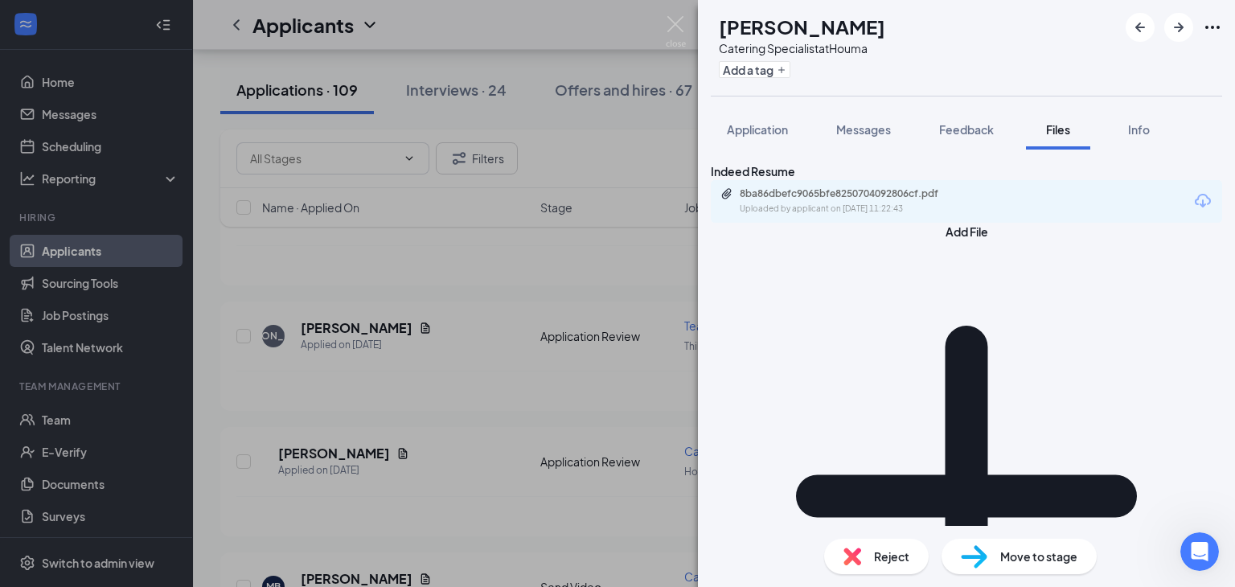
click at [873, 553] on div "Reject" at bounding box center [876, 556] width 105 height 35
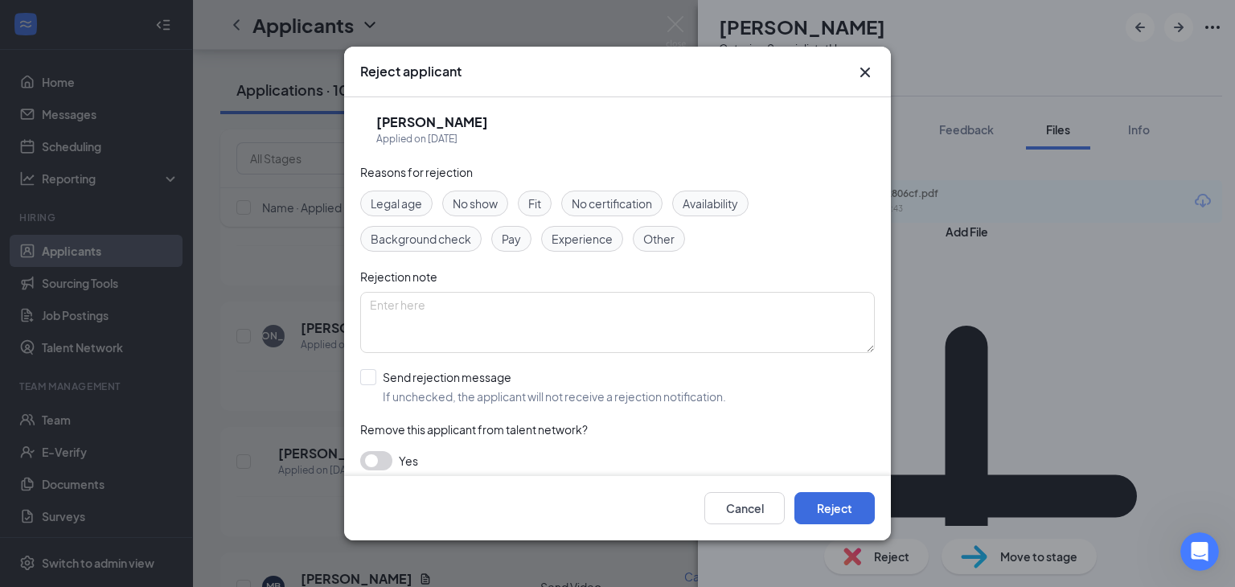
click at [869, 80] on icon "Cross" at bounding box center [865, 72] width 19 height 19
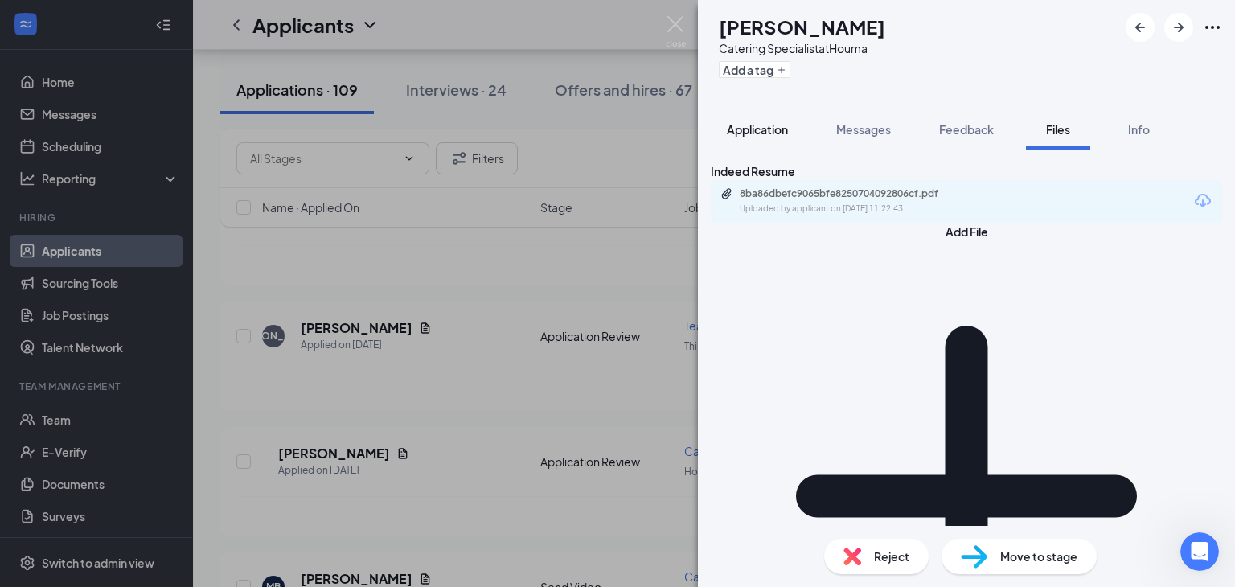
click at [752, 121] on div "Application" at bounding box center [757, 129] width 61 height 16
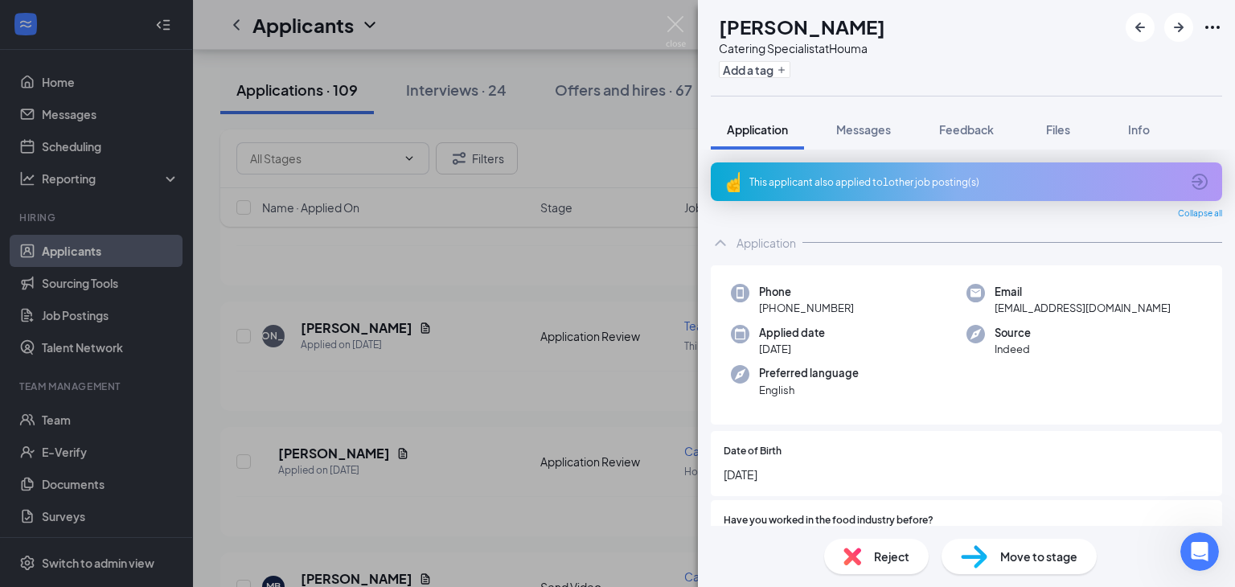
click at [870, 551] on div "Reject" at bounding box center [876, 556] width 105 height 35
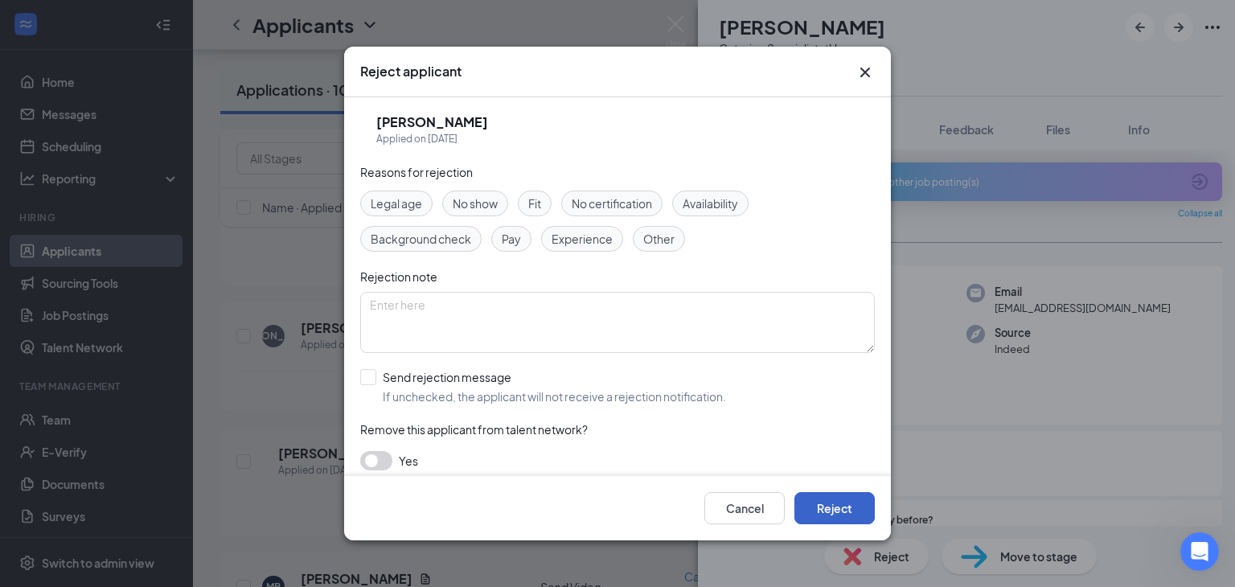
click at [834, 508] on button "Reject" at bounding box center [835, 508] width 80 height 32
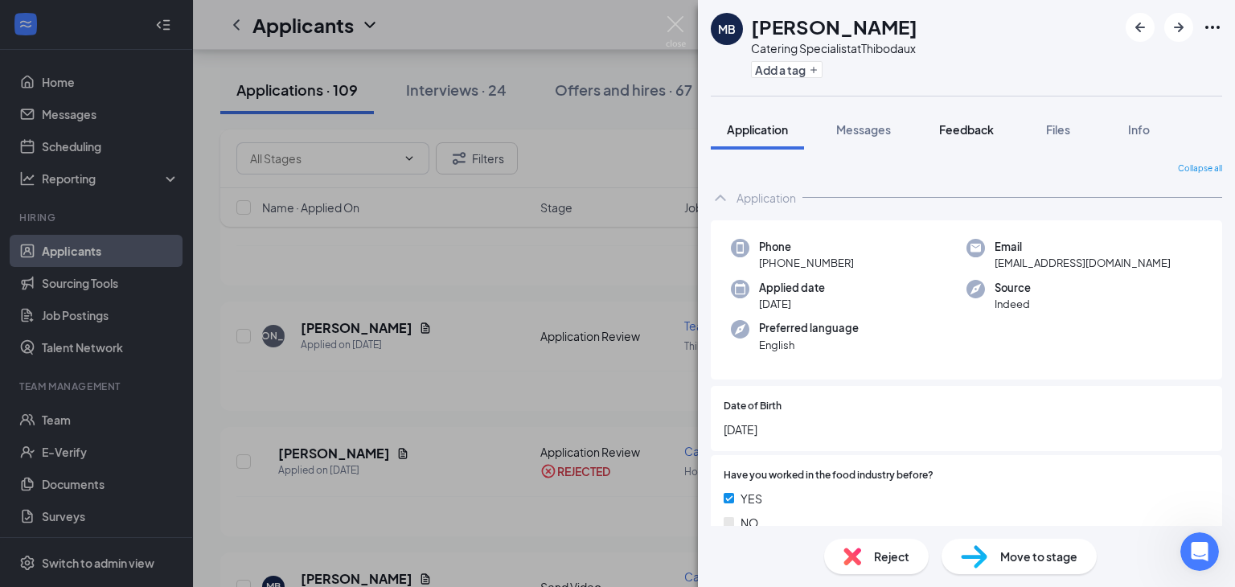
click at [964, 129] on span "Feedback" at bounding box center [966, 129] width 55 height 14
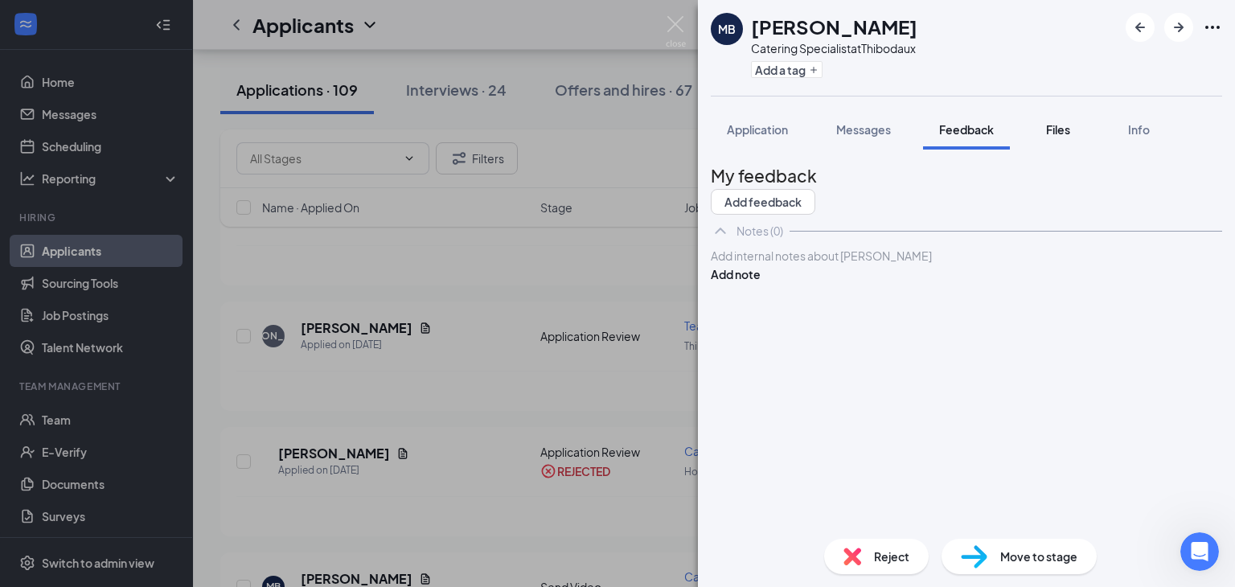
click at [1052, 123] on span "Files" at bounding box center [1058, 129] width 24 height 14
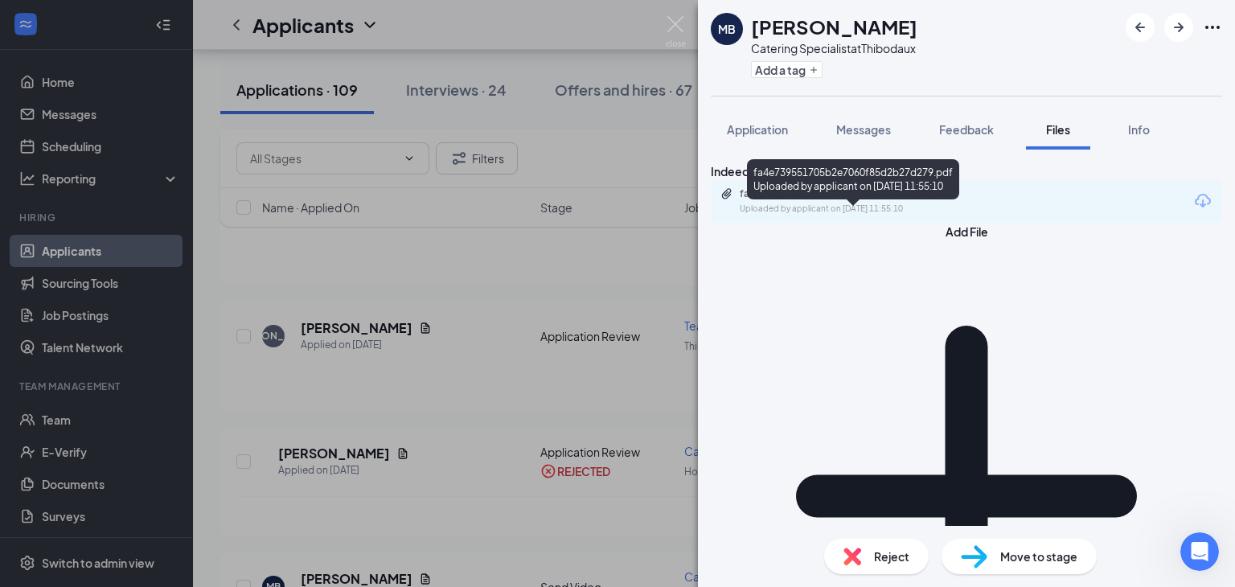
click at [849, 200] on div "fa4e739551705b2e7060f85d2b27d279.pdf" at bounding box center [852, 193] width 225 height 13
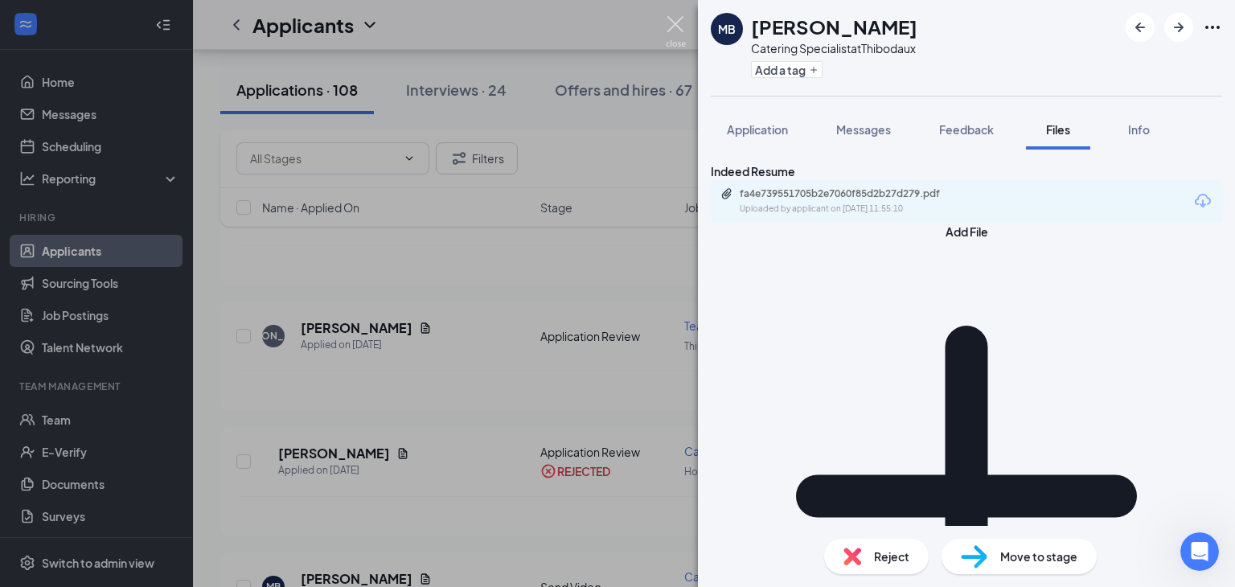
click at [675, 33] on img at bounding box center [676, 31] width 20 height 31
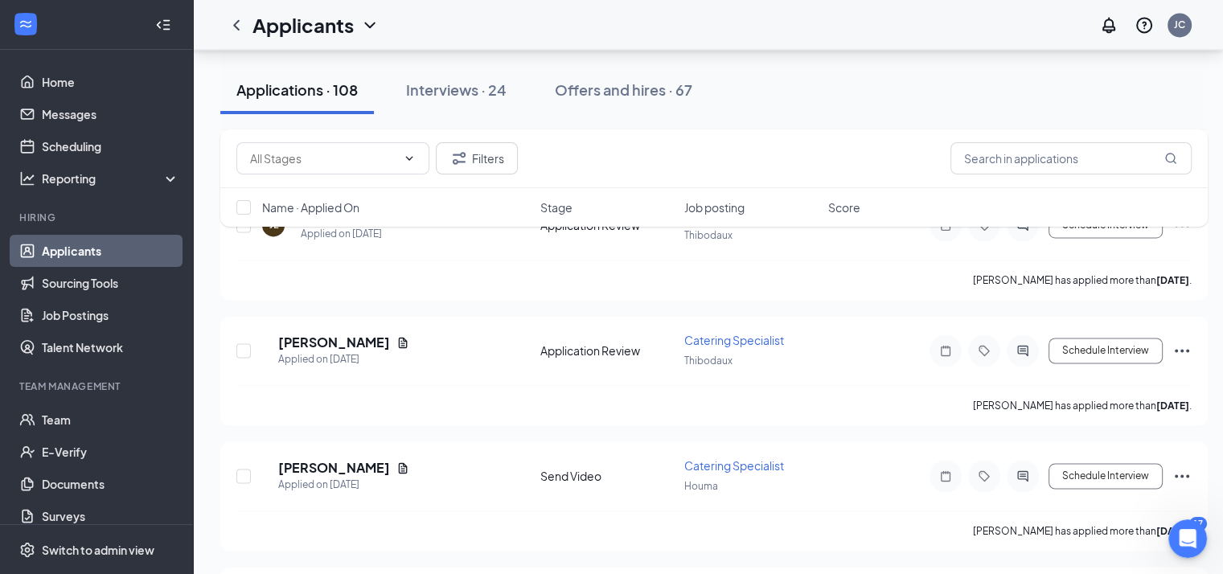
scroll to position [2522, 0]
click at [373, 458] on h5 "[PERSON_NAME]" at bounding box center [334, 467] width 112 height 18
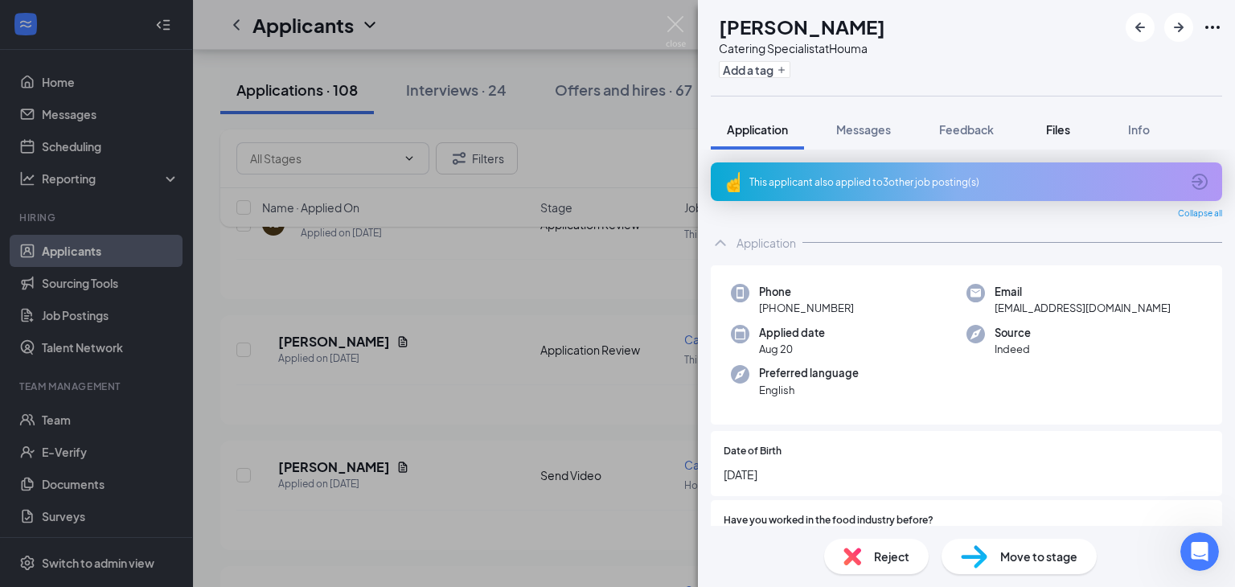
click at [1058, 134] on span "Files" at bounding box center [1058, 129] width 24 height 14
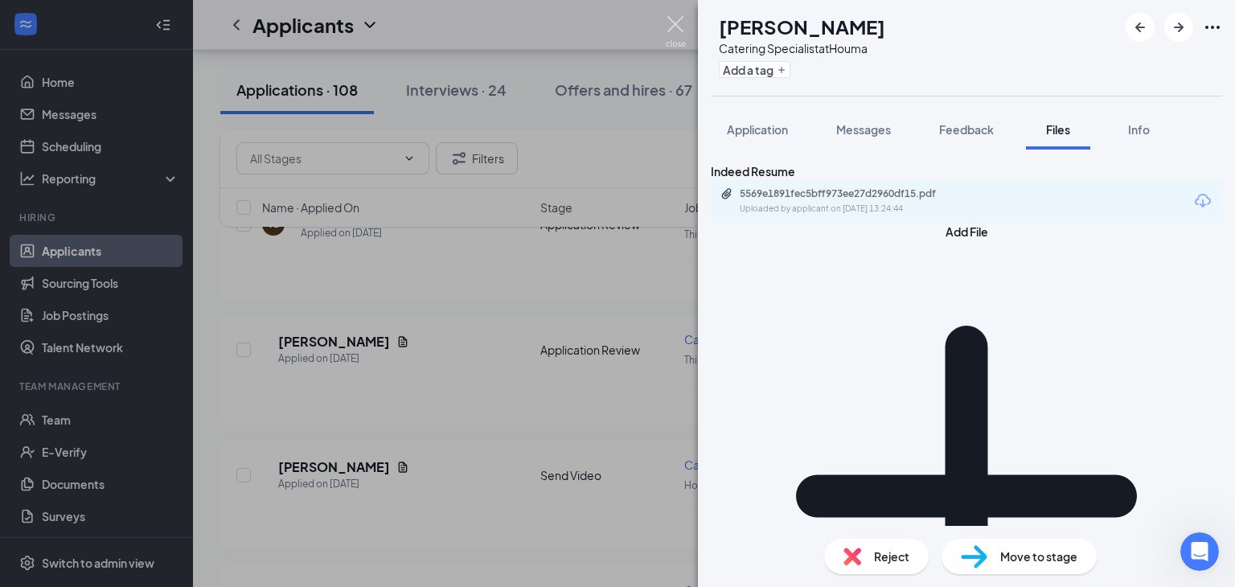
click at [675, 27] on img at bounding box center [676, 31] width 20 height 31
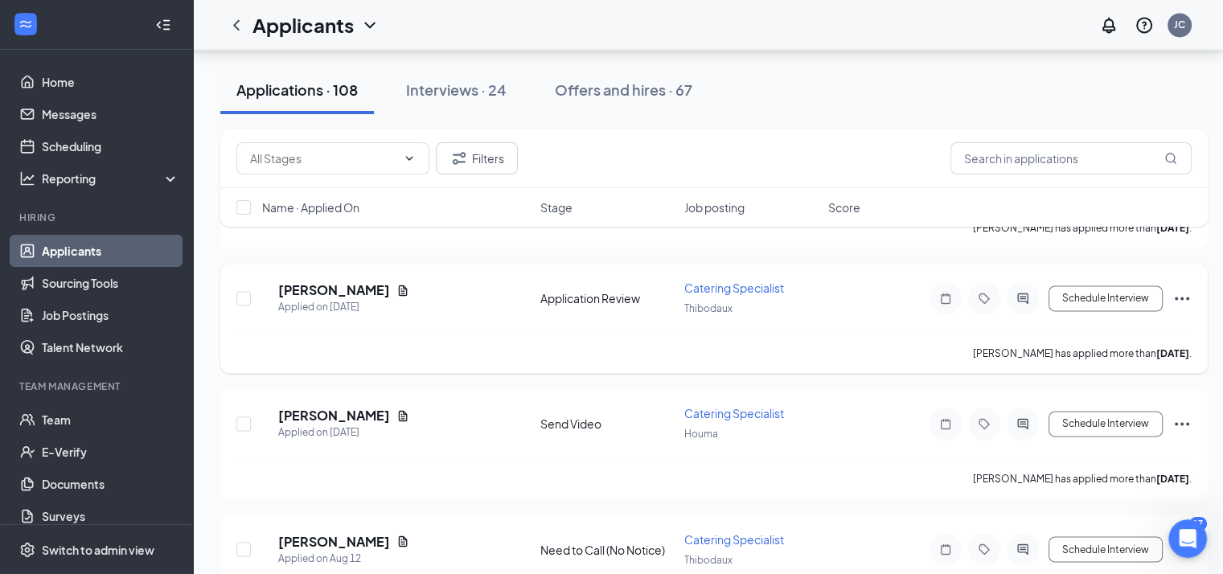
scroll to position [2535, 5]
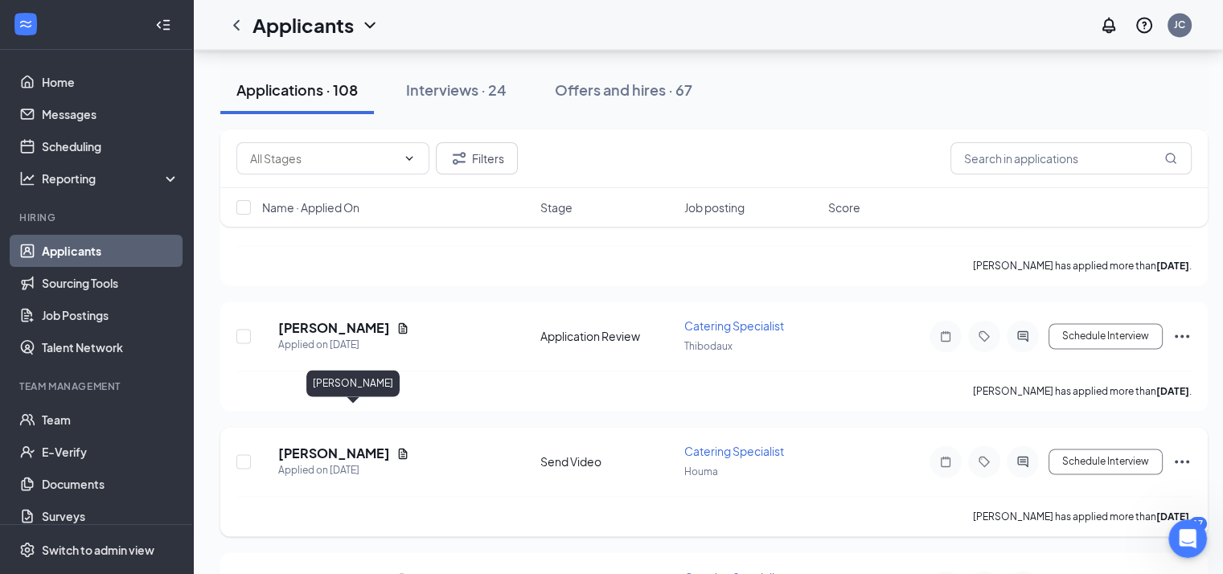
click at [356, 445] on h5 "[PERSON_NAME]" at bounding box center [334, 454] width 112 height 18
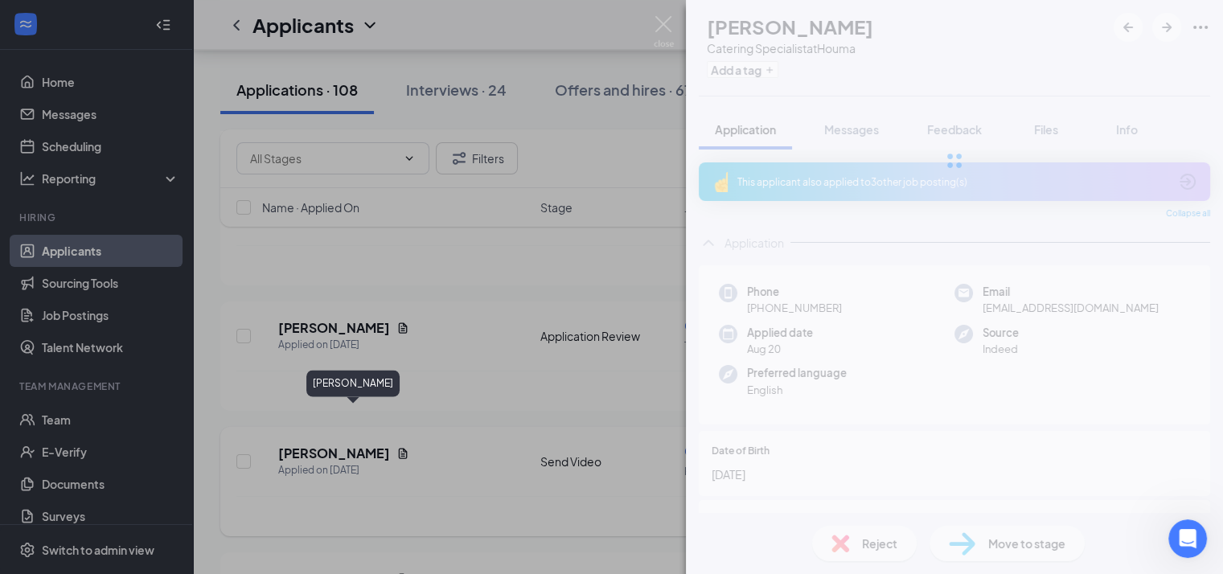
scroll to position [2535, 0]
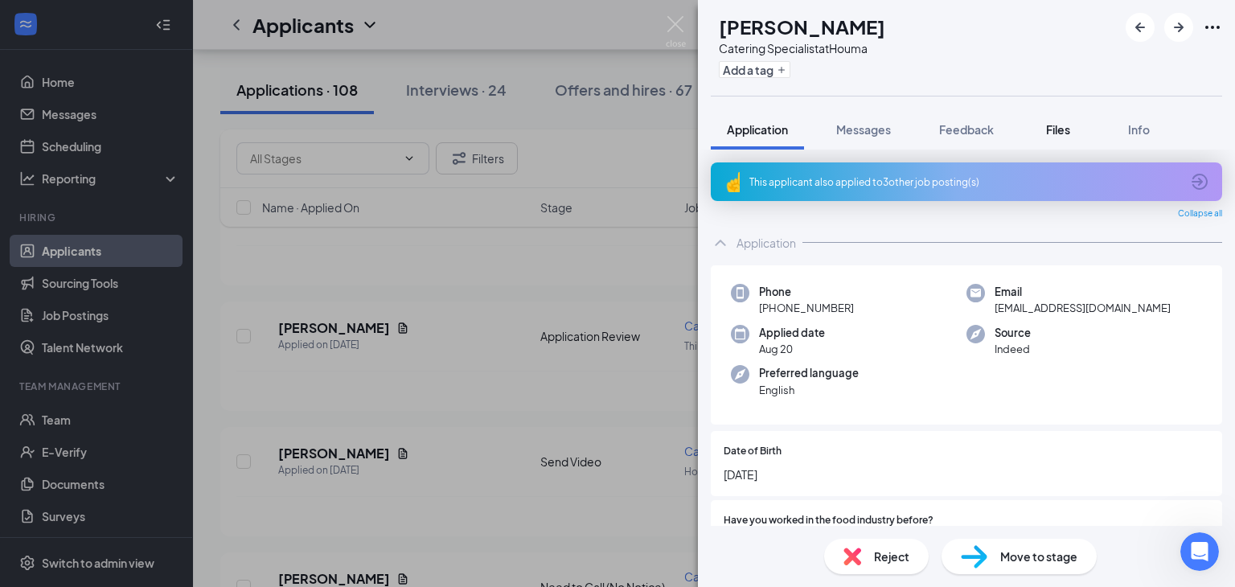
click at [1057, 134] on span "Files" at bounding box center [1058, 129] width 24 height 14
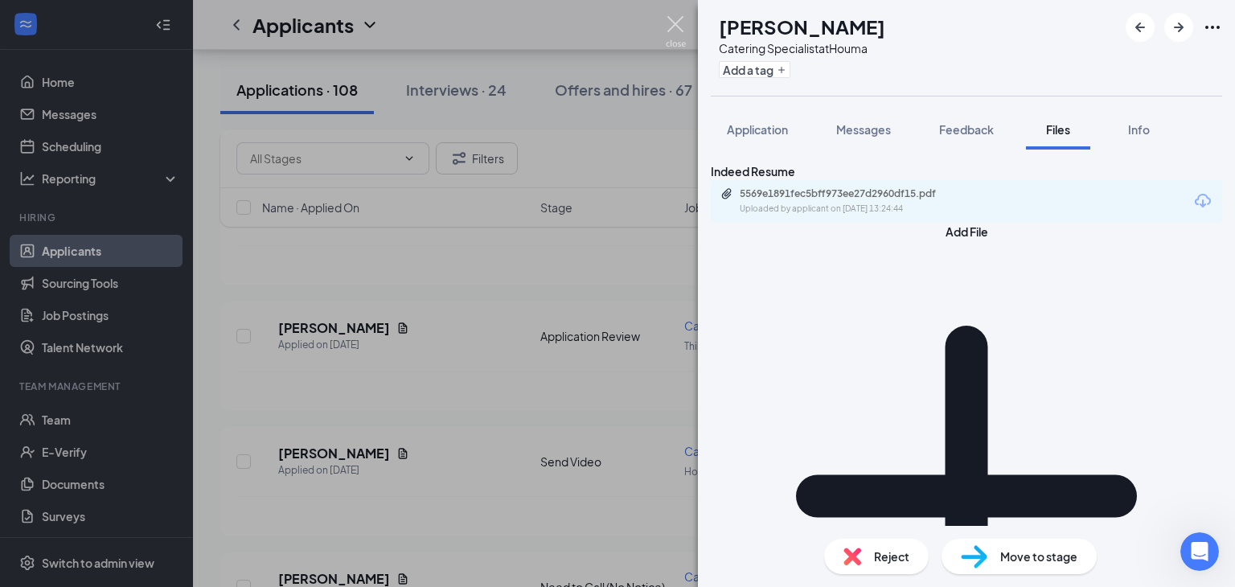
click at [674, 27] on img at bounding box center [676, 31] width 20 height 31
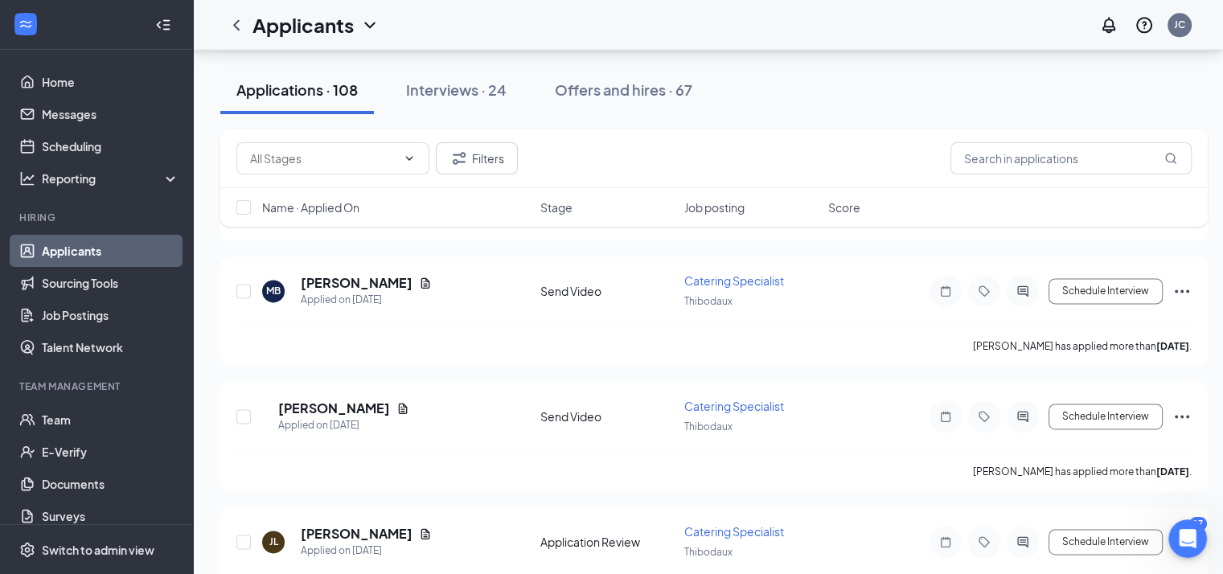
scroll to position [2205, 0]
click at [330, 398] on h5 "[PERSON_NAME]" at bounding box center [334, 407] width 112 height 18
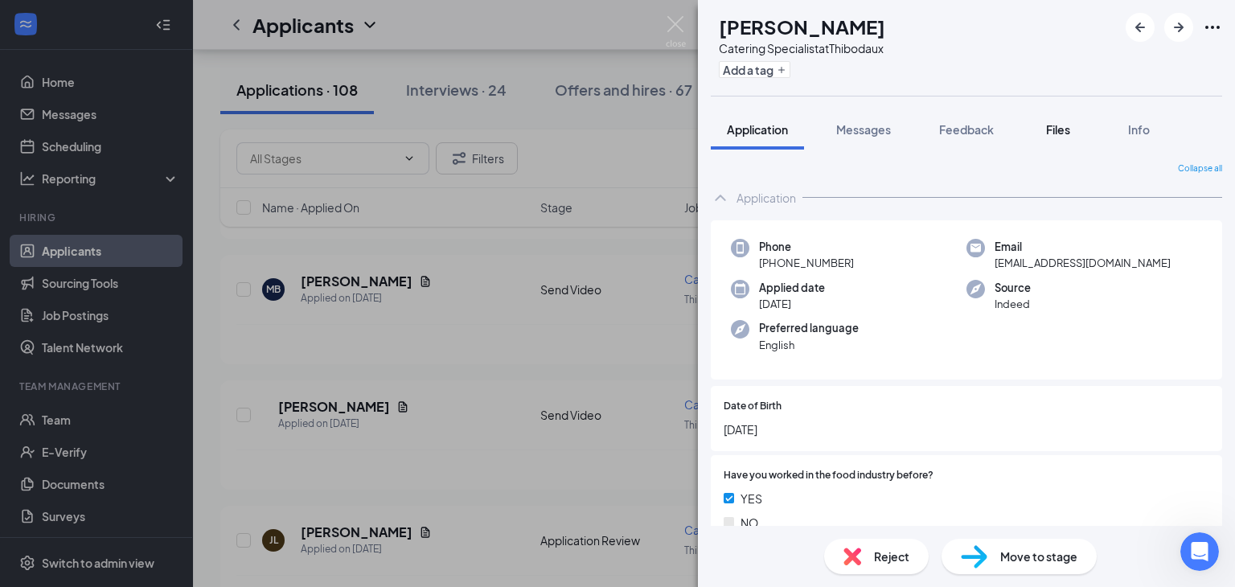
click at [1079, 134] on button "Files" at bounding box center [1058, 129] width 64 height 40
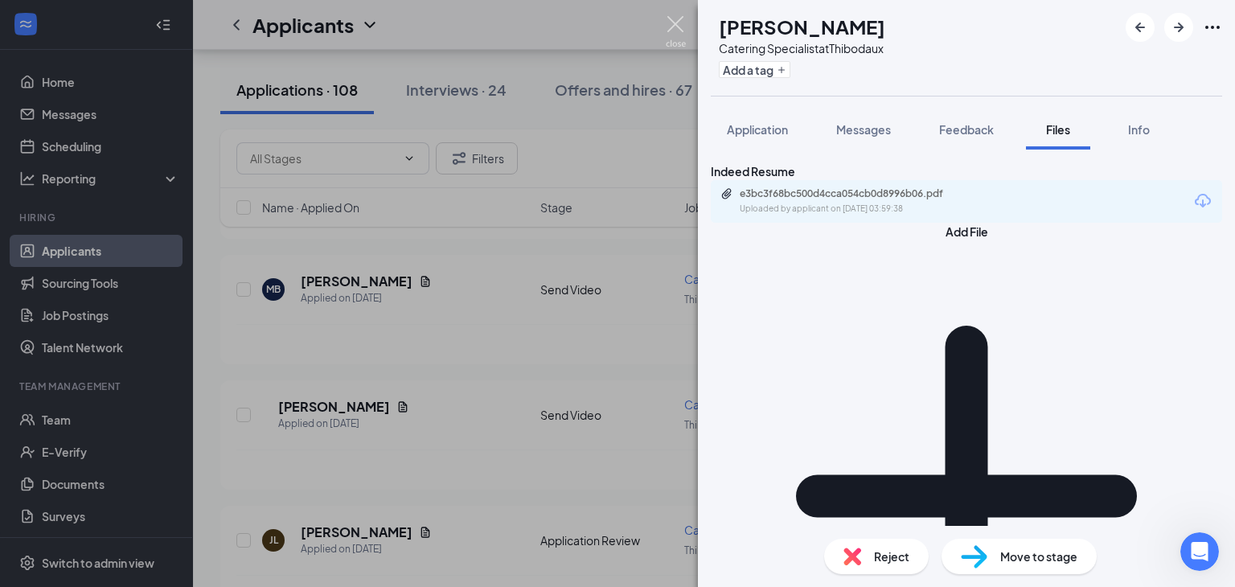
click at [673, 23] on img at bounding box center [676, 31] width 20 height 31
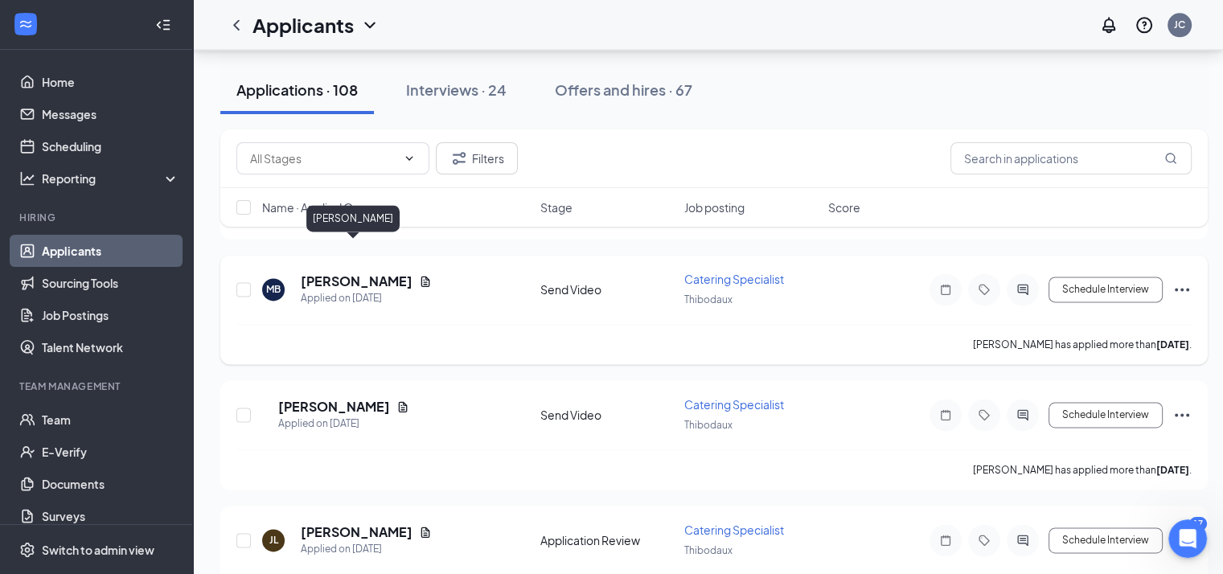
click at [348, 273] on h5 "[PERSON_NAME]" at bounding box center [357, 282] width 112 height 18
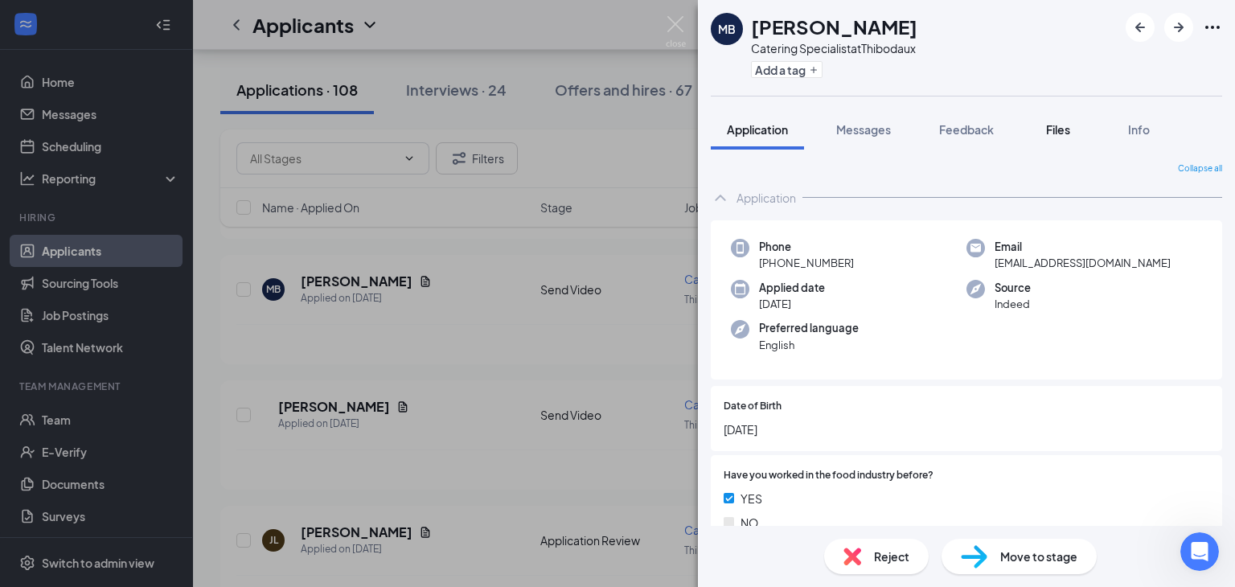
click at [1061, 123] on span "Files" at bounding box center [1058, 129] width 24 height 14
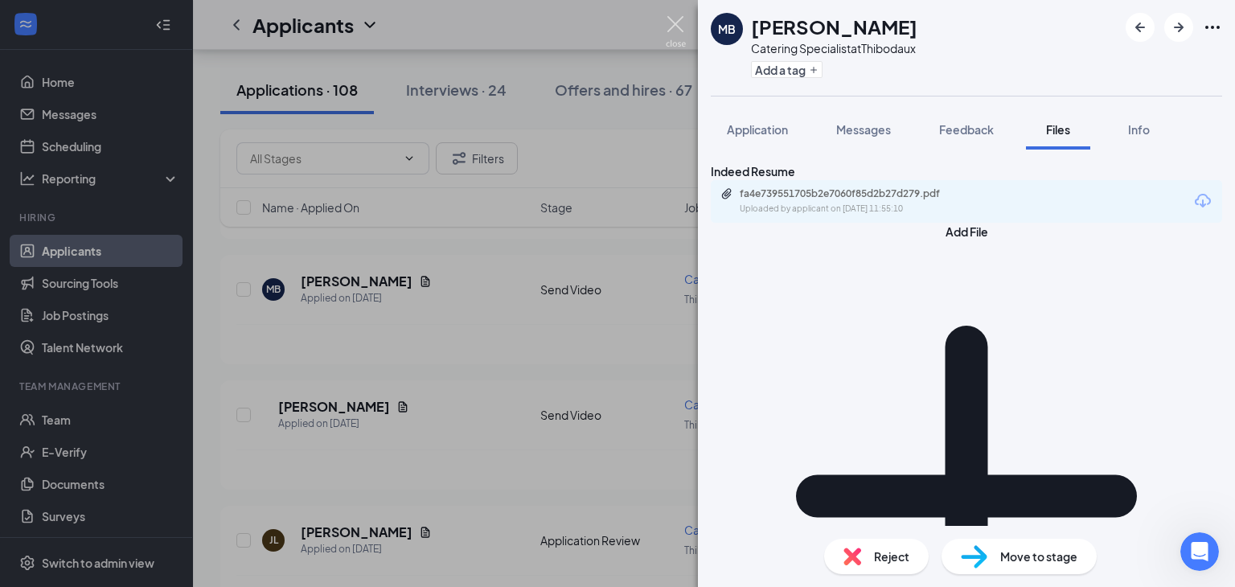
click at [677, 27] on img at bounding box center [676, 31] width 20 height 31
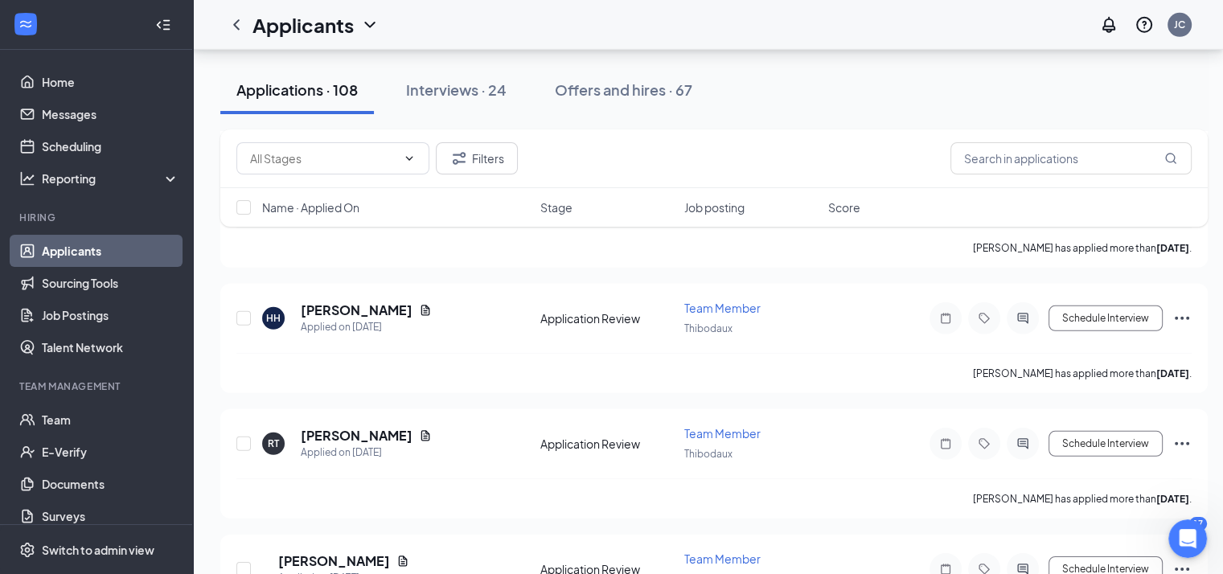
scroll to position [4836, 12]
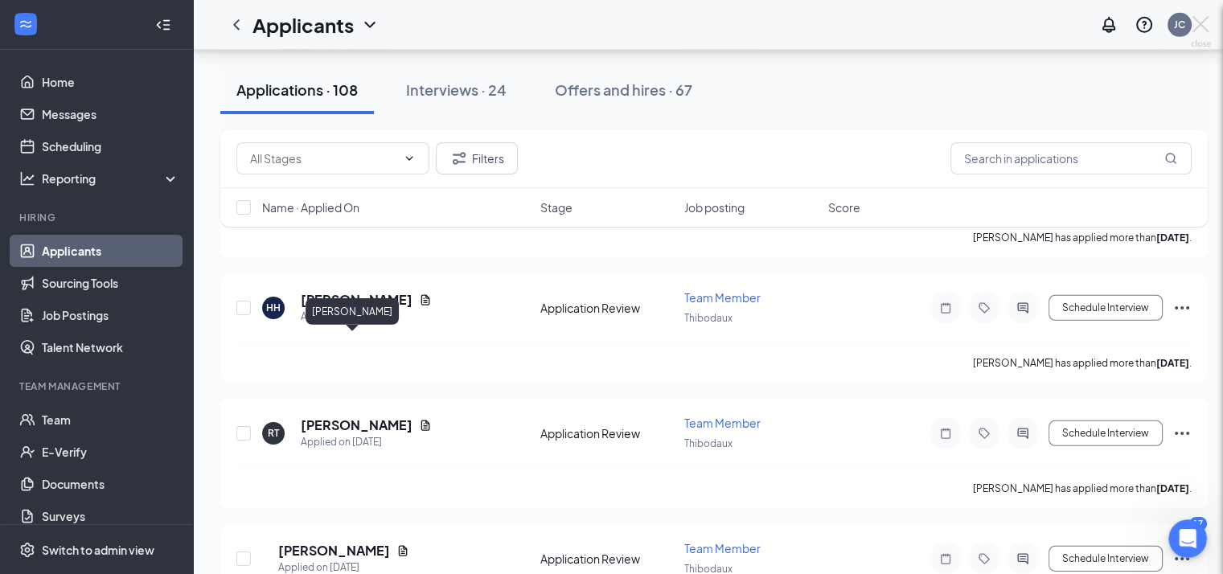
scroll to position [4836, 0]
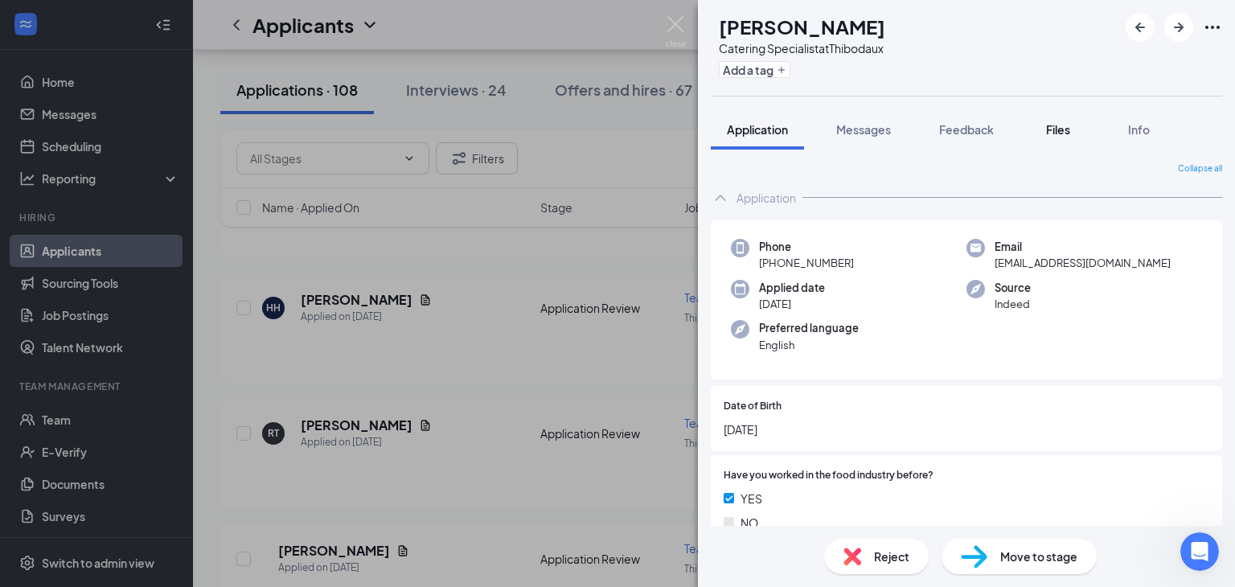
click at [1075, 128] on div "Files" at bounding box center [1058, 129] width 32 height 16
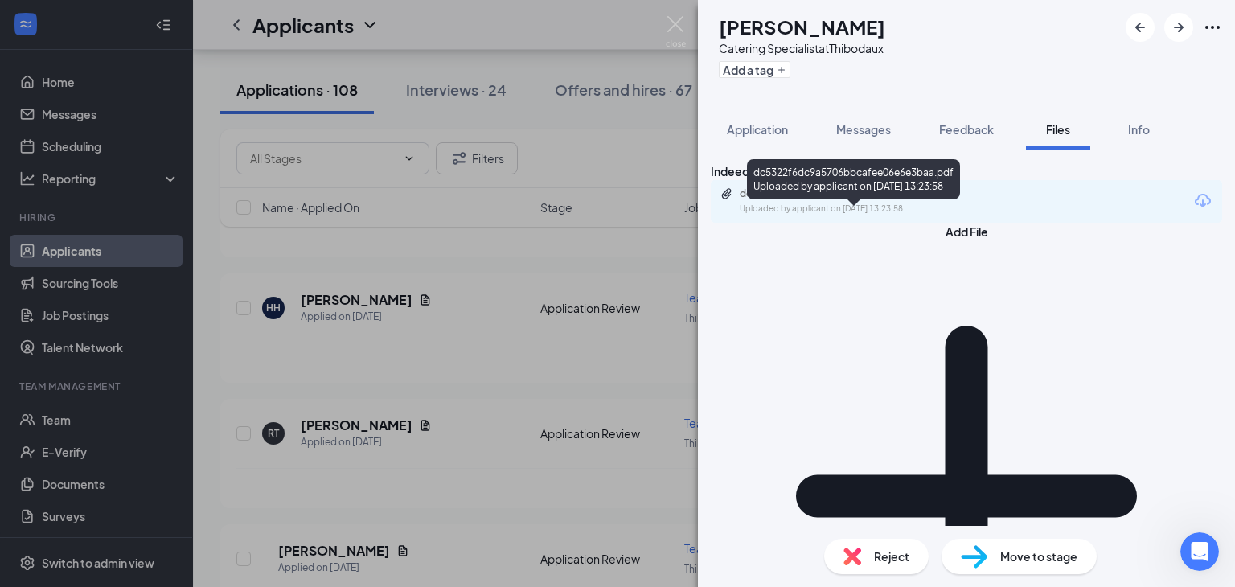
click at [861, 200] on div "dc5322f6dc9a5706bbcafee06e6e3baa.pdf" at bounding box center [852, 193] width 225 height 13
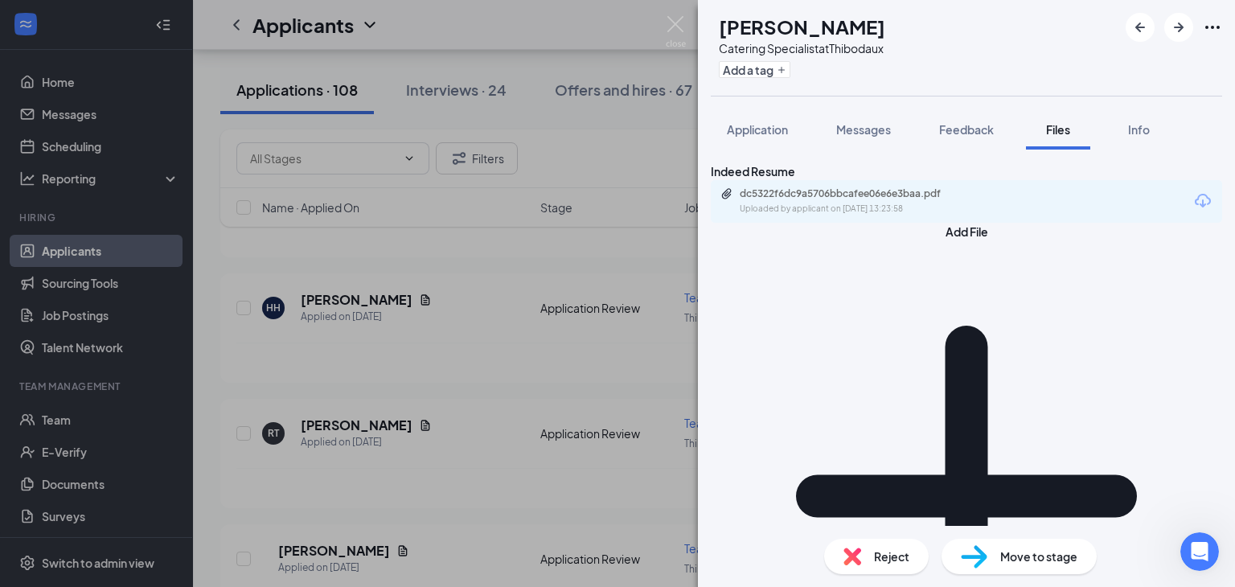
click at [676, 29] on img at bounding box center [676, 31] width 20 height 31
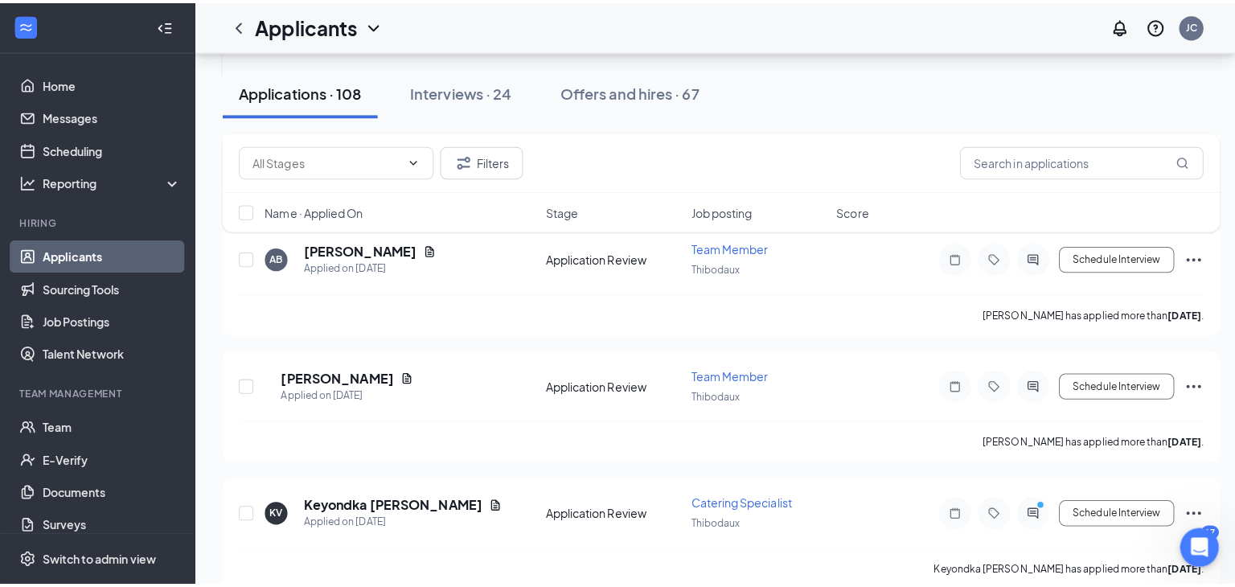
scroll to position [5394, 0]
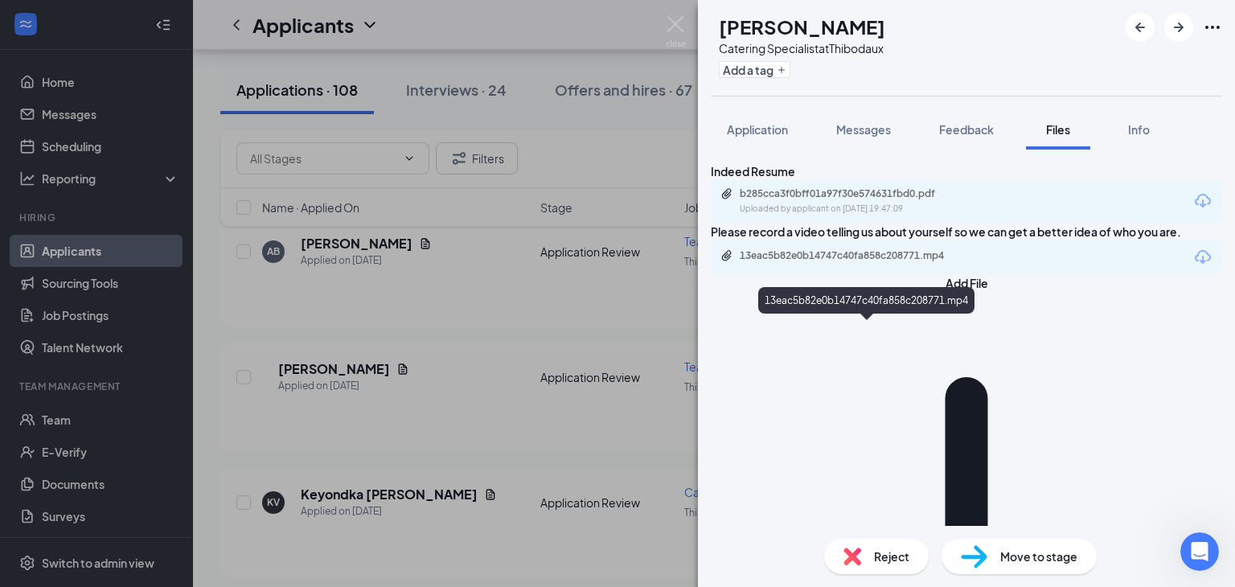
click at [838, 262] on div "13eac5b82e0b14747c40fa858c208771.mp4" at bounding box center [852, 255] width 225 height 13
click at [746, 134] on span "Application" at bounding box center [757, 129] width 61 height 14
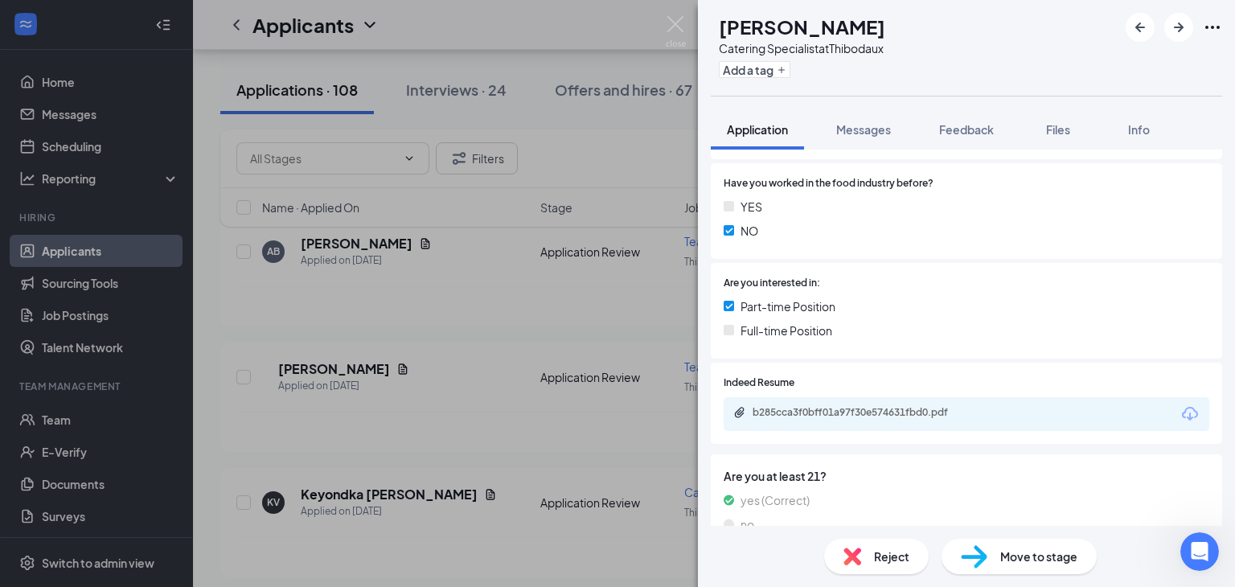
scroll to position [359, 0]
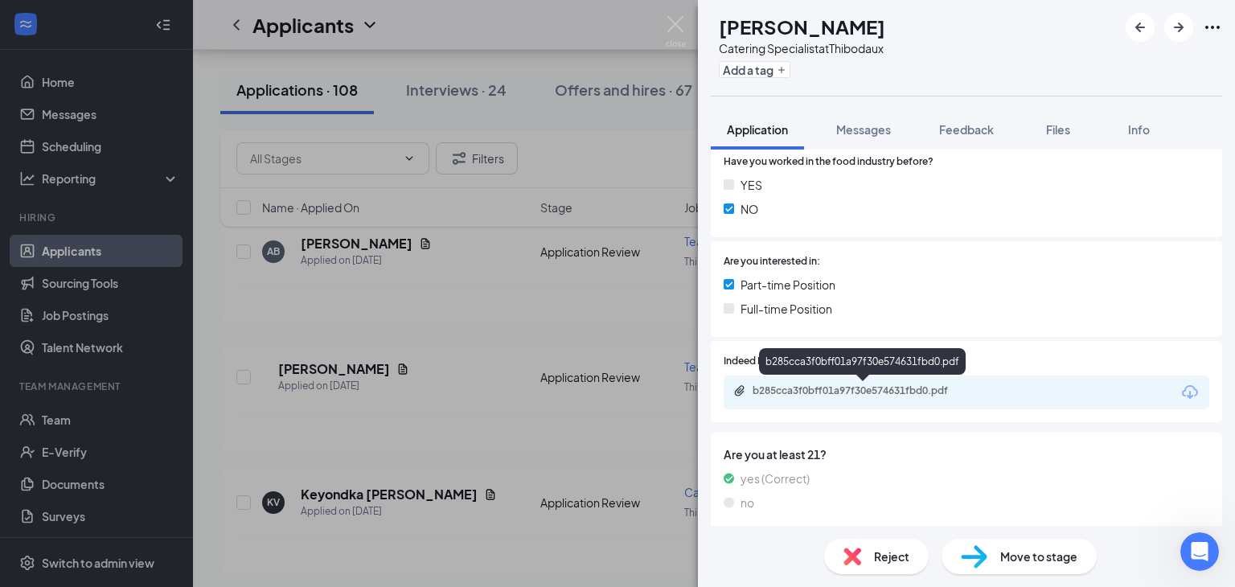
click at [901, 390] on div "b285cca3f0bff01a97f30e574631fbd0.pdf" at bounding box center [865, 390] width 225 height 13
click at [874, 563] on span "Reject" at bounding box center [891, 557] width 35 height 18
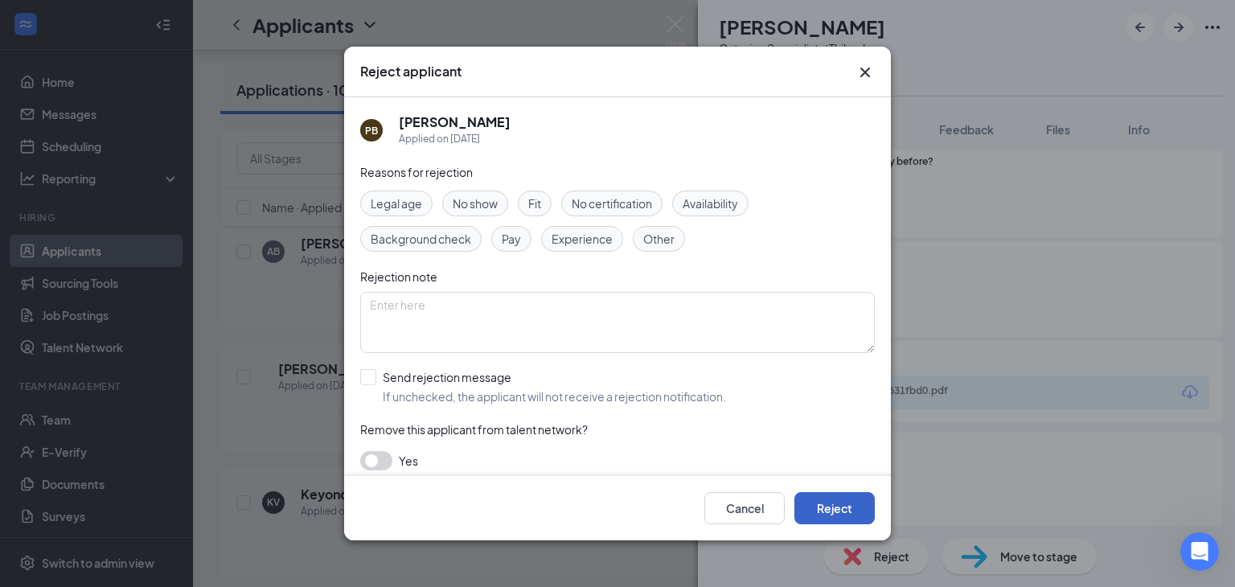
click at [839, 508] on button "Reject" at bounding box center [835, 508] width 80 height 32
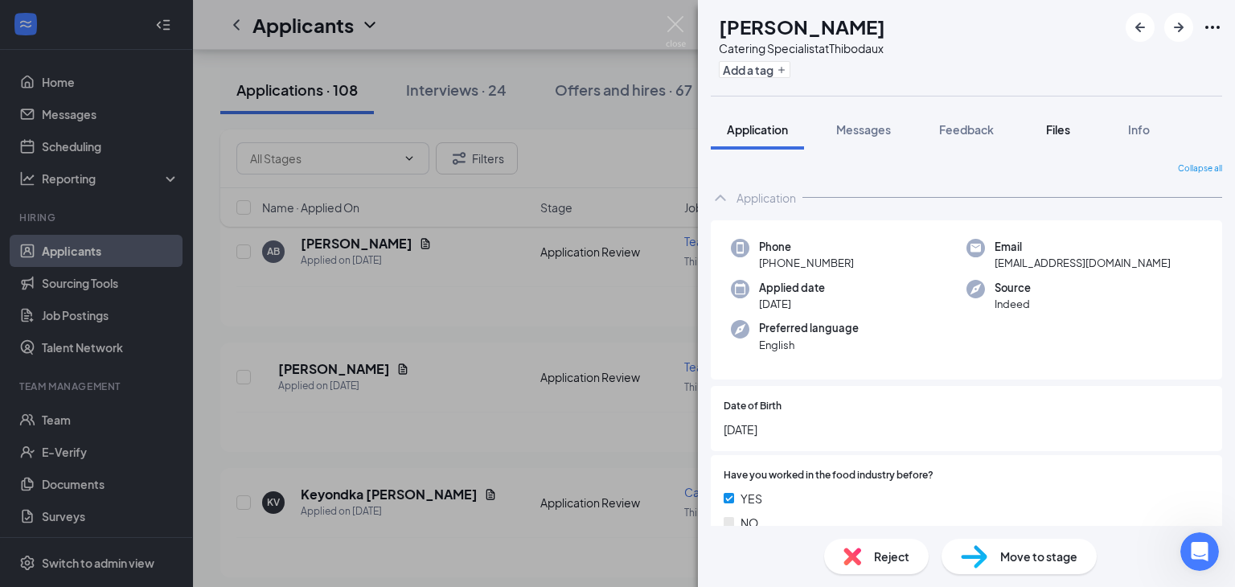
click at [1054, 122] on span "Files" at bounding box center [1058, 129] width 24 height 14
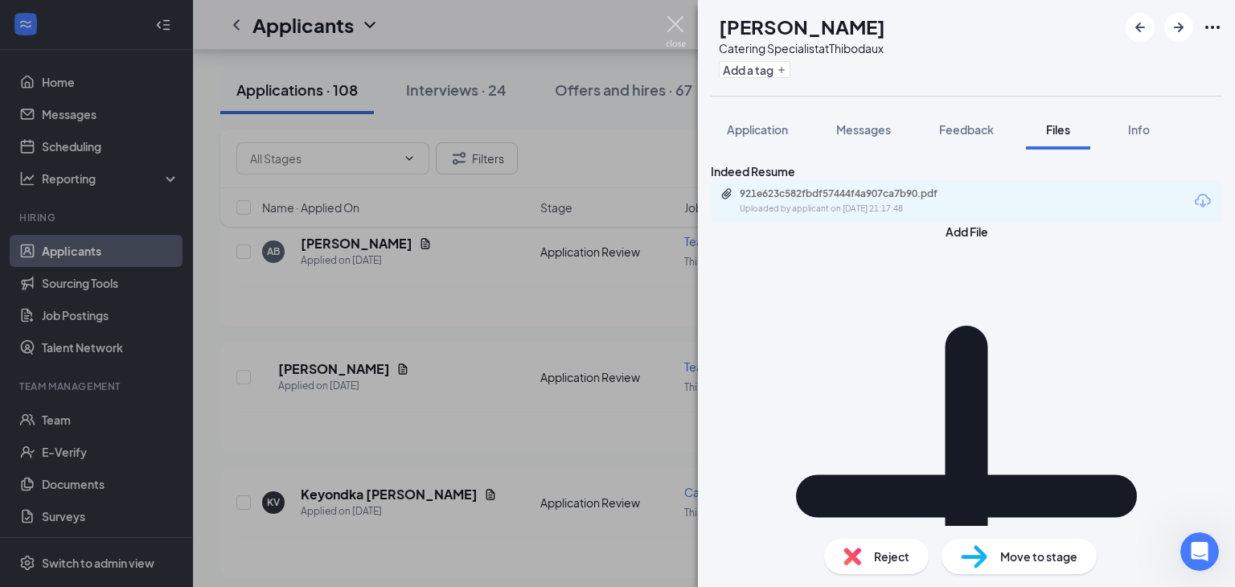
drag, startPoint x: 682, startPoint y: 33, endPoint x: 693, endPoint y: 168, distance: 135.6
click at [682, 33] on img at bounding box center [676, 31] width 20 height 31
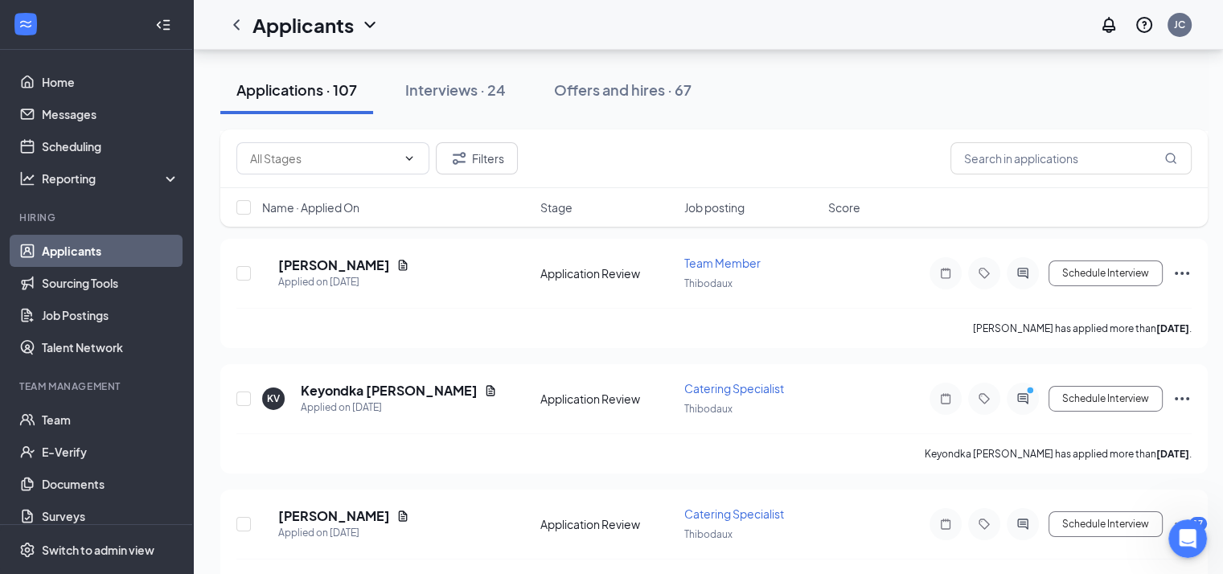
scroll to position [5516, 0]
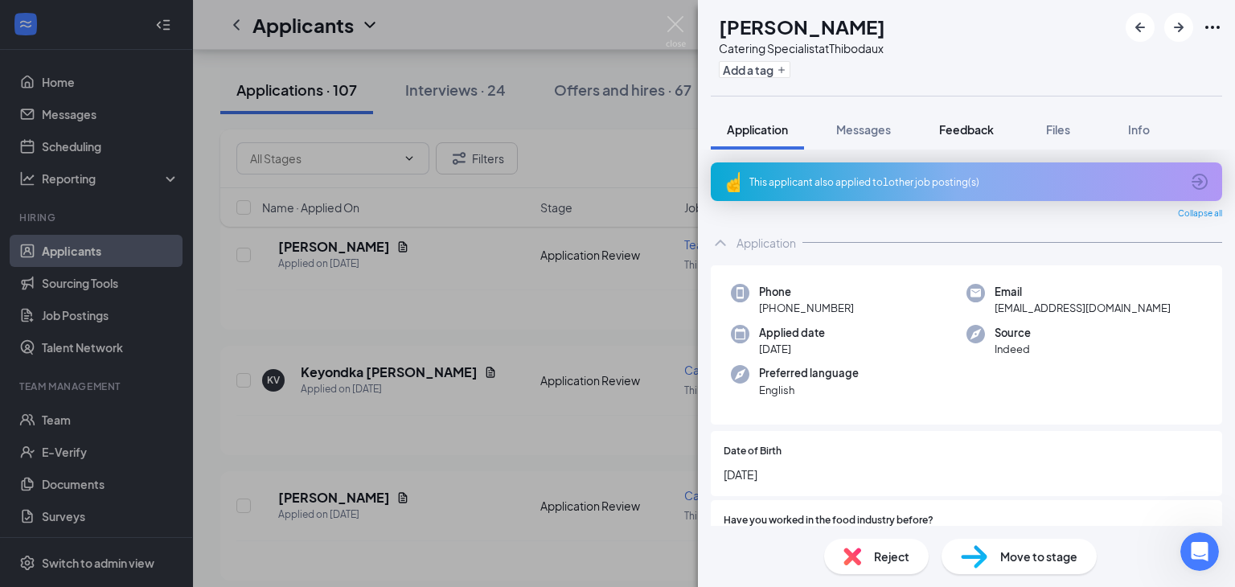
click at [989, 126] on span "Feedback" at bounding box center [966, 129] width 55 height 14
click at [1067, 126] on span "Files" at bounding box center [1058, 129] width 24 height 14
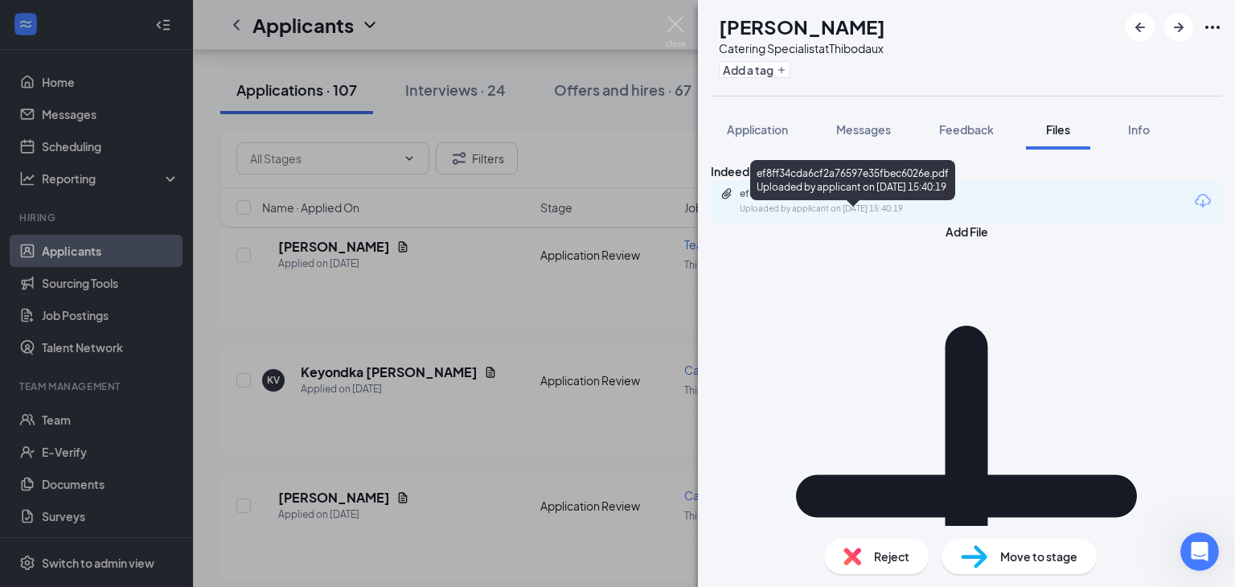
click at [879, 200] on div "ef8ff34cda6cf2a76597e35fbec6026e.pdf" at bounding box center [852, 193] width 225 height 13
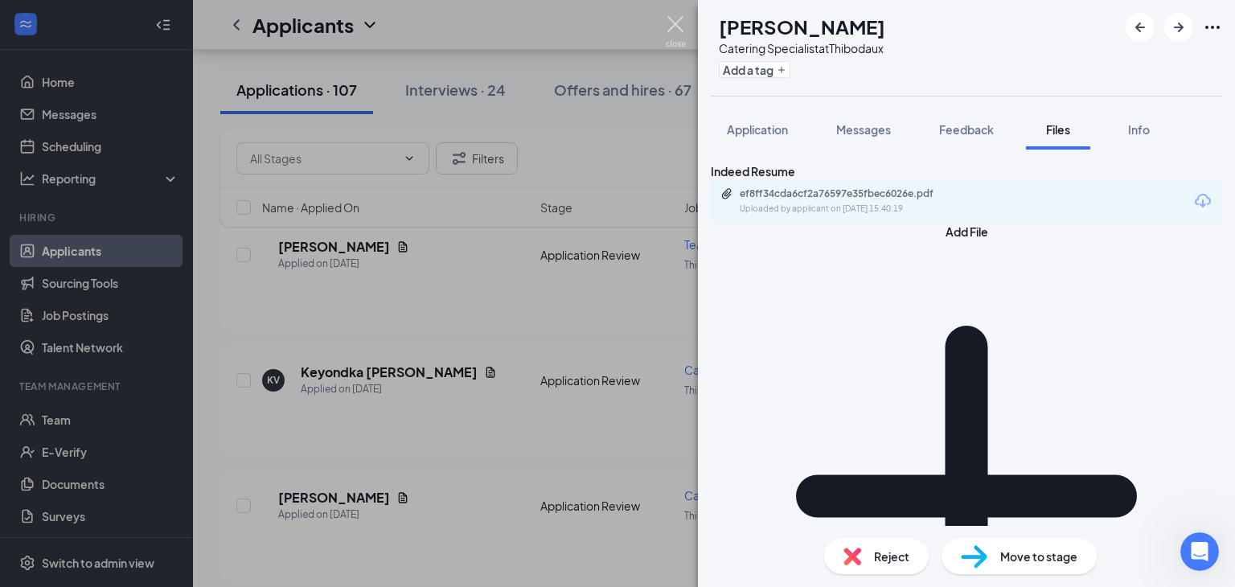
click at [675, 23] on img at bounding box center [676, 31] width 20 height 31
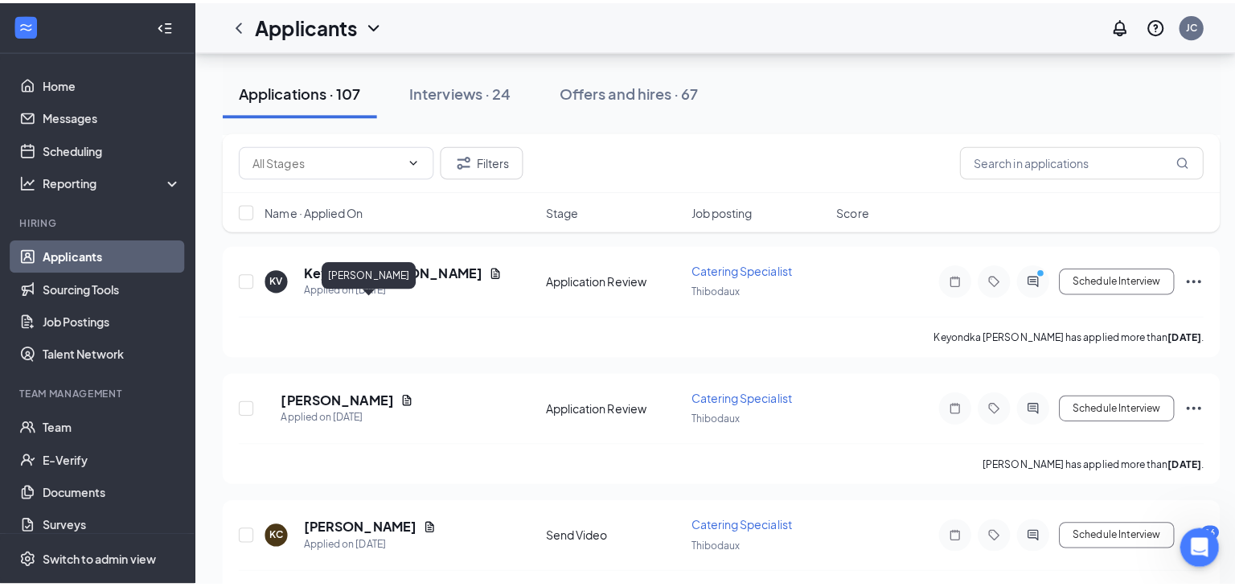
scroll to position [5621, 0]
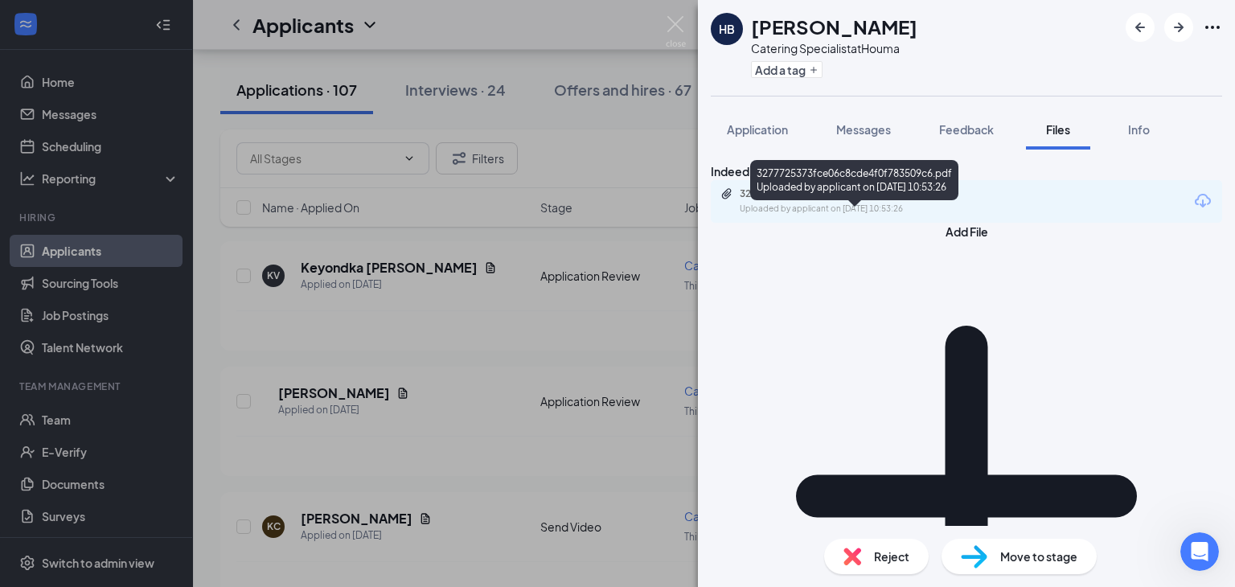
click at [861, 200] on div "3277725373fce06c8cde4f0f783509c6.pdf" at bounding box center [852, 193] width 225 height 13
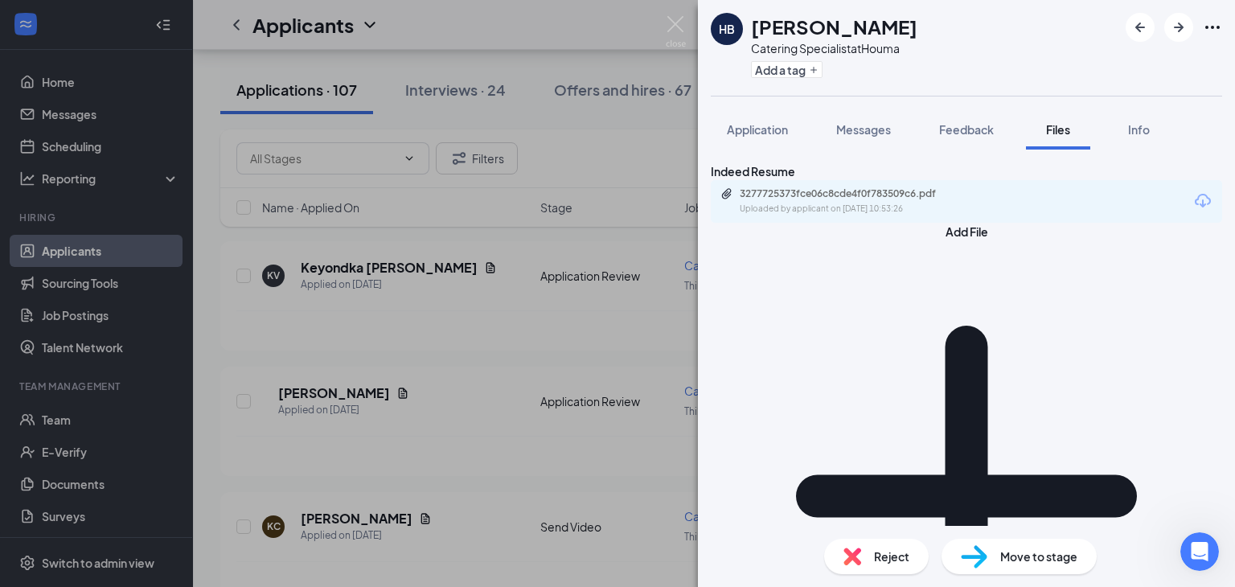
click at [1025, 551] on span "Move to stage" at bounding box center [1039, 557] width 77 height 18
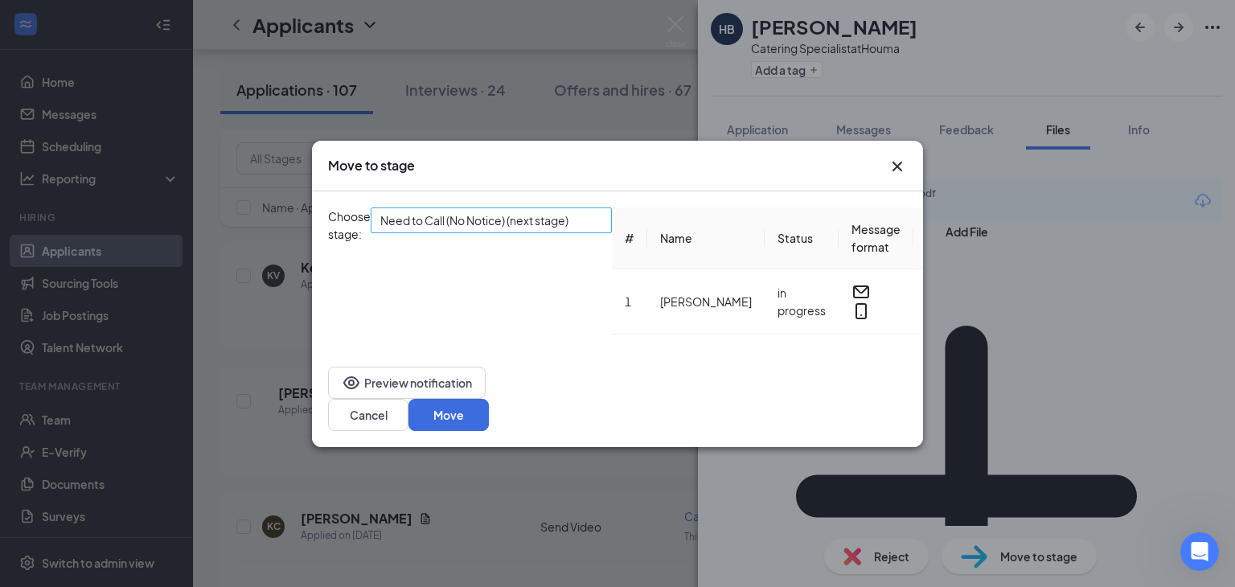
click at [549, 232] on span "Need to Call (No Notice) (next stage)" at bounding box center [474, 220] width 188 height 24
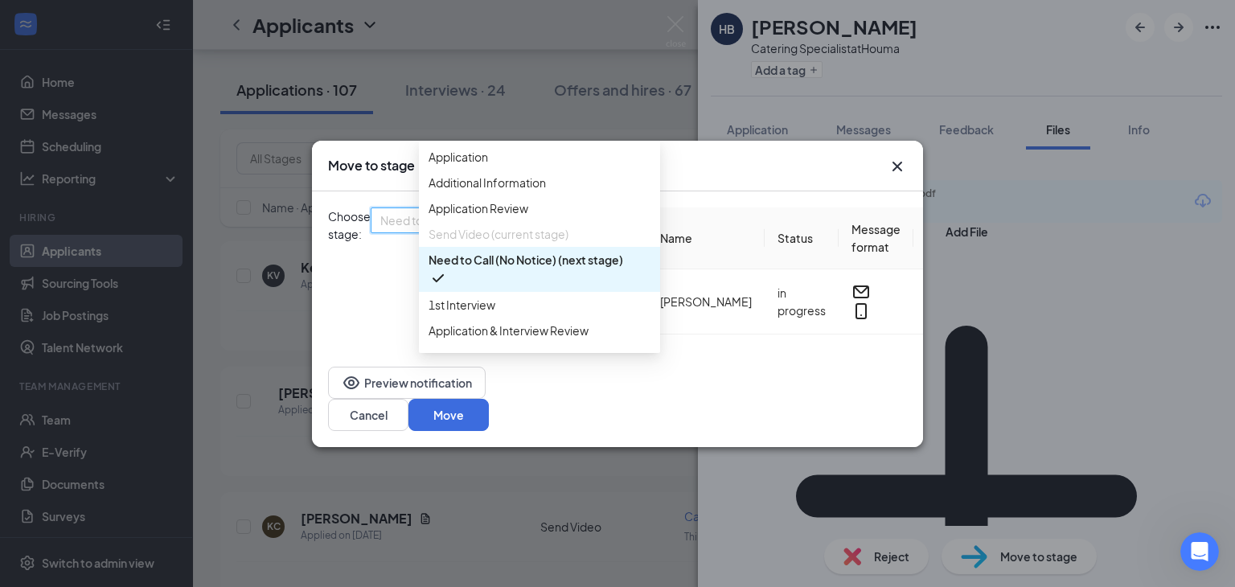
click at [897, 168] on icon "Cross" at bounding box center [897, 166] width 19 height 19
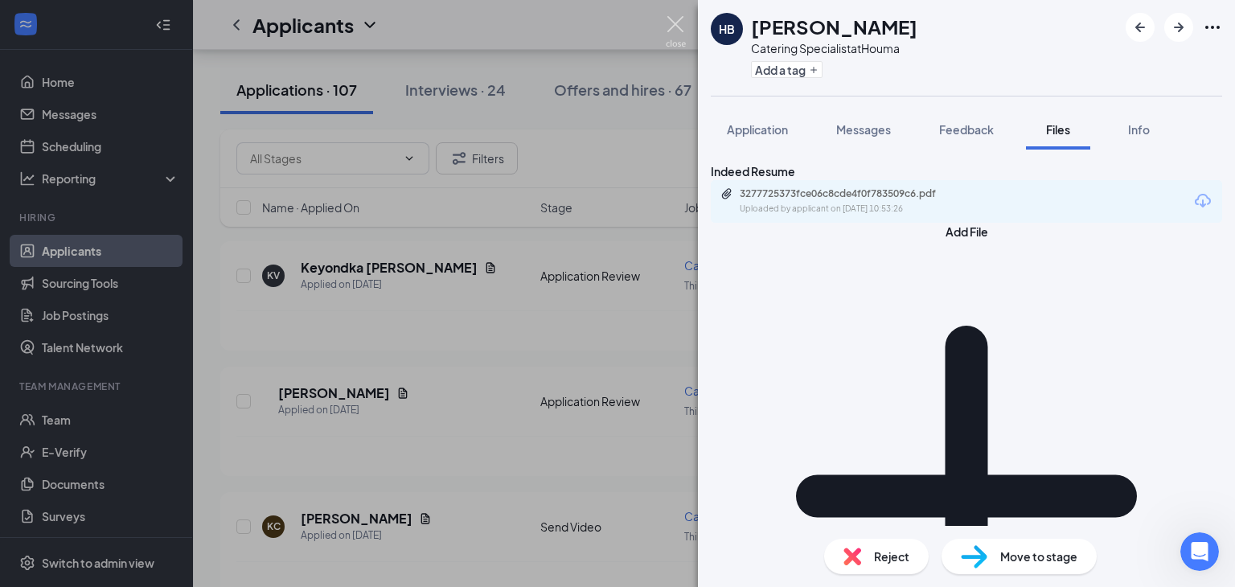
click at [668, 20] on img at bounding box center [676, 31] width 20 height 31
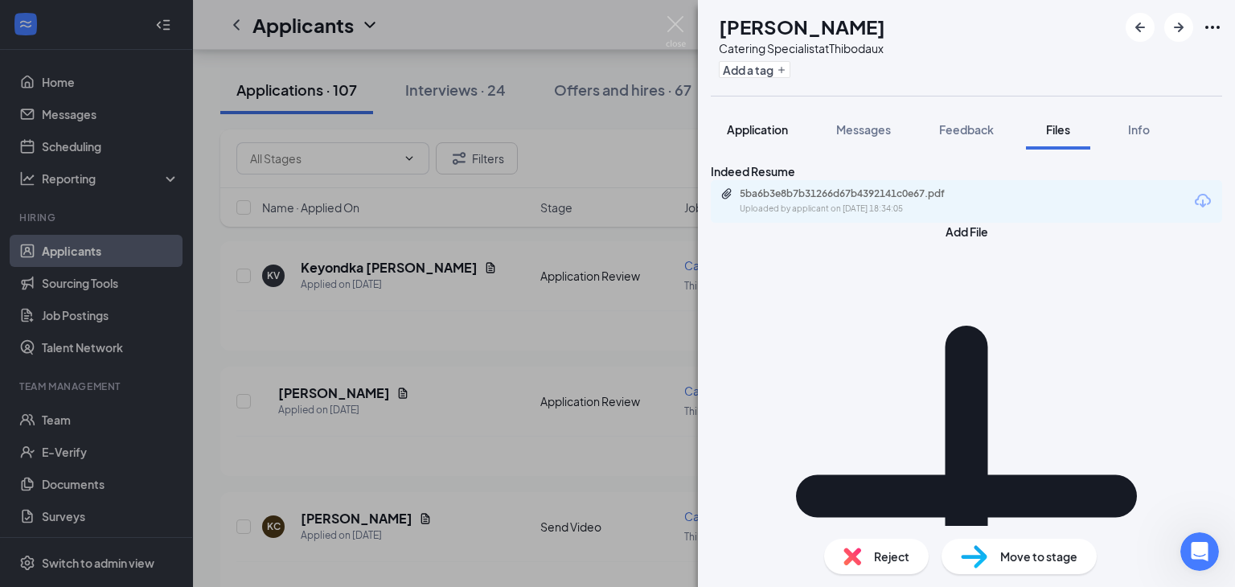
click at [753, 133] on span "Application" at bounding box center [757, 129] width 61 height 14
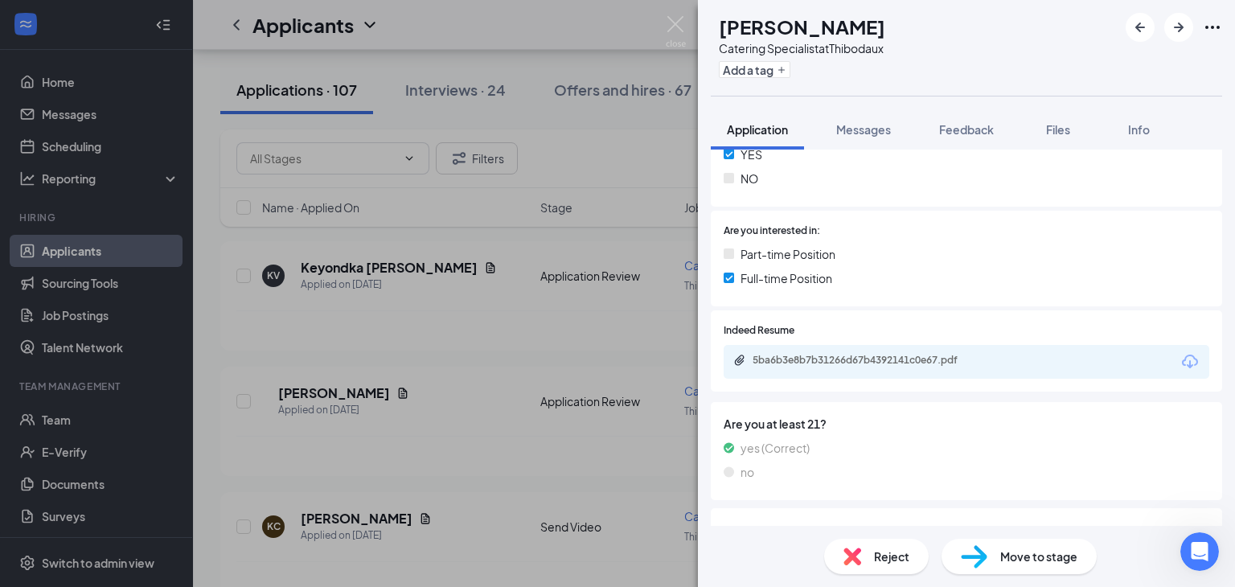
scroll to position [370, 0]
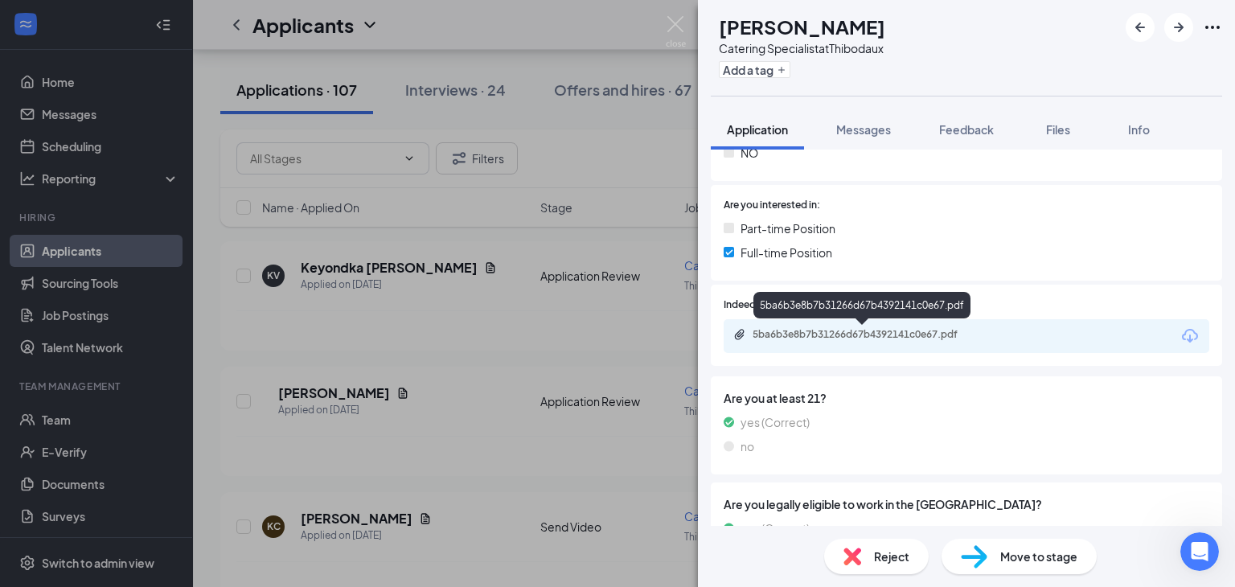
click at [849, 339] on div "5ba6b3e8b7b31266d67b4392141c0e67.pdf" at bounding box center [865, 334] width 225 height 13
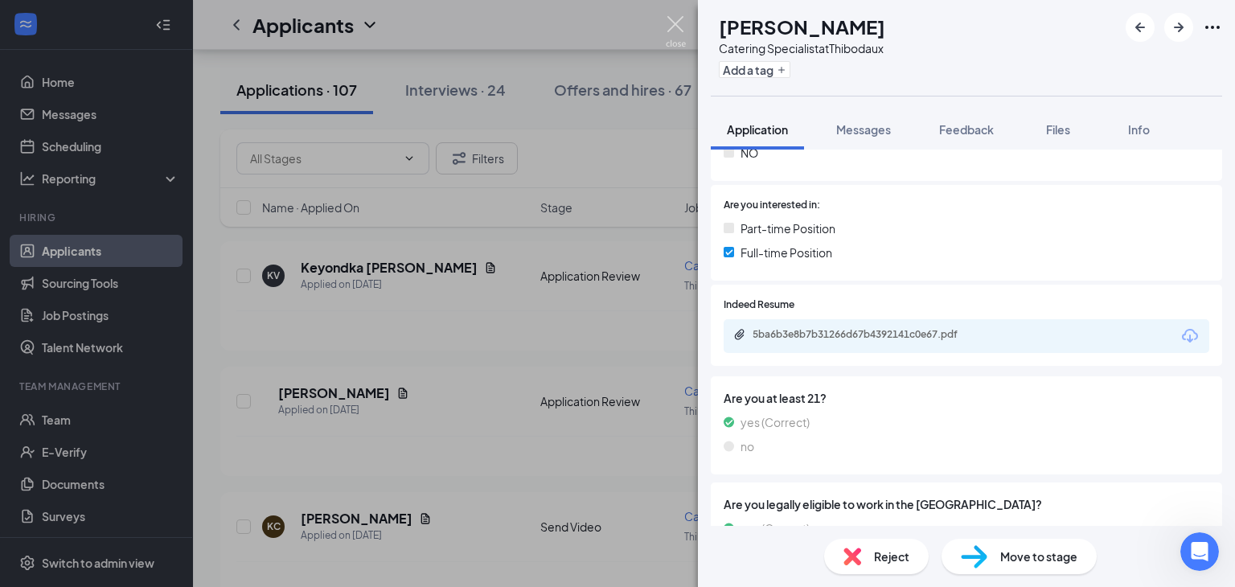
click at [673, 24] on img at bounding box center [676, 31] width 20 height 31
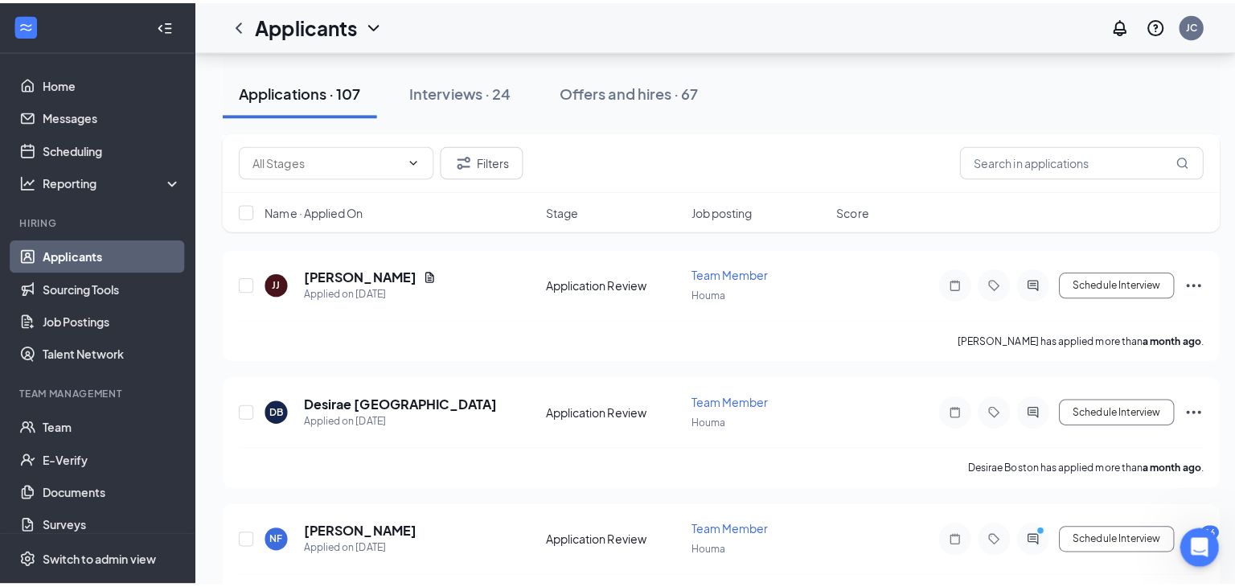
scroll to position [6501, 0]
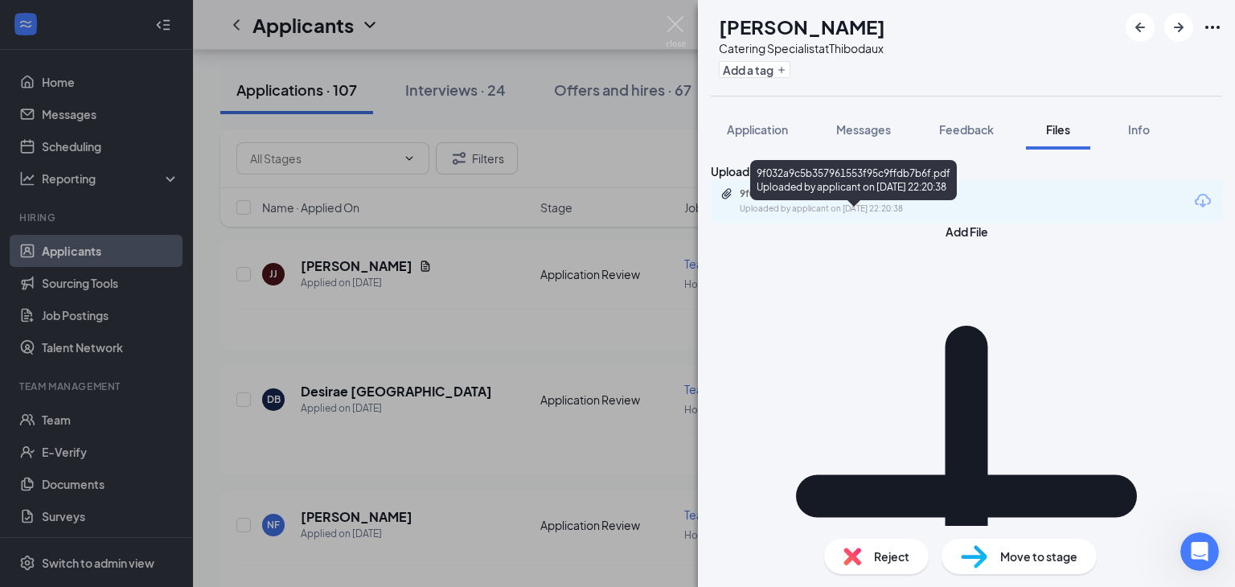
click at [827, 200] on div "9f032a9c5b357961553f95c9ffdb7b6f.pdf" at bounding box center [852, 193] width 225 height 13
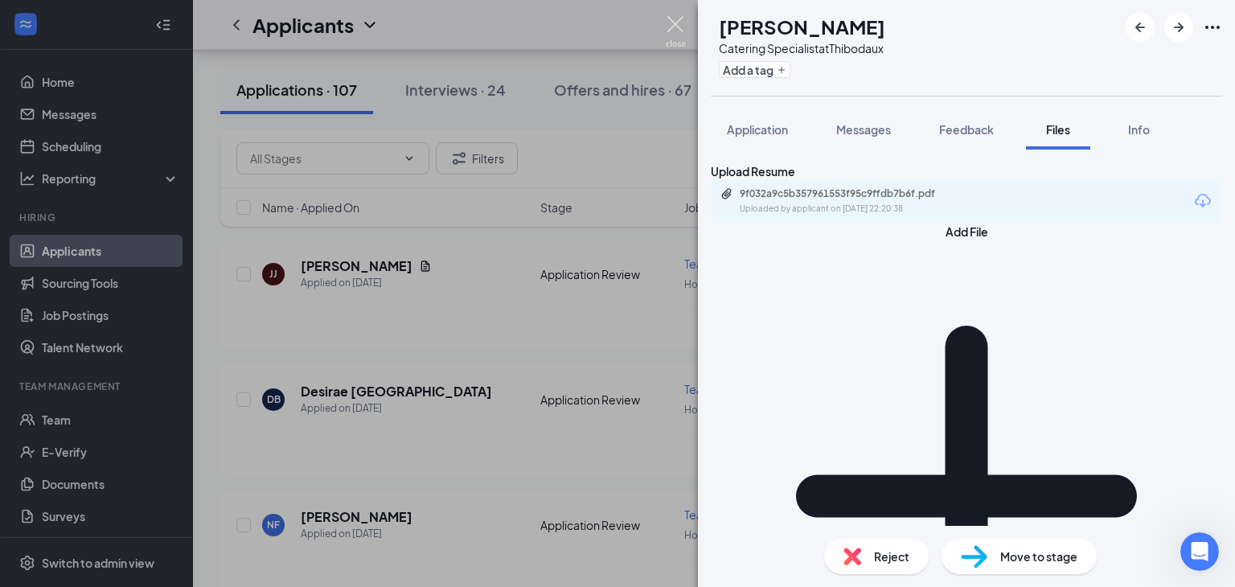
click at [675, 27] on img at bounding box center [676, 31] width 20 height 31
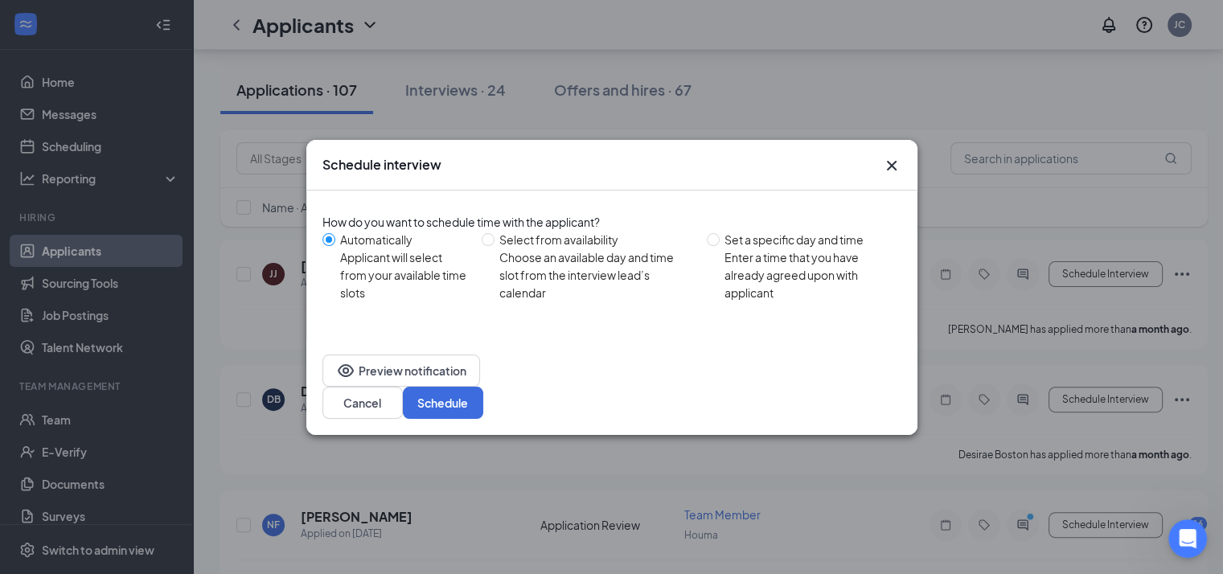
click at [888, 170] on icon "Cross" at bounding box center [891, 165] width 10 height 10
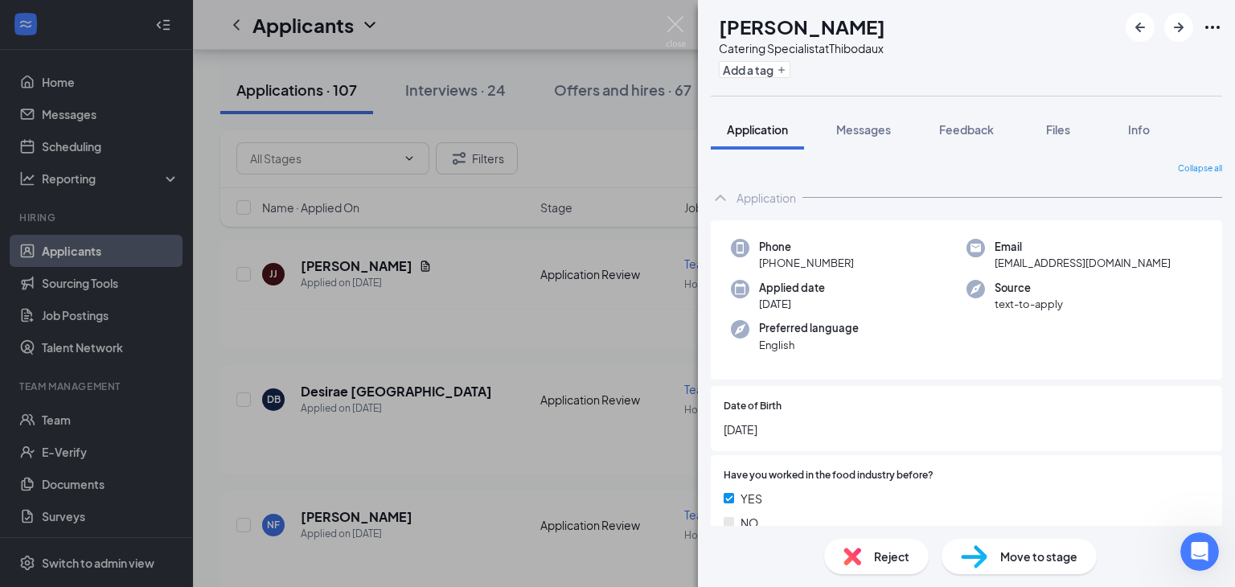
click at [1021, 550] on span "Move to stage" at bounding box center [1039, 557] width 77 height 18
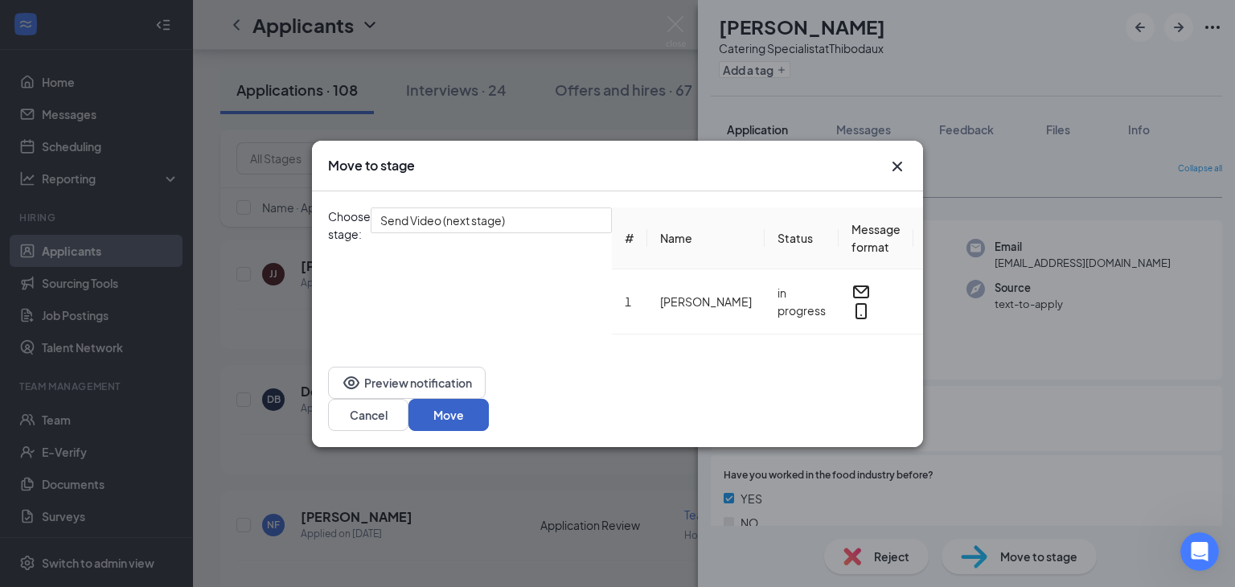
click at [489, 399] on button "Move" at bounding box center [449, 415] width 80 height 32
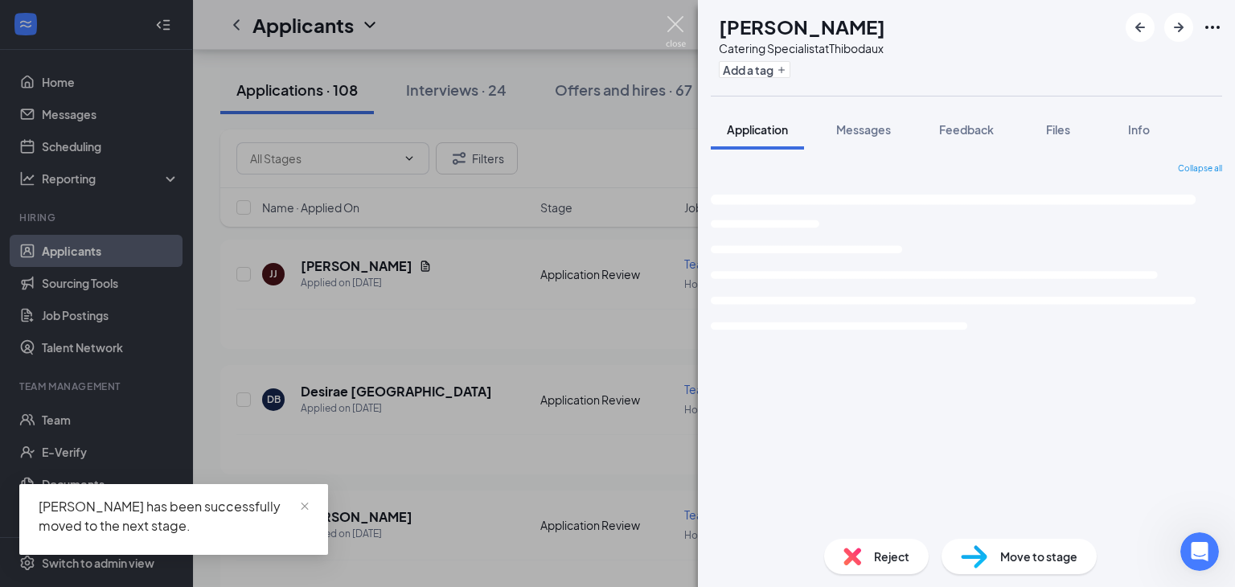
click at [677, 31] on img at bounding box center [676, 31] width 20 height 31
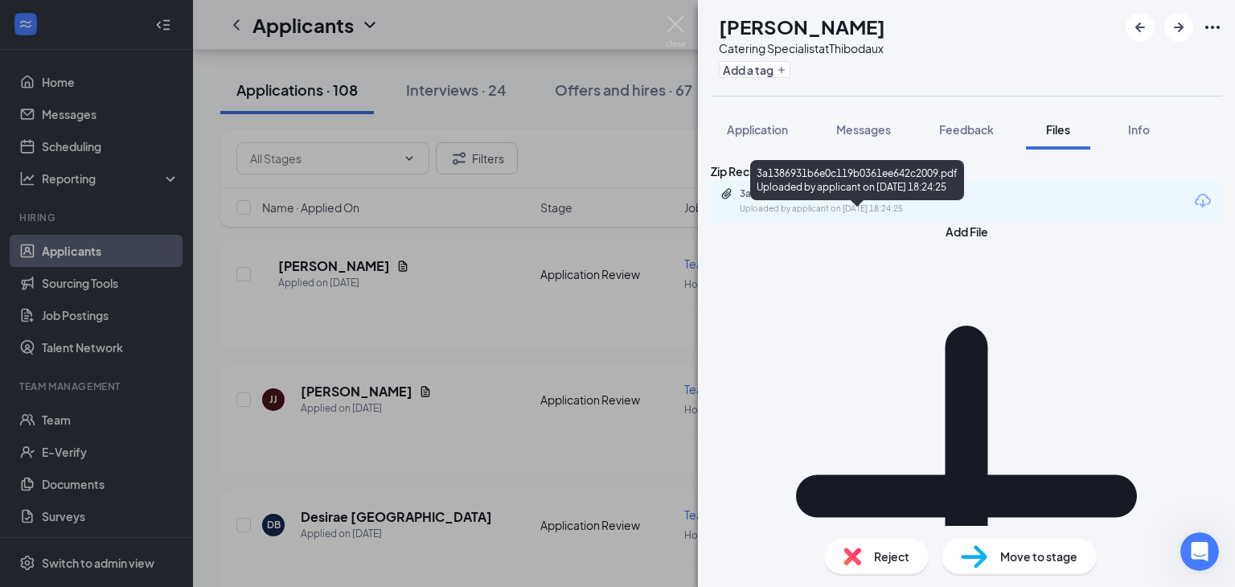
click at [859, 200] on div "3a1386931b6e0c119b0361ee642c2009.pdf" at bounding box center [852, 193] width 225 height 13
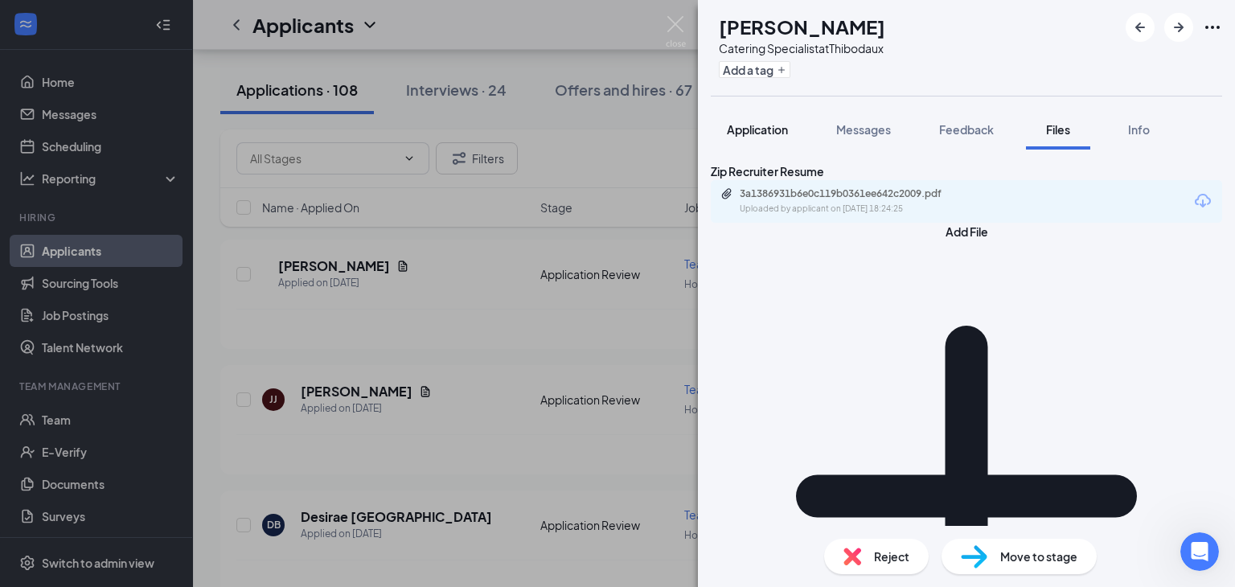
click at [748, 134] on span "Application" at bounding box center [757, 129] width 61 height 14
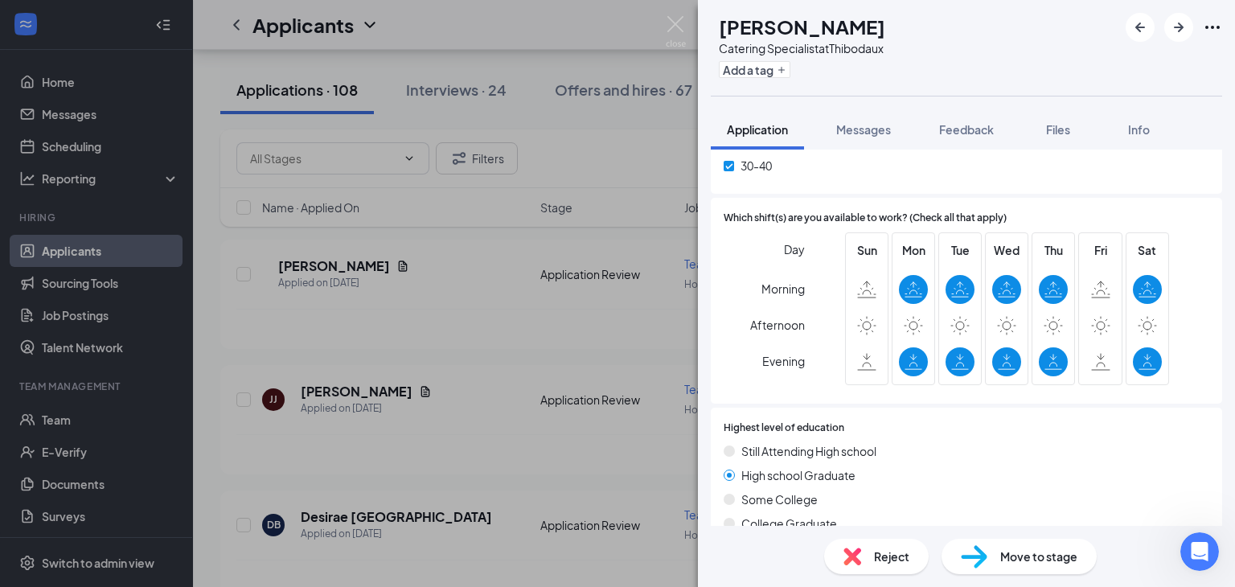
scroll to position [918, 0]
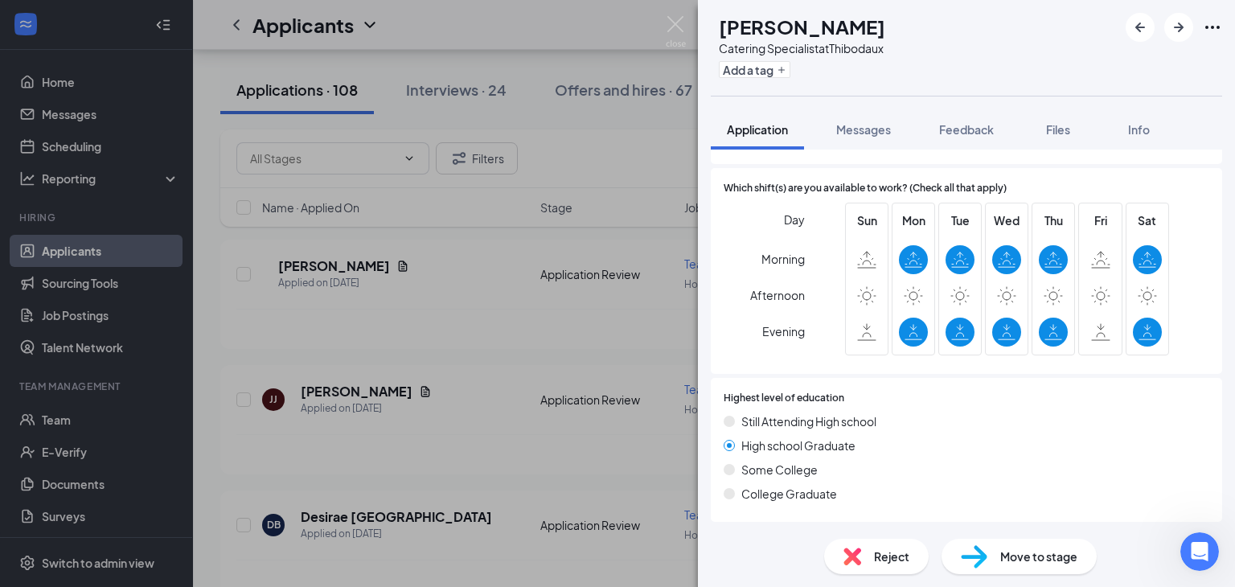
click at [1020, 546] on div "Move to stage" at bounding box center [1019, 556] width 155 height 35
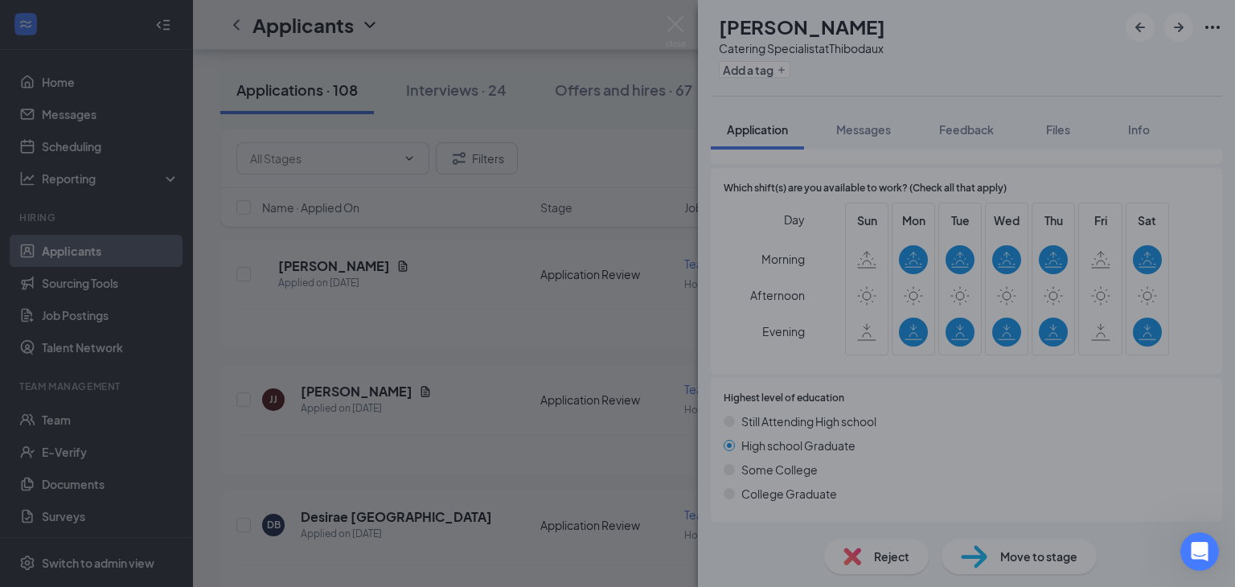
scroll to position [911, 0]
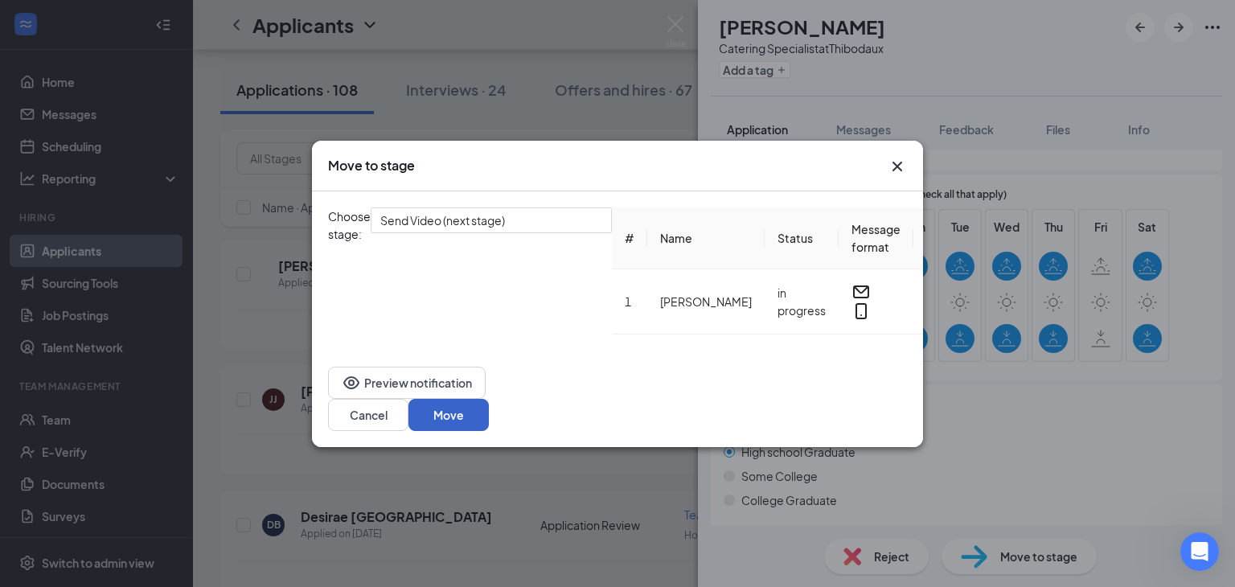
click at [489, 407] on button "Move" at bounding box center [449, 415] width 80 height 32
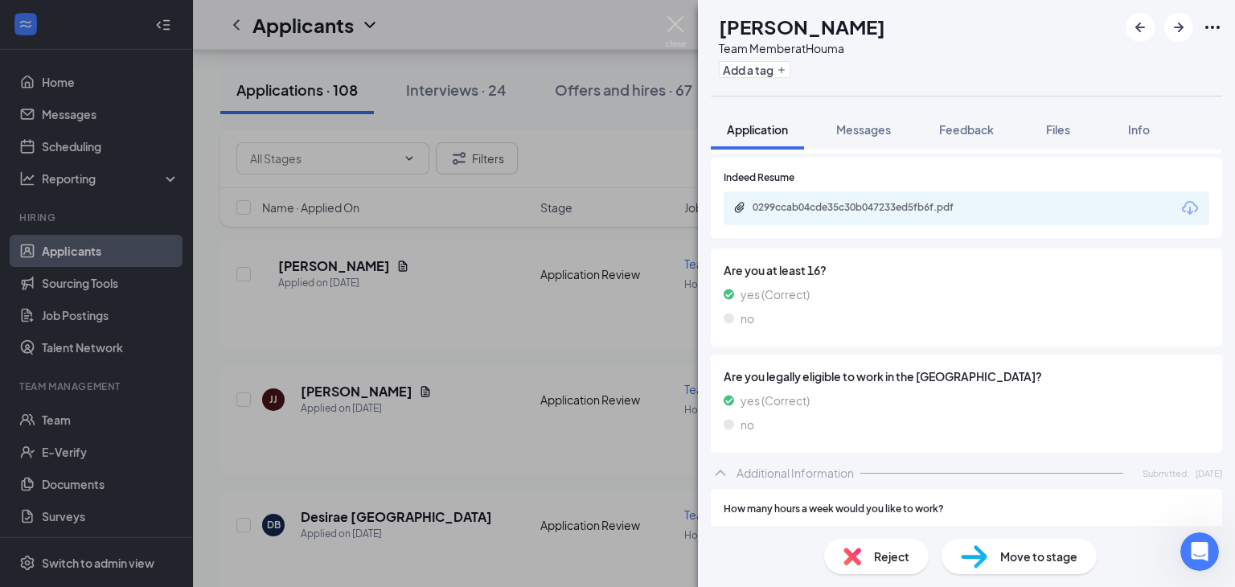
scroll to position [582, 0]
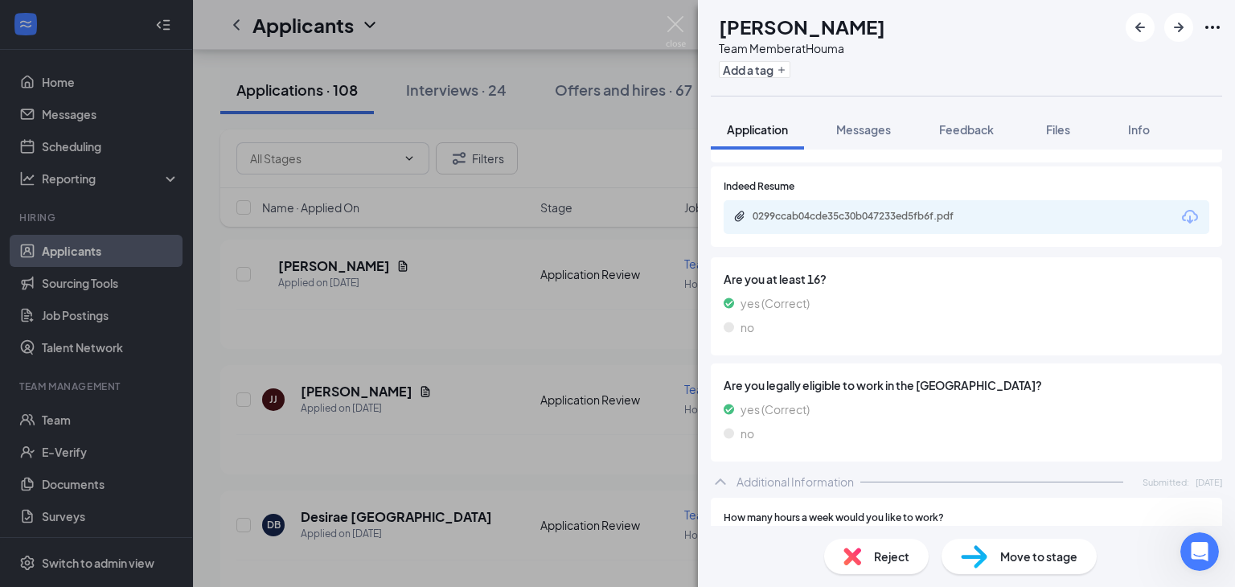
drag, startPoint x: 937, startPoint y: 284, endPoint x: 870, endPoint y: 211, distance: 99.1
click at [870, 211] on div "0299ccab04cde35c30b047233ed5fb6f.pdf" at bounding box center [865, 216] width 225 height 13
click at [882, 555] on span "Reject" at bounding box center [891, 557] width 35 height 18
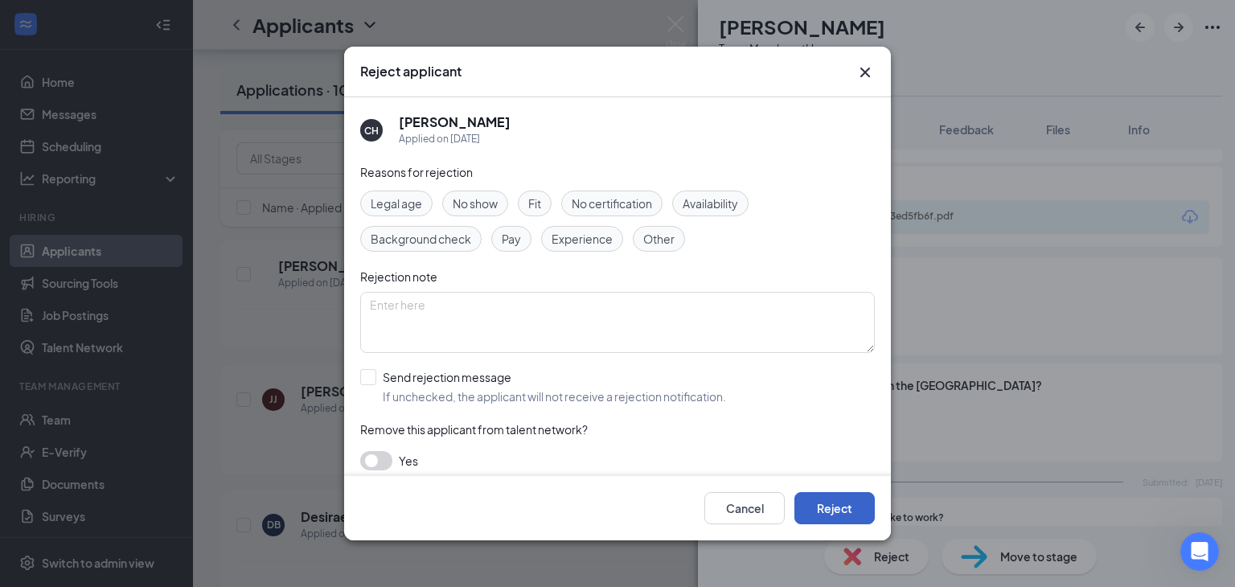
click at [839, 508] on button "Reject" at bounding box center [835, 508] width 80 height 32
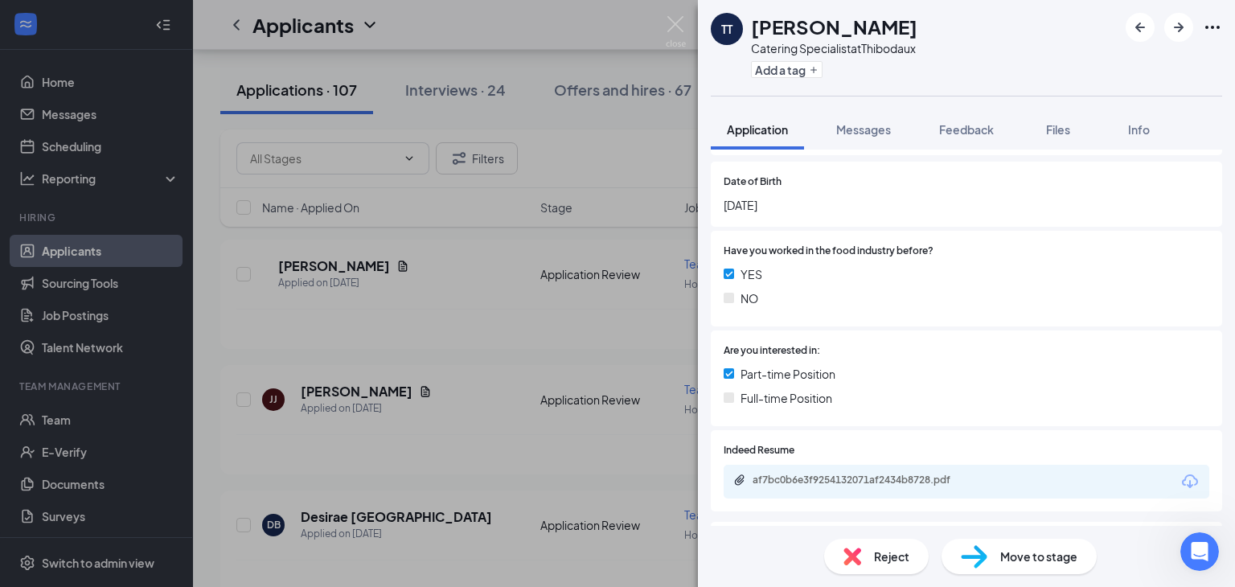
scroll to position [302, 0]
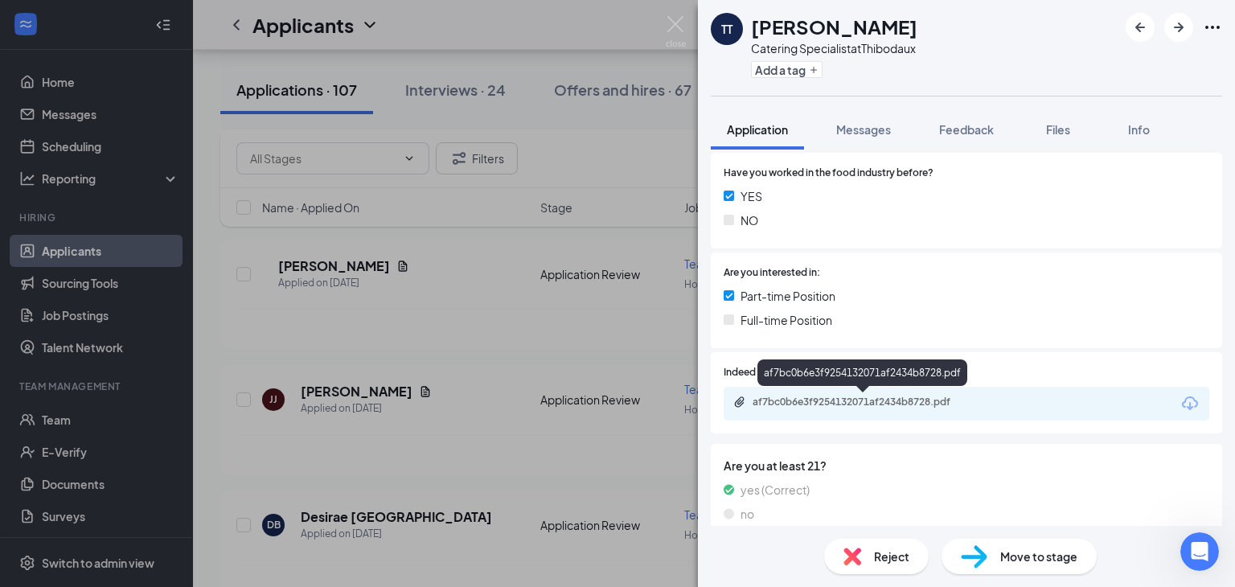
click at [849, 402] on div "af7bc0b6e3f9254132071af2434b8728.pdf" at bounding box center [865, 402] width 225 height 13
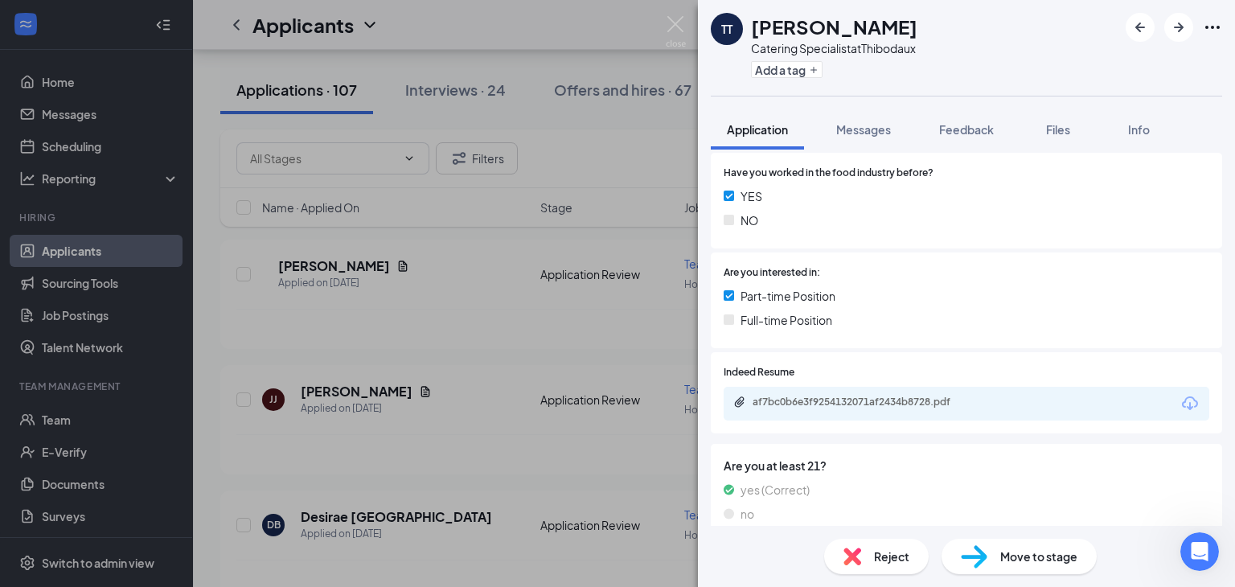
click at [347, 405] on div "TT [PERSON_NAME] Catering Specialist at [GEOGRAPHIC_DATA] Add a tag Application…" at bounding box center [617, 293] width 1235 height 587
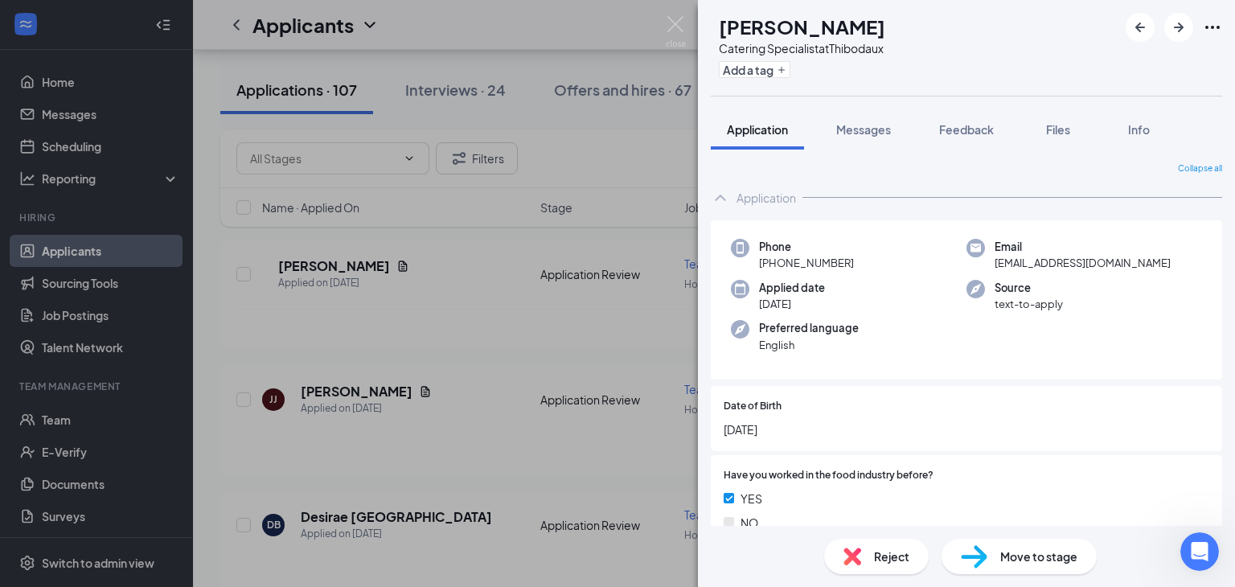
click at [884, 550] on span "Reject" at bounding box center [891, 557] width 35 height 18
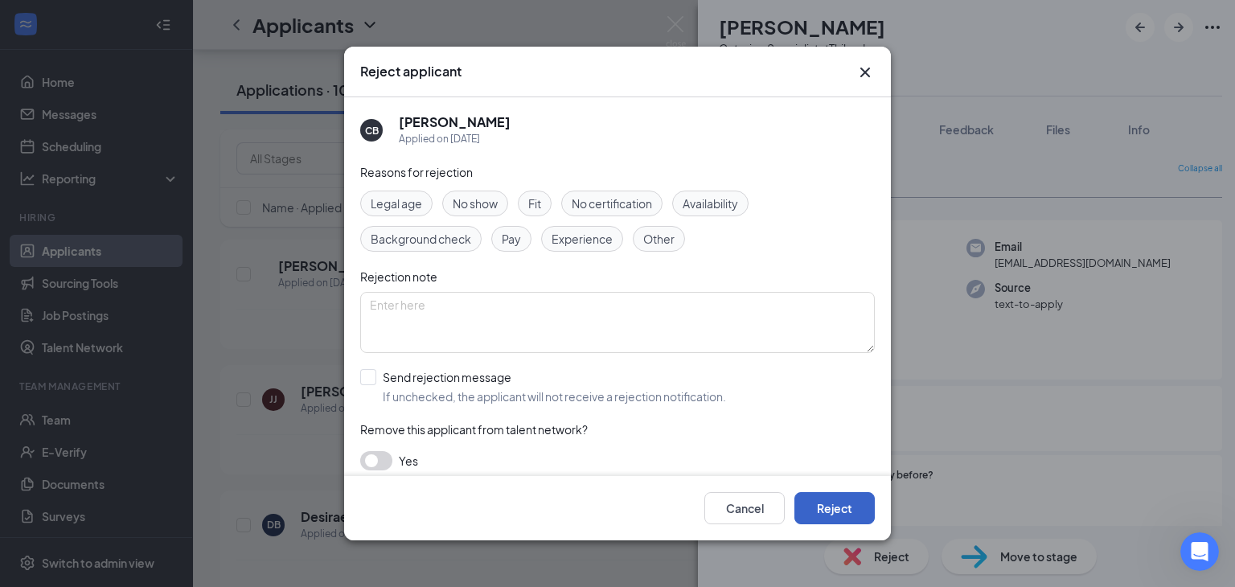
click at [836, 503] on button "Reject" at bounding box center [835, 508] width 80 height 32
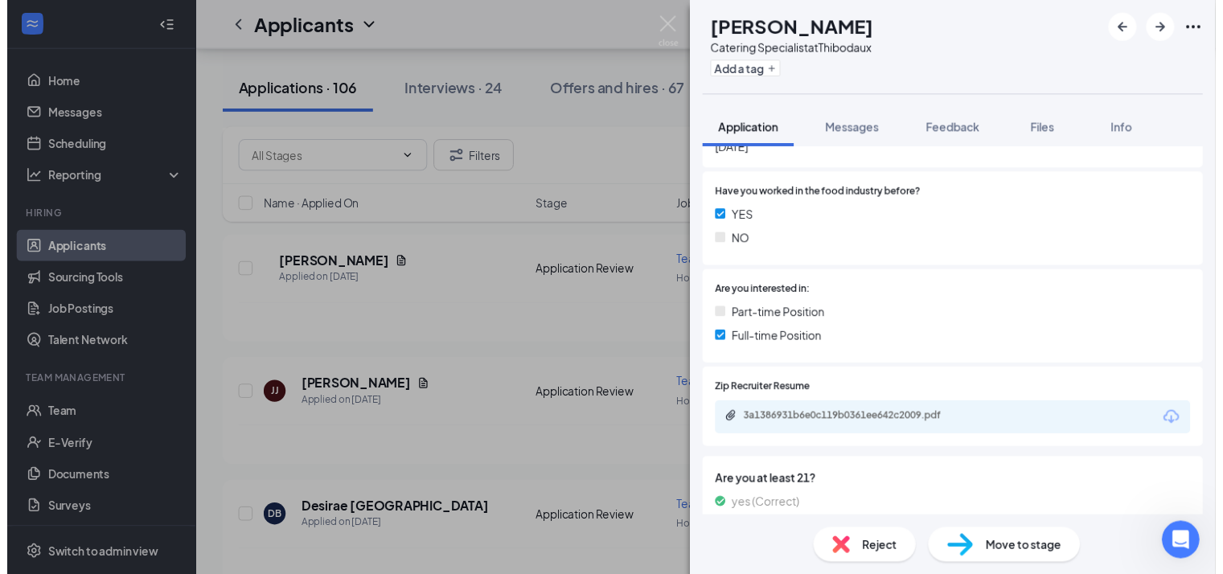
scroll to position [350, 0]
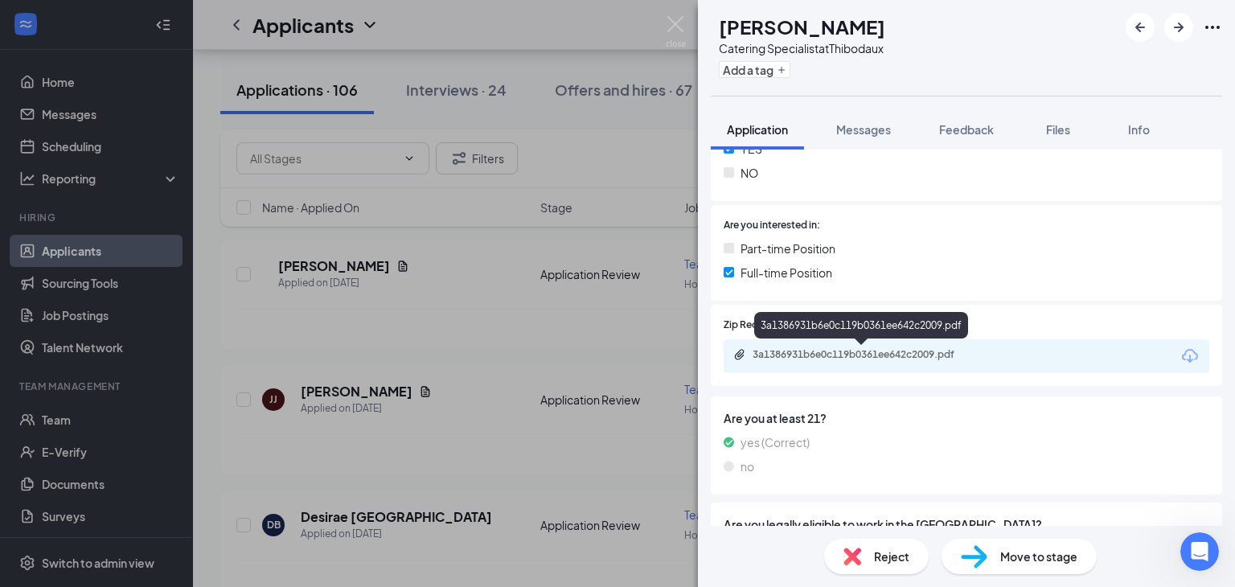
click at [841, 351] on div "3a1386931b6e0c119b0361ee642c2009.pdf" at bounding box center [865, 354] width 225 height 13
click at [449, 457] on div "JW [PERSON_NAME] Catering Specialist at [GEOGRAPHIC_DATA] Add a tag Application…" at bounding box center [617, 293] width 1235 height 587
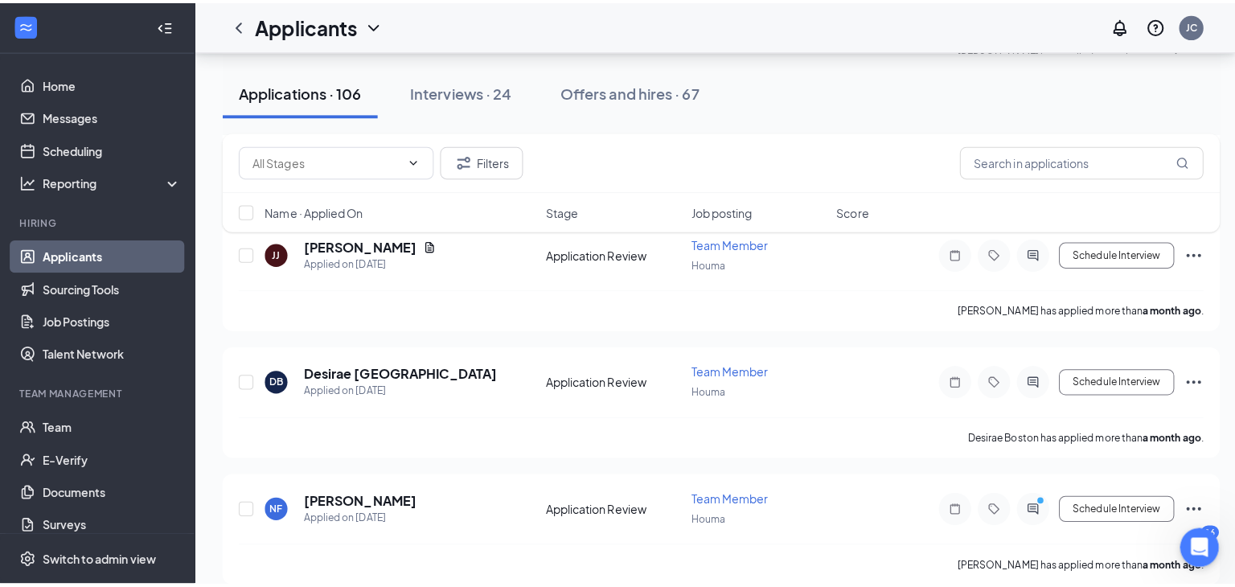
scroll to position [6673, 0]
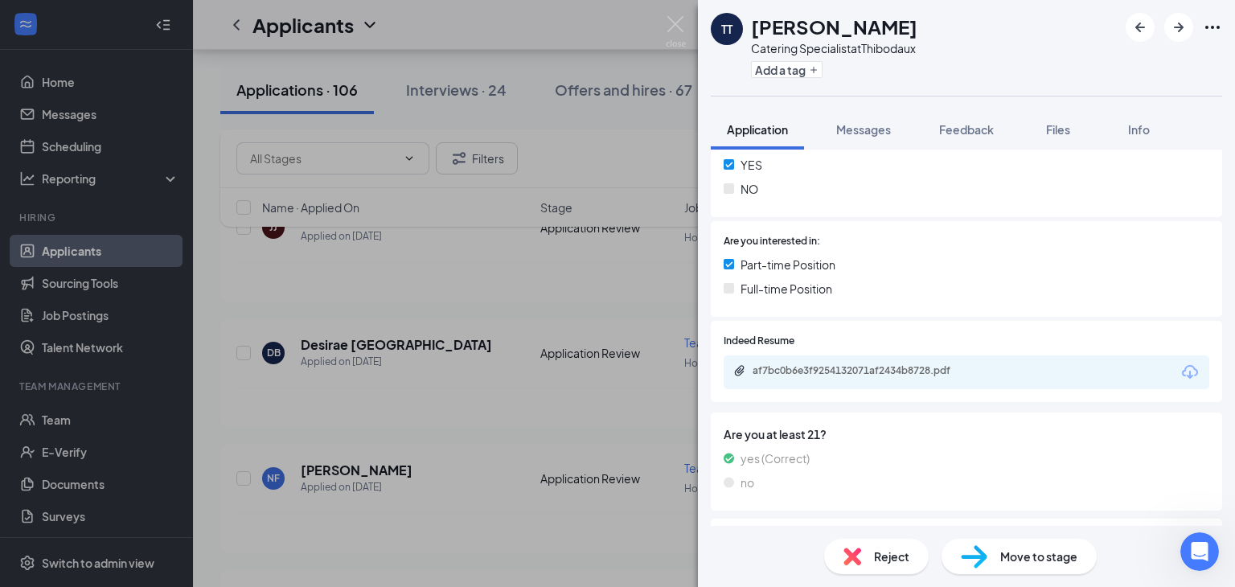
scroll to position [335, 0]
click at [867, 371] on div "af7bc0b6e3f9254132071af2434b8728.pdf" at bounding box center [865, 370] width 225 height 13
click at [1026, 565] on div "Move to stage" at bounding box center [1019, 556] width 155 height 35
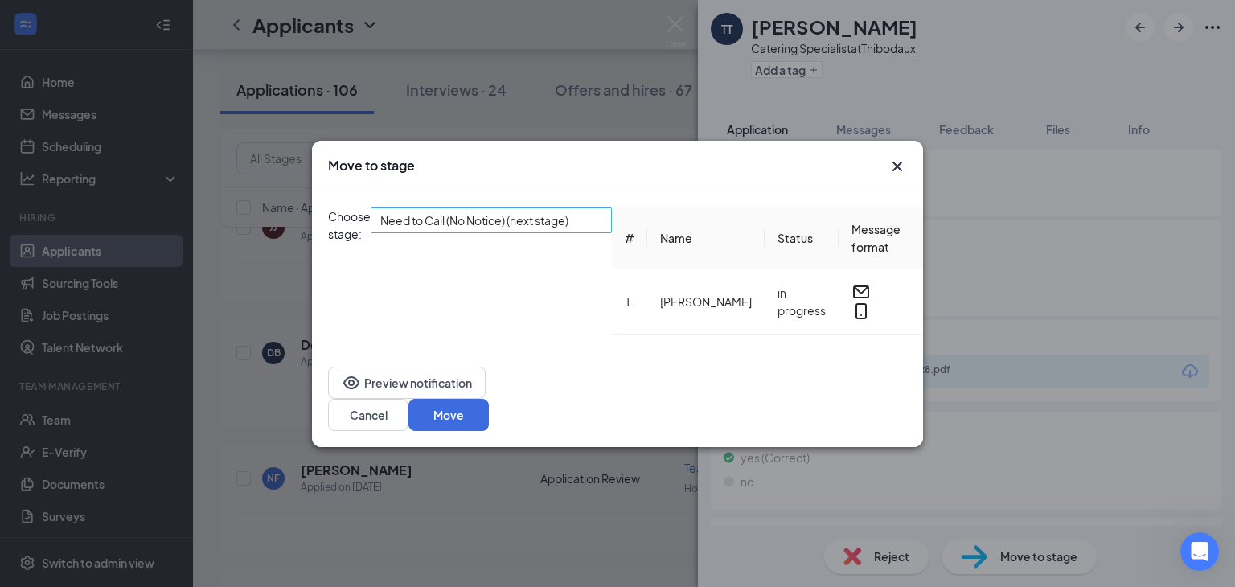
click at [550, 232] on span "Need to Call (No Notice) (next stage)" at bounding box center [474, 220] width 188 height 24
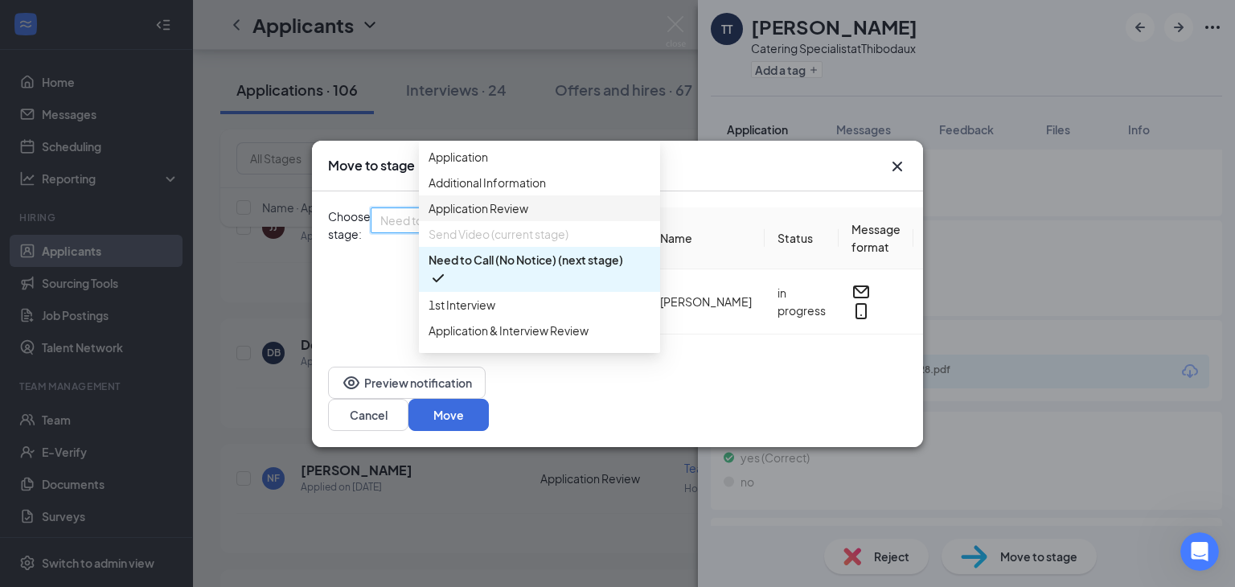
click at [896, 162] on div "Move to stage" at bounding box center [617, 166] width 611 height 51
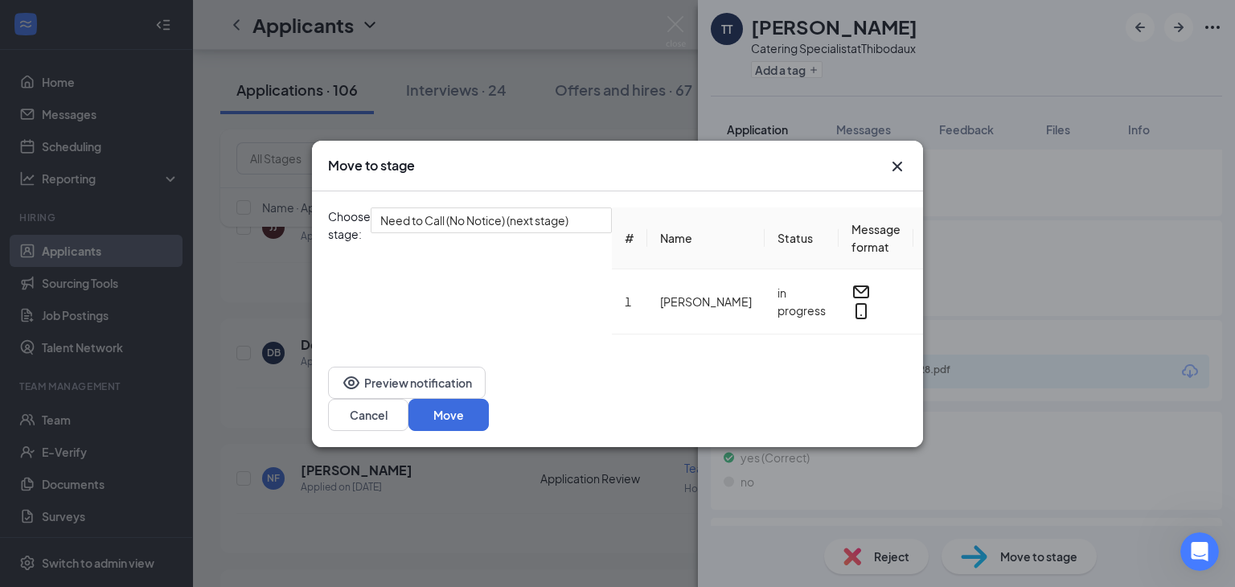
click at [898, 171] on icon "Cross" at bounding box center [898, 166] width 10 height 10
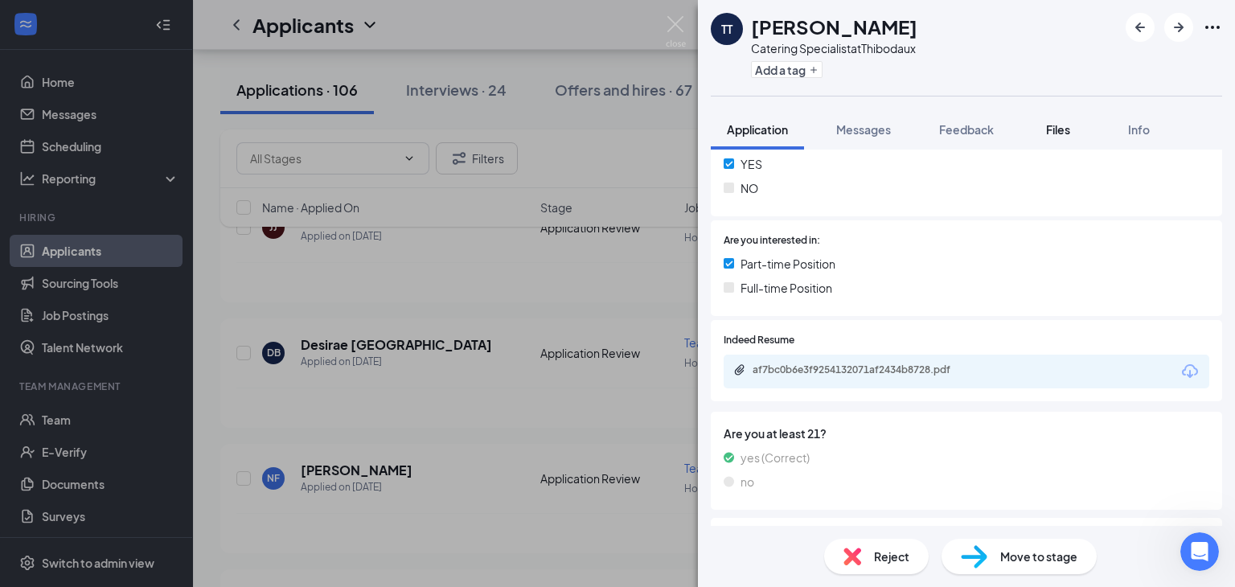
click at [1058, 125] on span "Files" at bounding box center [1058, 129] width 24 height 14
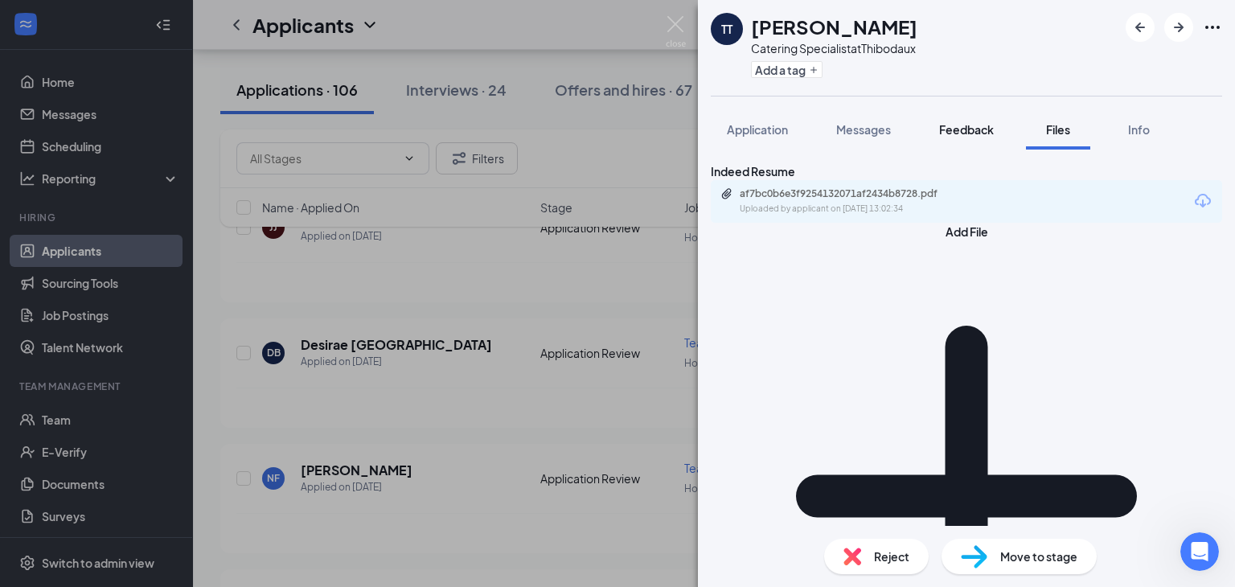
click at [959, 131] on span "Feedback" at bounding box center [966, 129] width 55 height 14
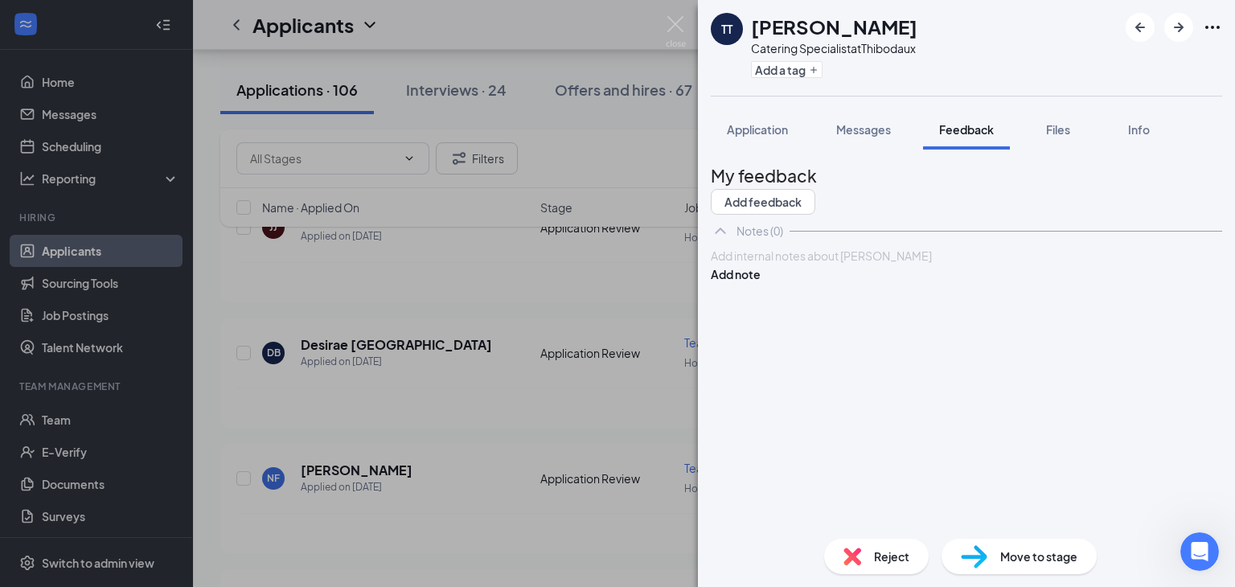
click at [816, 265] on div at bounding box center [967, 256] width 510 height 17
click at [761, 283] on button "Add note" at bounding box center [736, 274] width 50 height 18
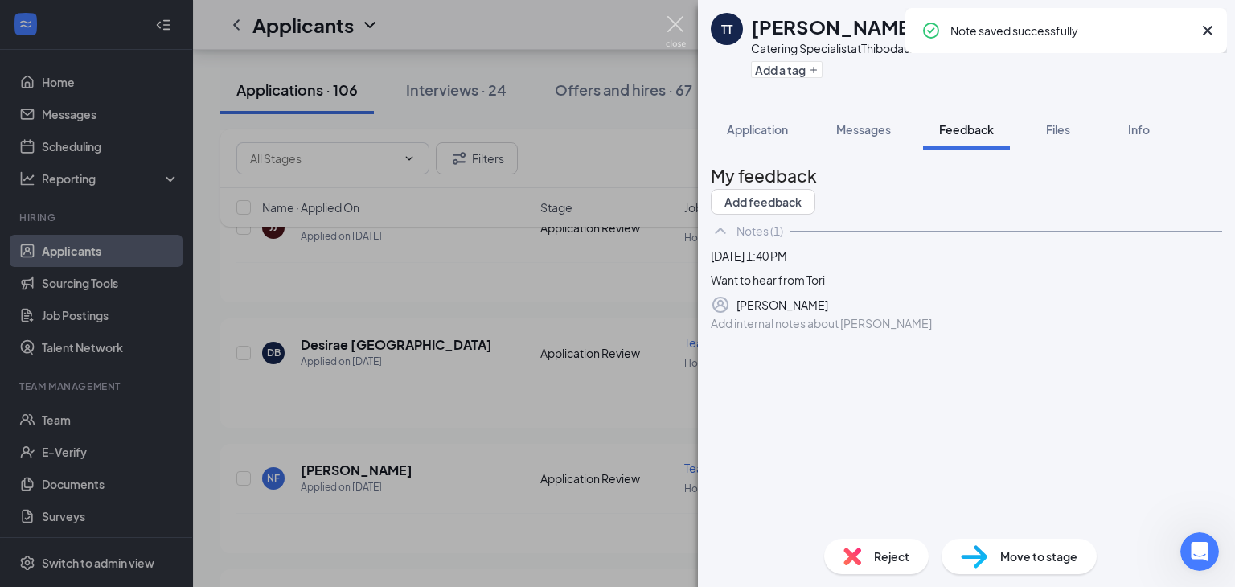
click at [675, 31] on img at bounding box center [676, 31] width 20 height 31
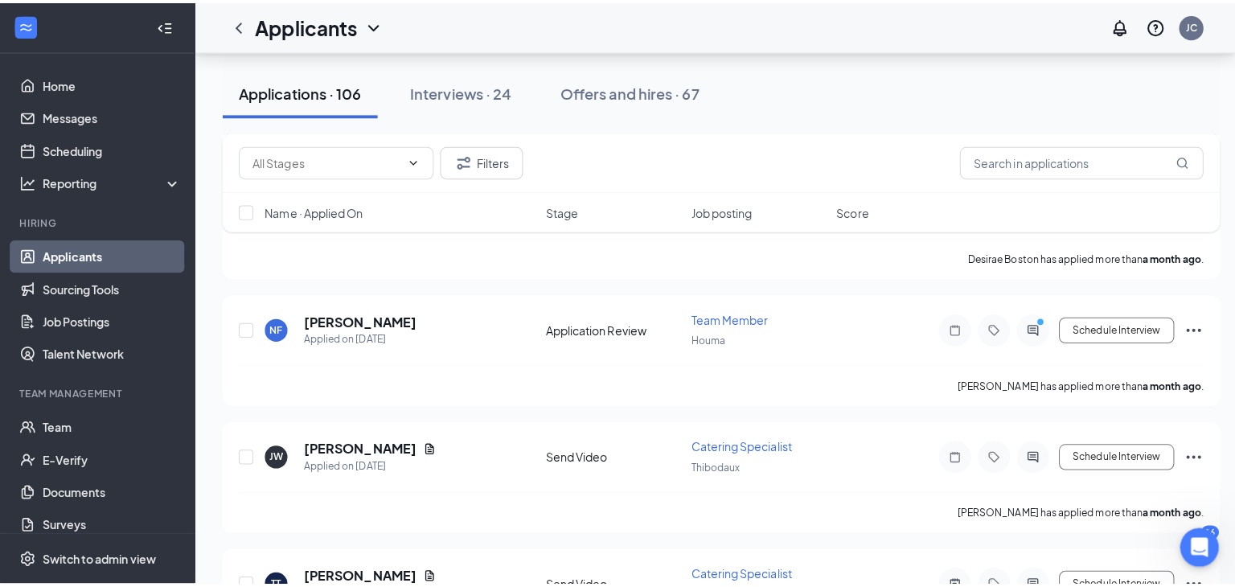
scroll to position [6826, 0]
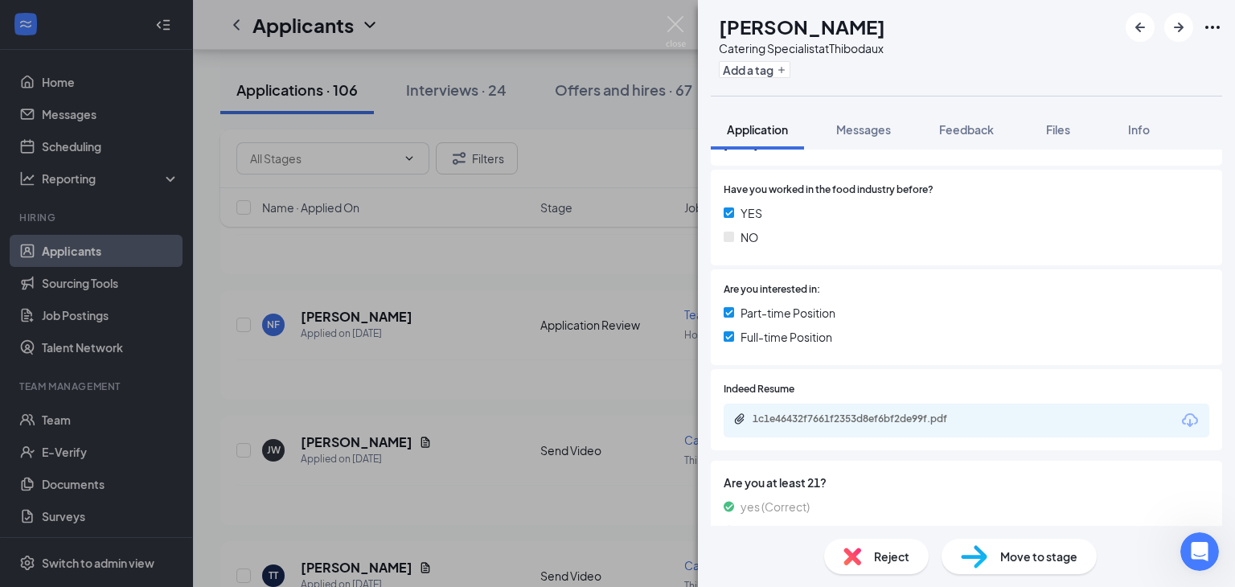
scroll to position [286, 0]
click at [872, 417] on div "1c1e46432f7661f2353d8ef6bf2de99f.pdf" at bounding box center [865, 418] width 225 height 13
click at [1071, 133] on span "Files" at bounding box center [1058, 129] width 24 height 14
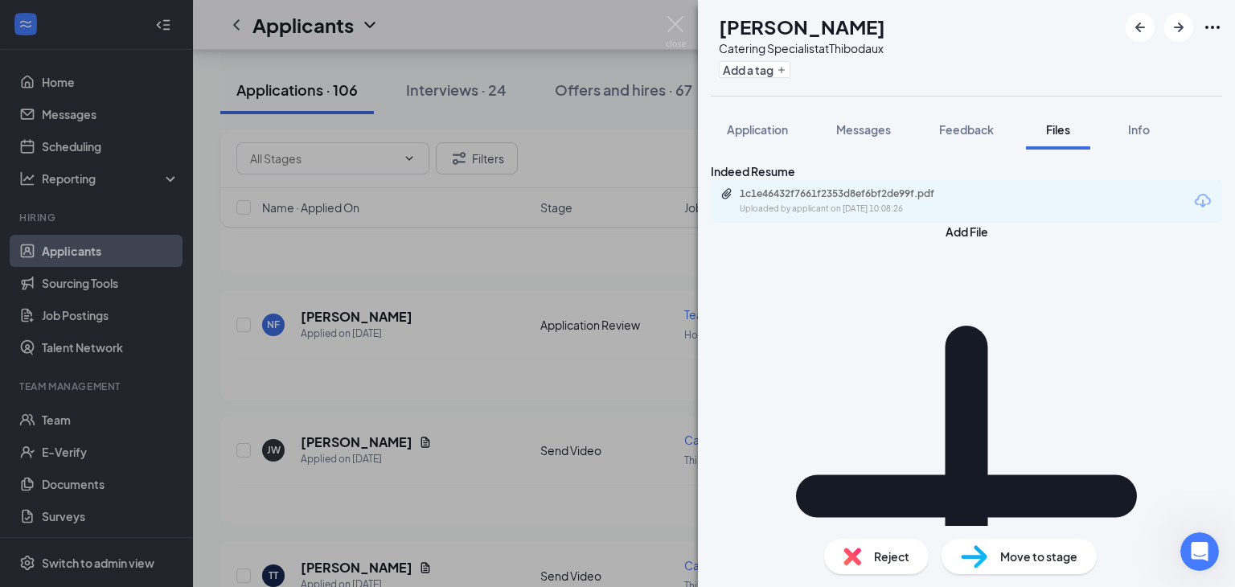
click at [1027, 563] on span "Move to stage" at bounding box center [1039, 557] width 77 height 18
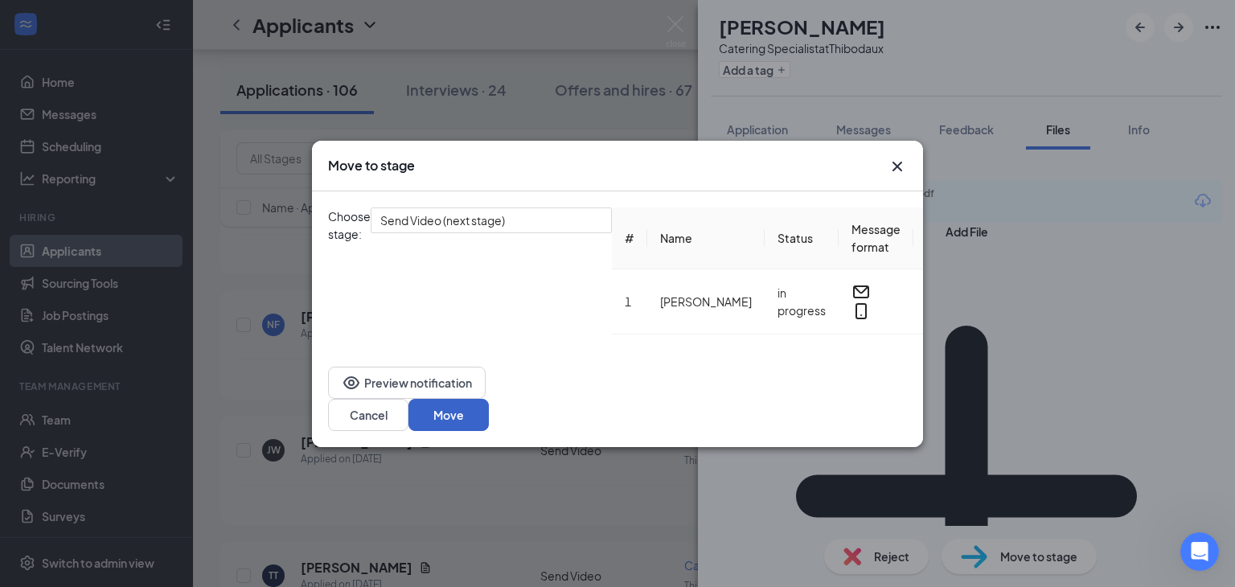
click at [489, 405] on button "Move" at bounding box center [449, 415] width 80 height 32
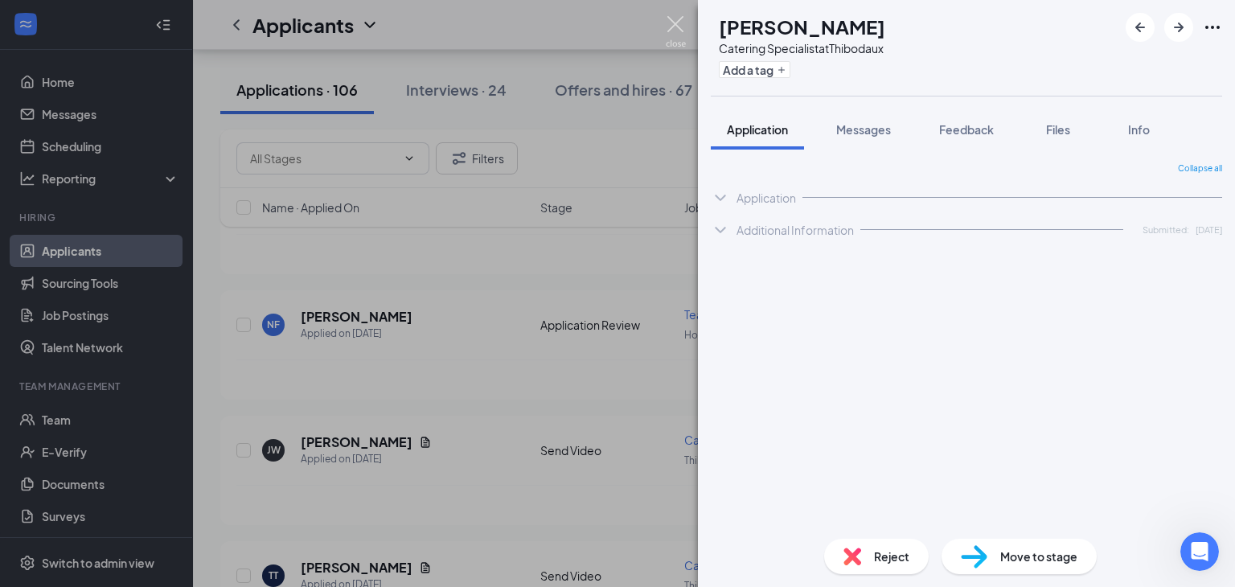
click at [674, 27] on img at bounding box center [676, 31] width 20 height 31
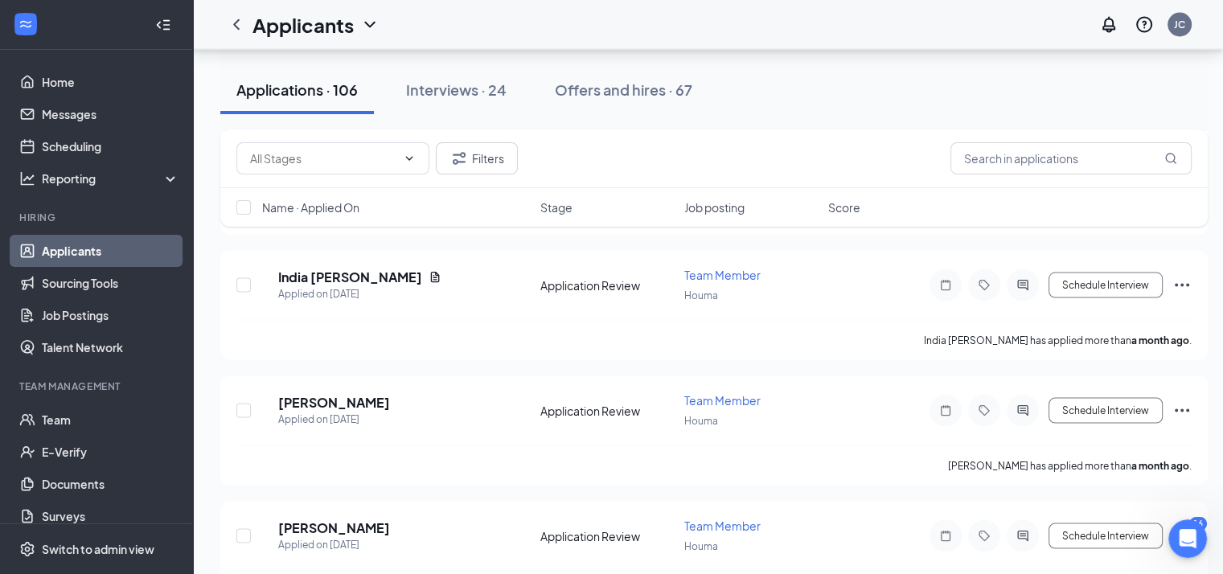
scroll to position [9262, 0]
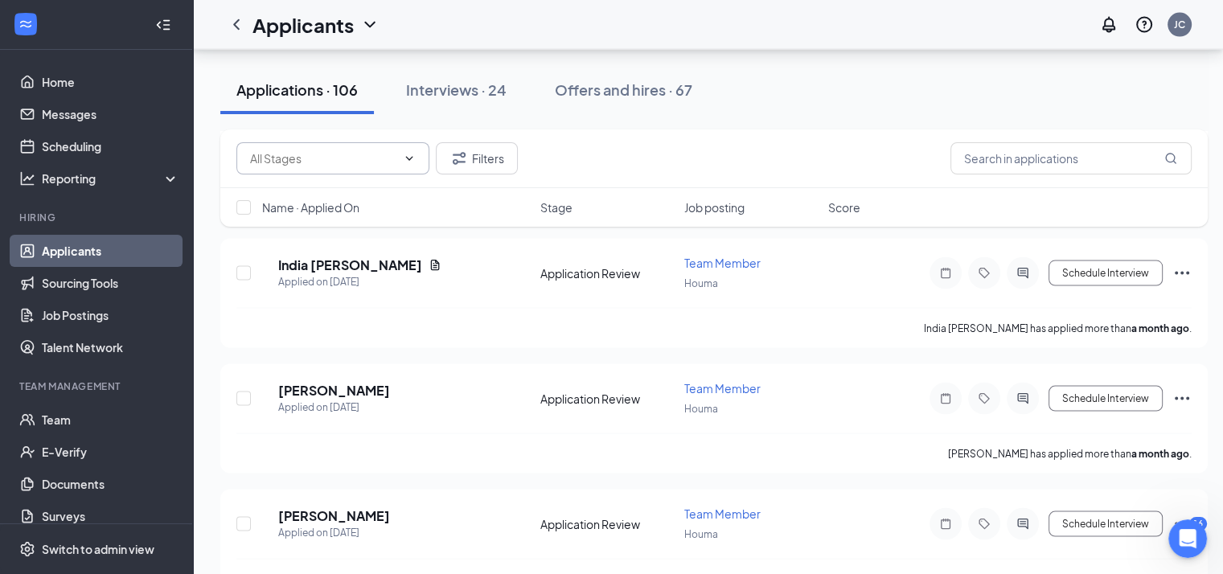
click at [326, 155] on input "text" at bounding box center [323, 159] width 146 height 18
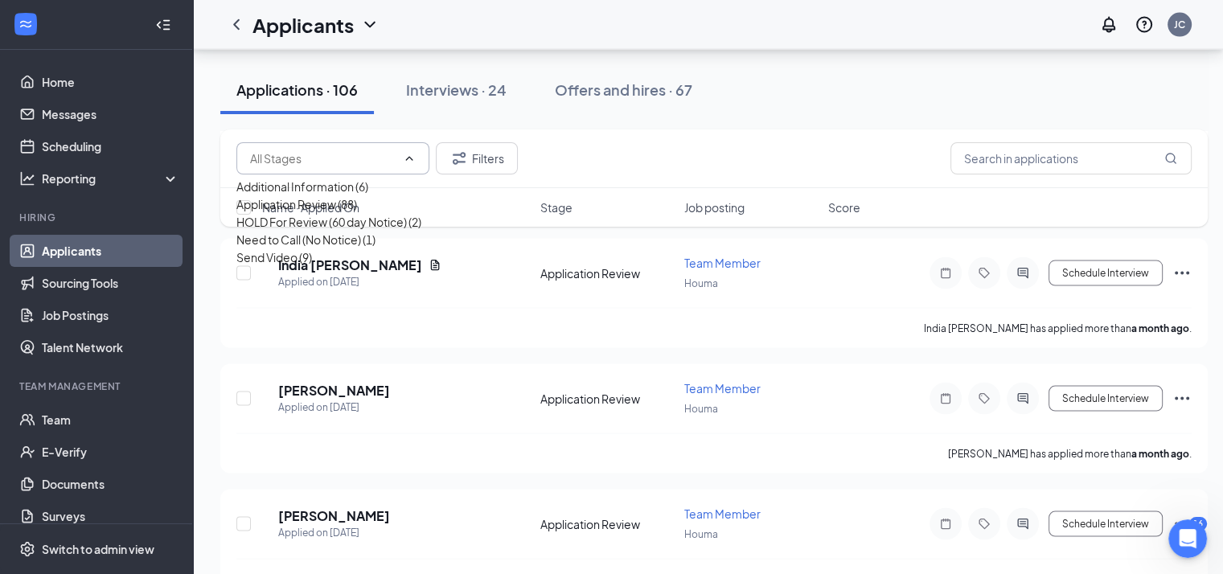
click at [349, 154] on input "text" at bounding box center [323, 159] width 146 height 18
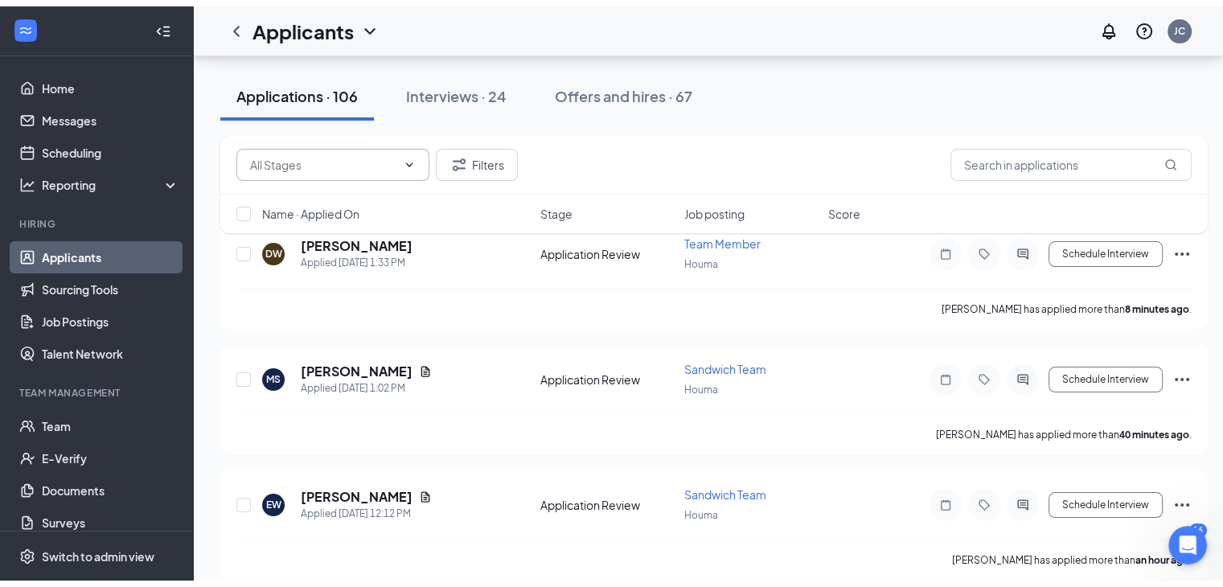
scroll to position [0, 0]
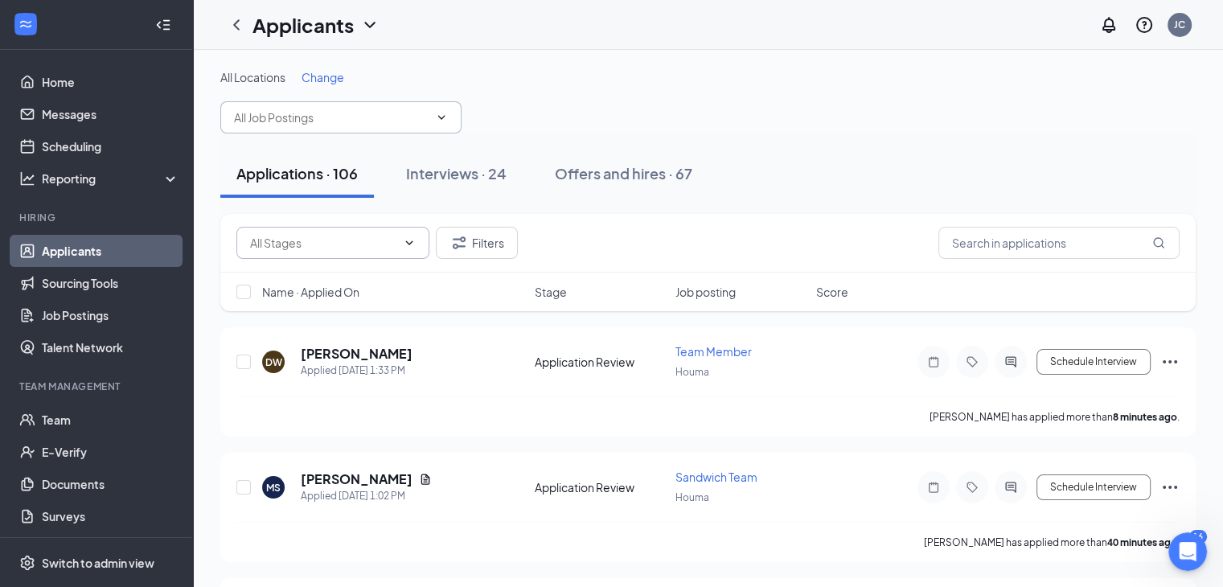
click at [338, 110] on input "text" at bounding box center [331, 118] width 195 height 18
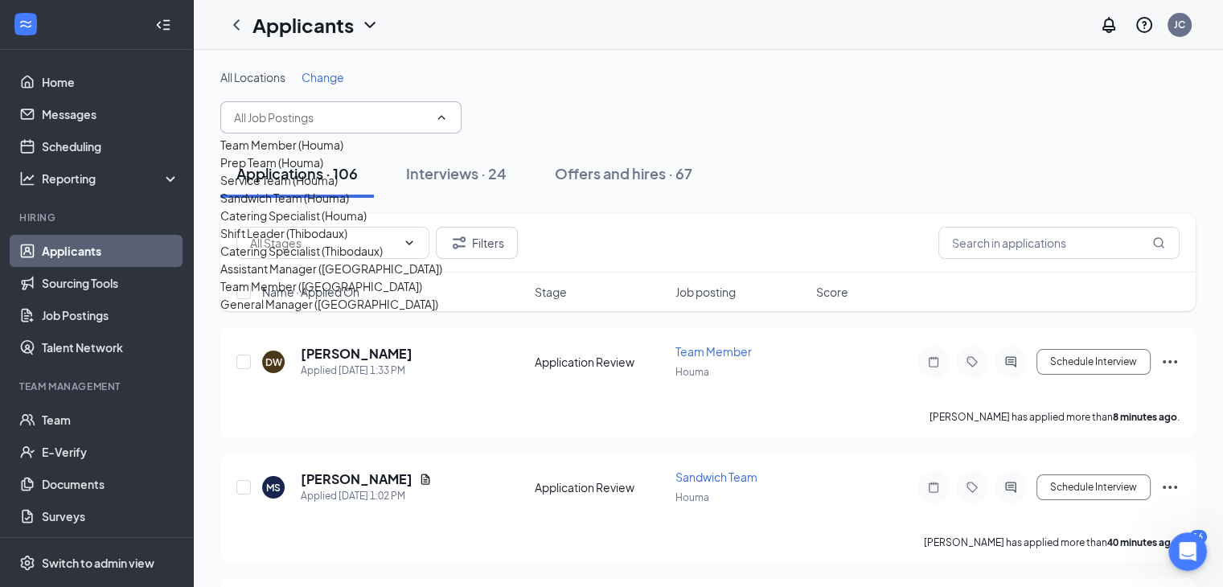
scroll to position [129, 0]
click at [350, 242] on div "Catering Specialist (Thibodaux)" at bounding box center [301, 251] width 162 height 18
